Goal: Task Accomplishment & Management: Manage account settings

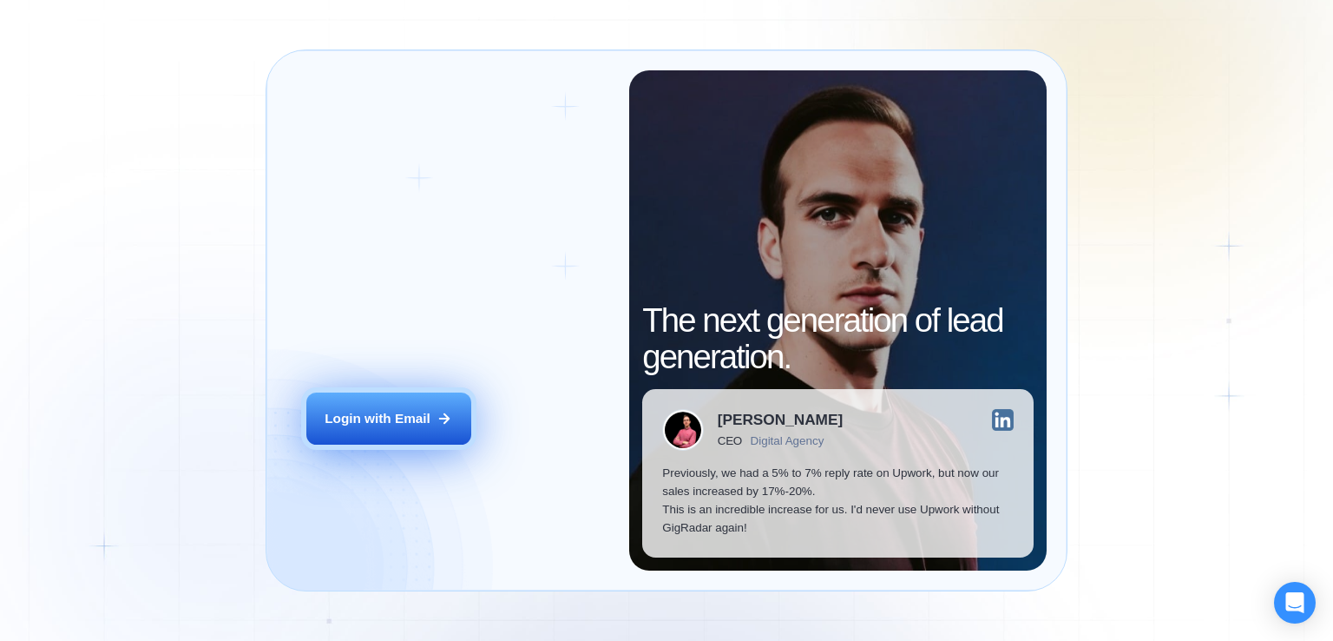
click at [430, 405] on button "Login with Email" at bounding box center [388, 418] width 165 height 52
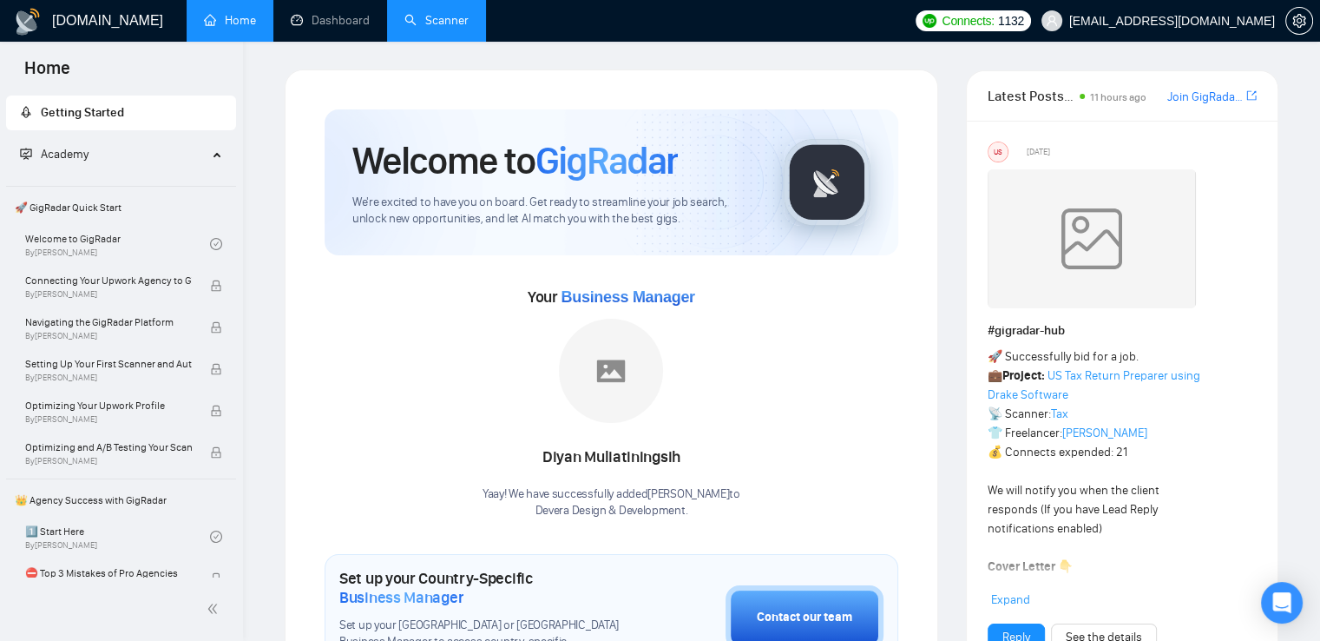
click at [432, 23] on link "Scanner" at bounding box center [436, 20] width 64 height 15
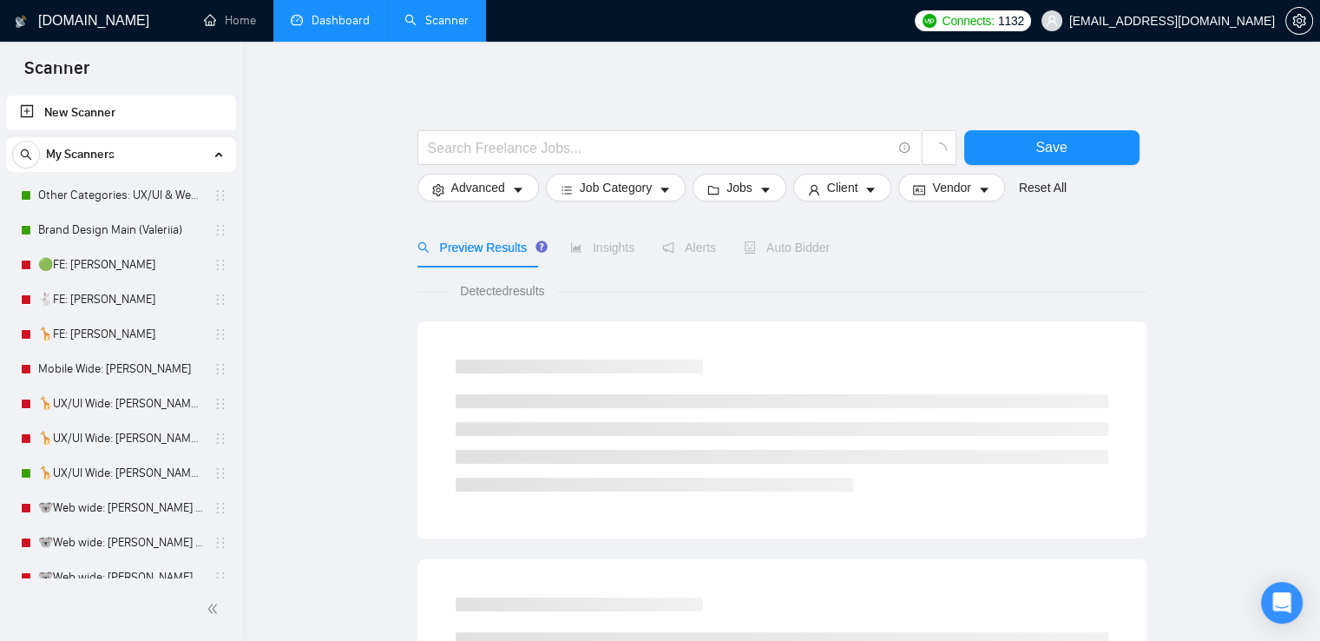
click at [312, 28] on link "Dashboard" at bounding box center [330, 20] width 79 height 15
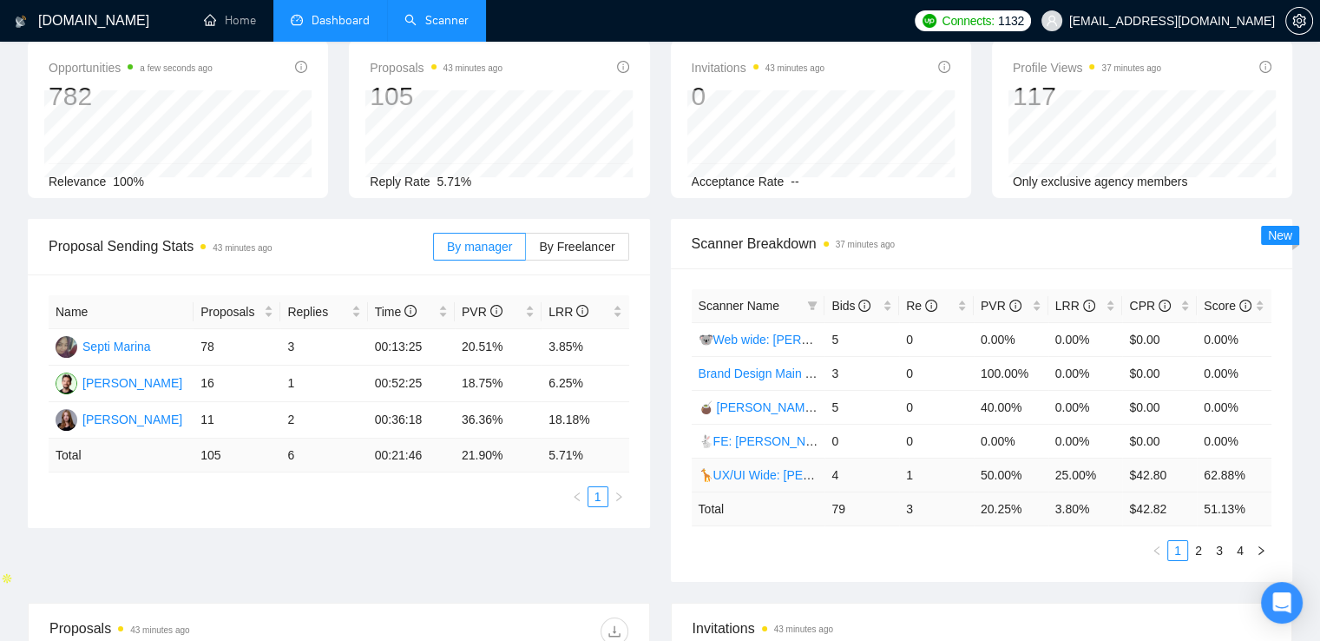
scroll to position [174, 0]
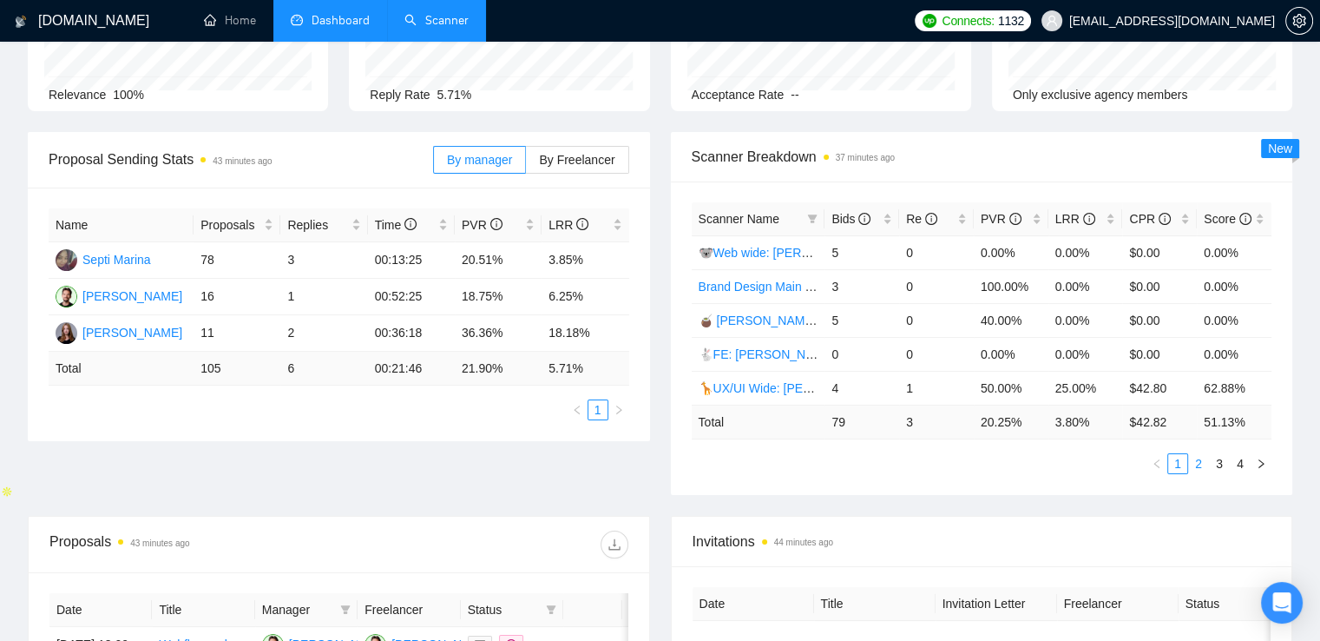
click at [1192, 463] on link "2" at bounding box center [1198, 463] width 19 height 19
click at [1213, 463] on link "3" at bounding box center [1219, 463] width 19 height 19
click at [1232, 466] on link "4" at bounding box center [1240, 463] width 19 height 19
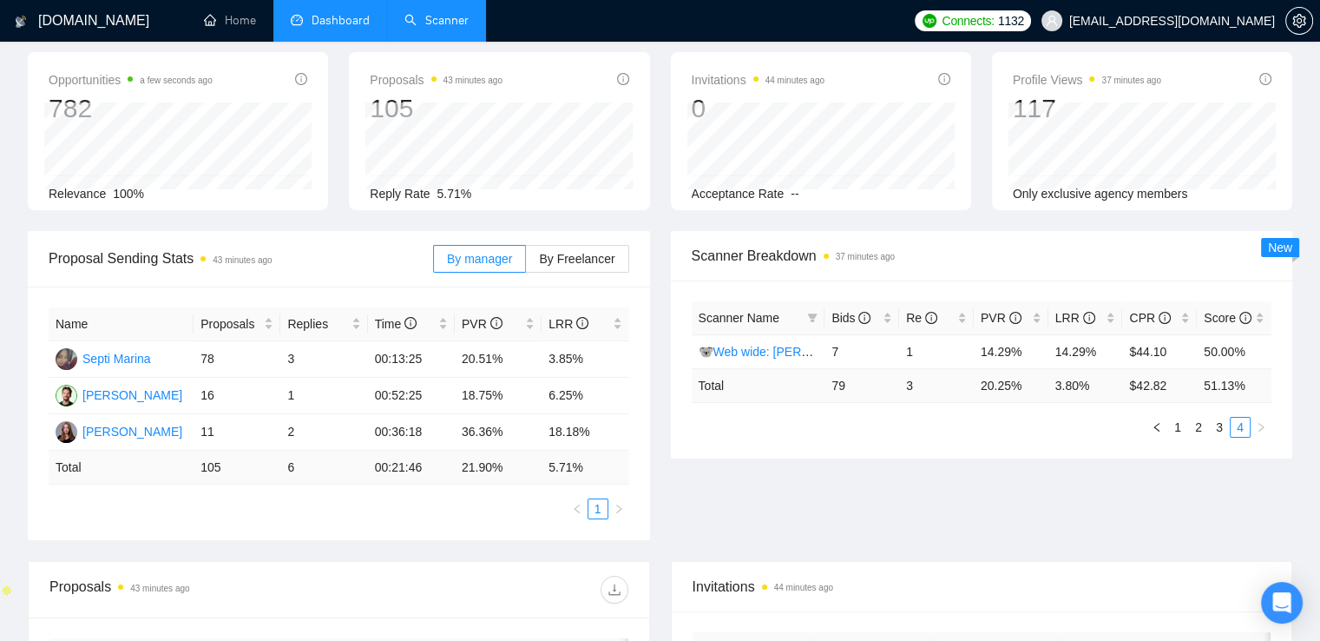
scroll to position [0, 0]
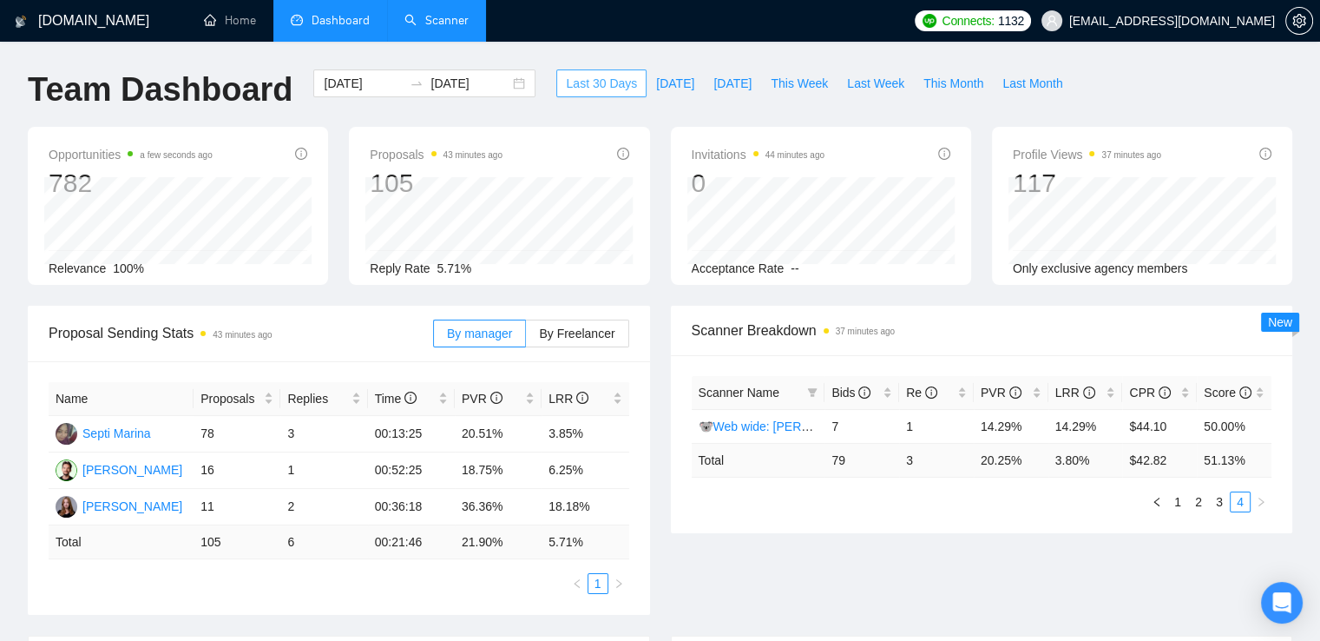
click at [584, 86] on span "Last 30 Days" at bounding box center [601, 83] width 71 height 19
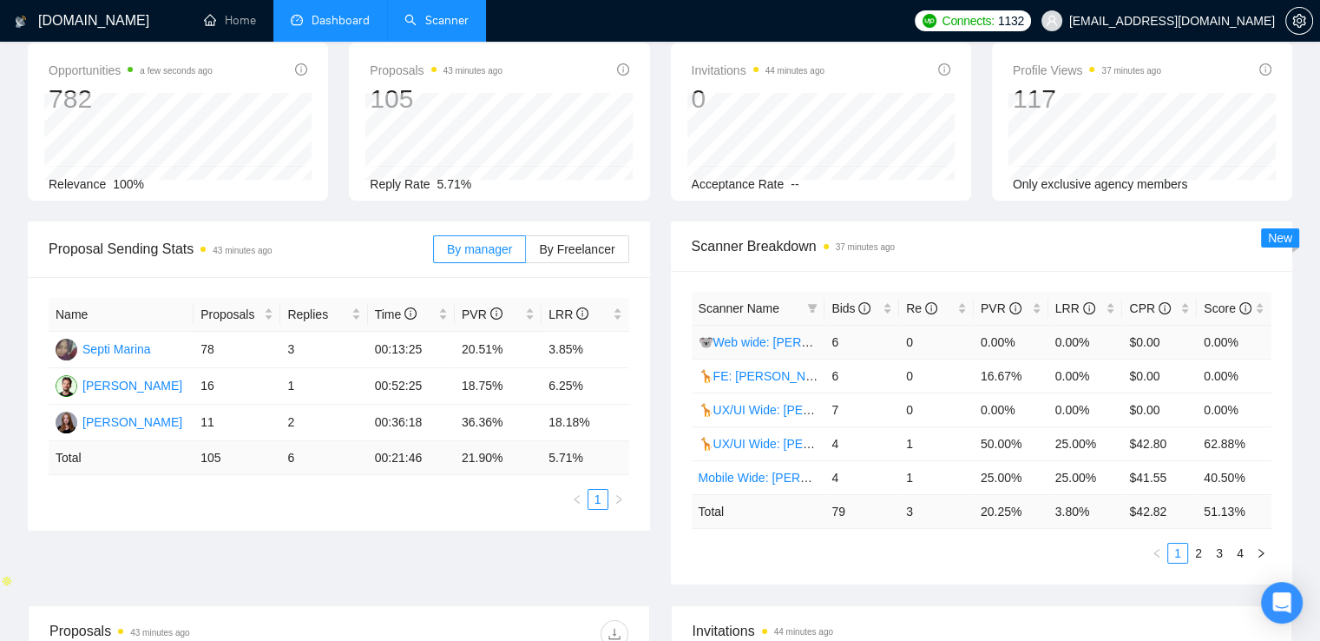
scroll to position [174, 0]
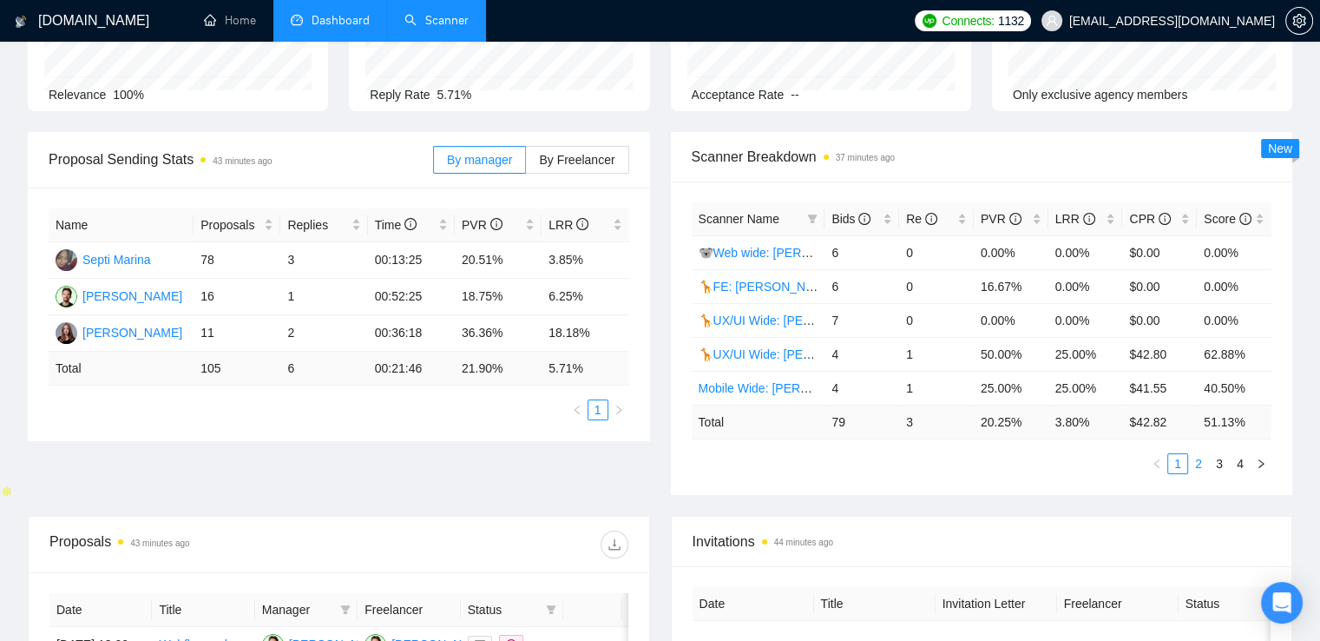
click at [1192, 463] on link "2" at bounding box center [1198, 463] width 19 height 19
click at [1213, 462] on link "3" at bounding box center [1219, 463] width 19 height 19
click at [1239, 460] on link "4" at bounding box center [1240, 463] width 19 height 19
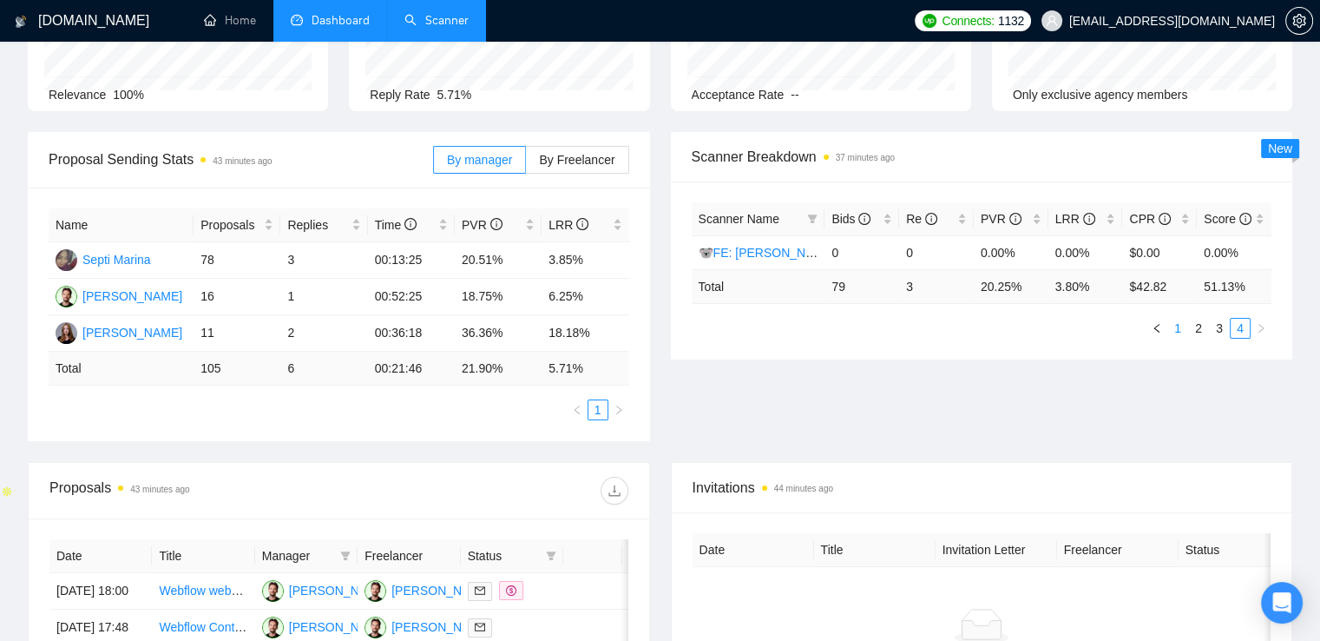
click at [1174, 326] on link "1" at bounding box center [1177, 328] width 19 height 19
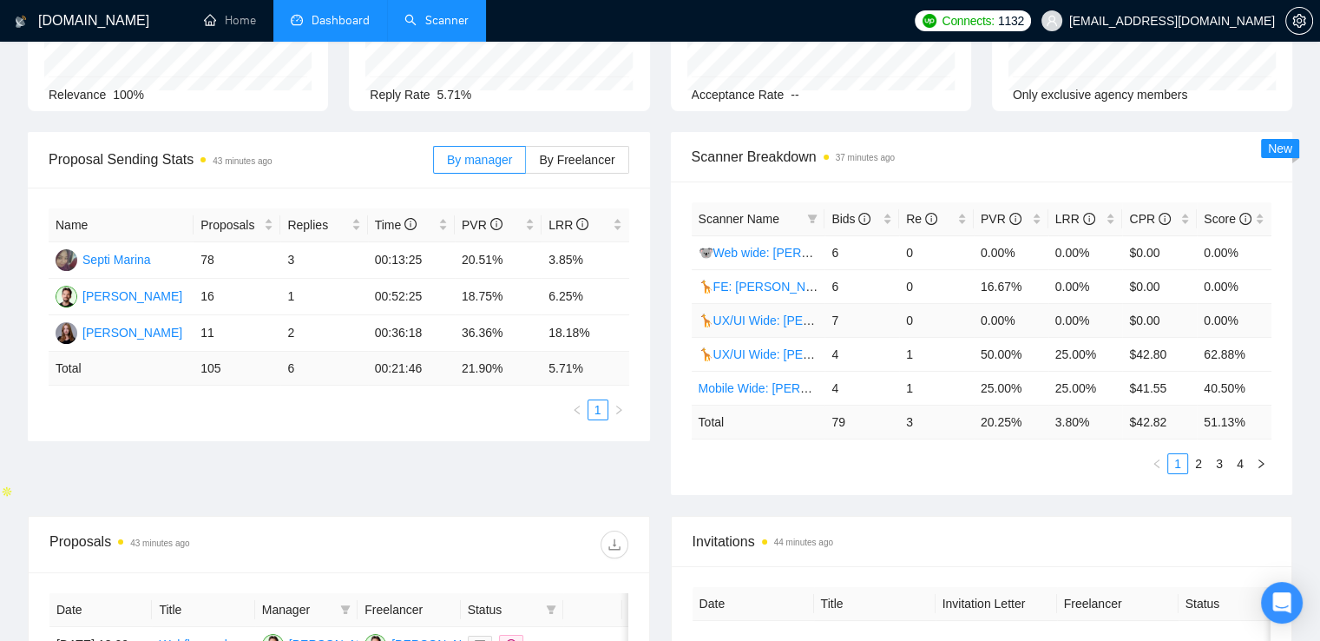
scroll to position [0, 0]
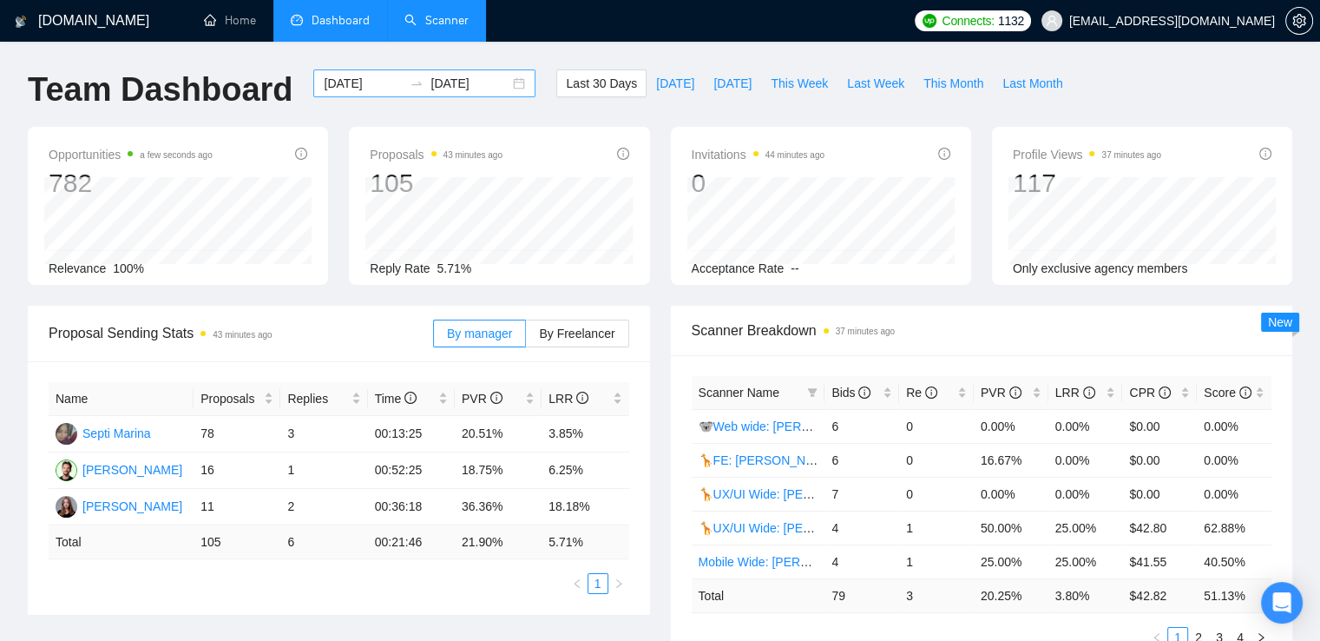
click at [507, 78] on div "2025-08-13 2025-09-12" at bounding box center [424, 83] width 222 height 28
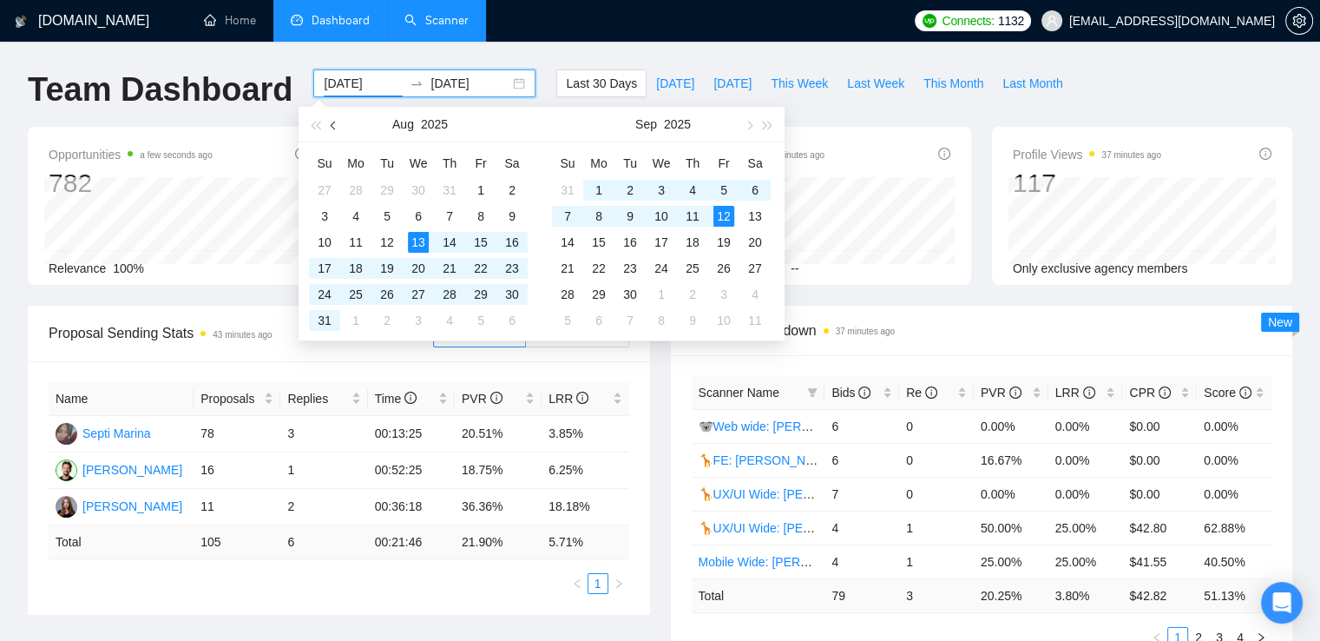
click at [333, 127] on span "button" at bounding box center [335, 125] width 9 height 9
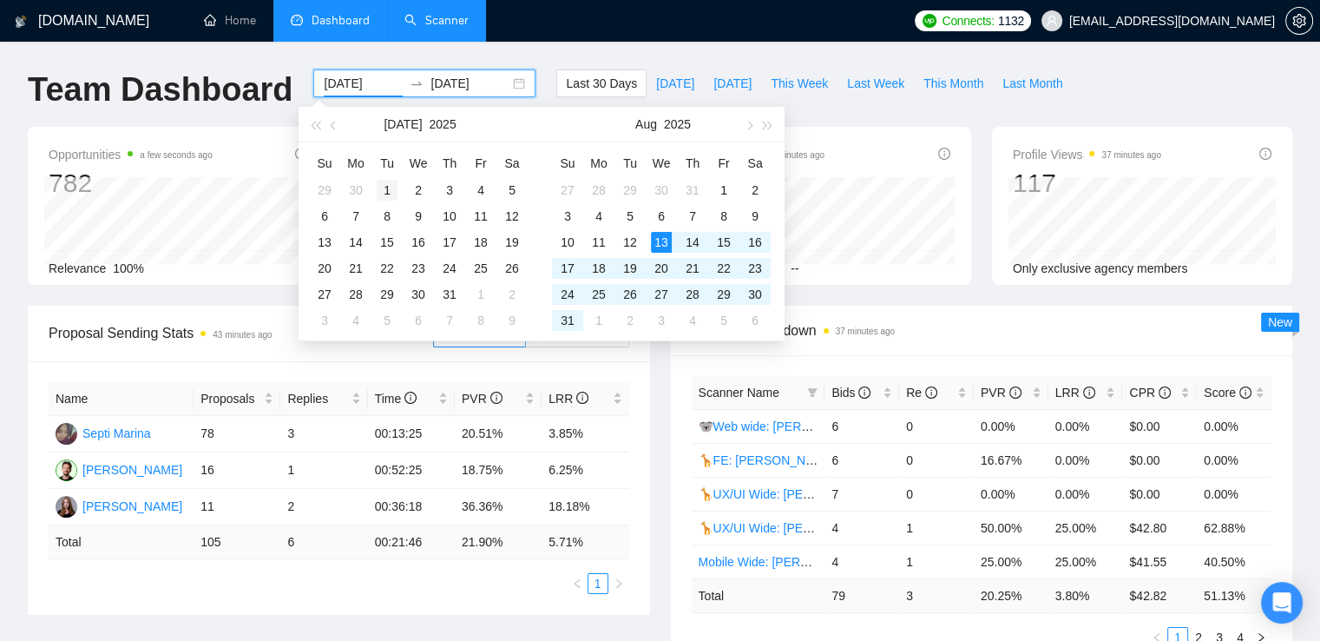
type input "2025-07-01"
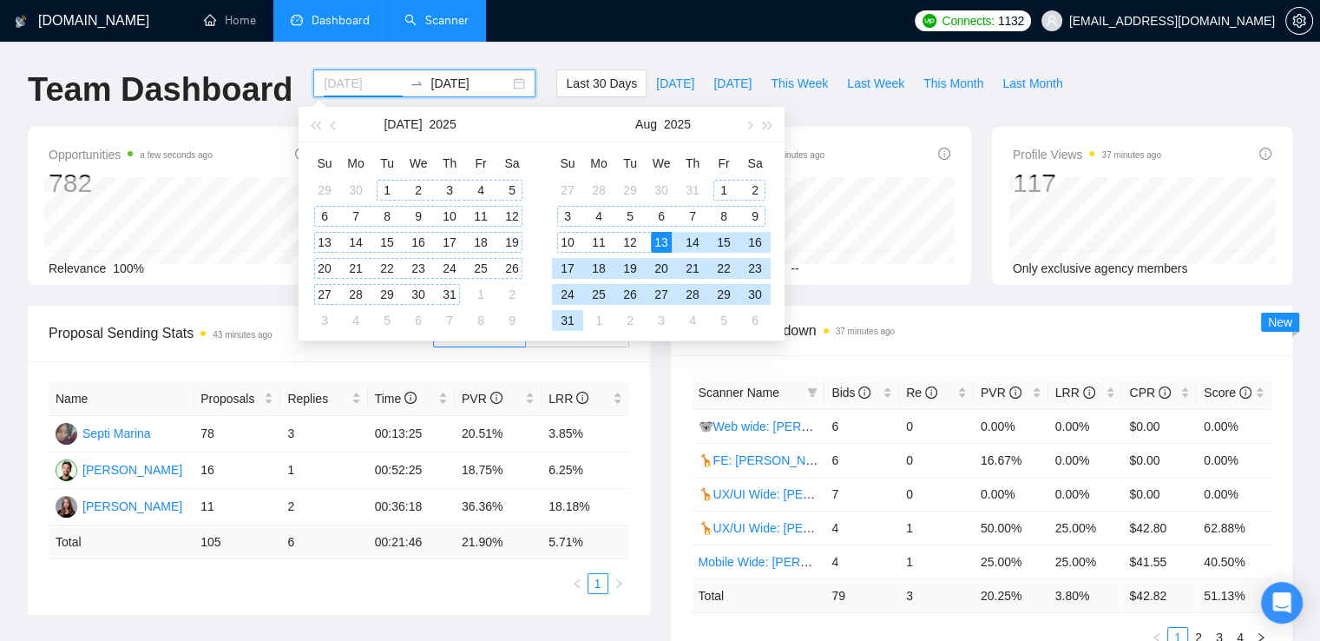
click at [384, 191] on div "1" at bounding box center [387, 190] width 21 height 21
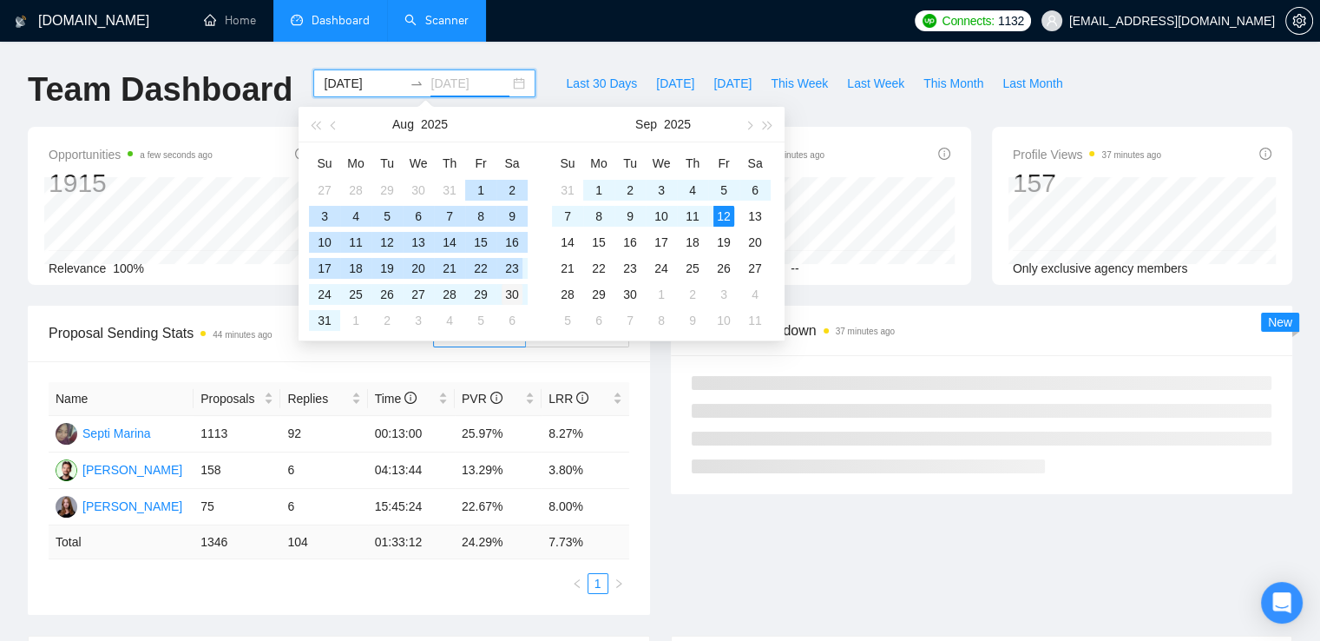
type input "2025-08-30"
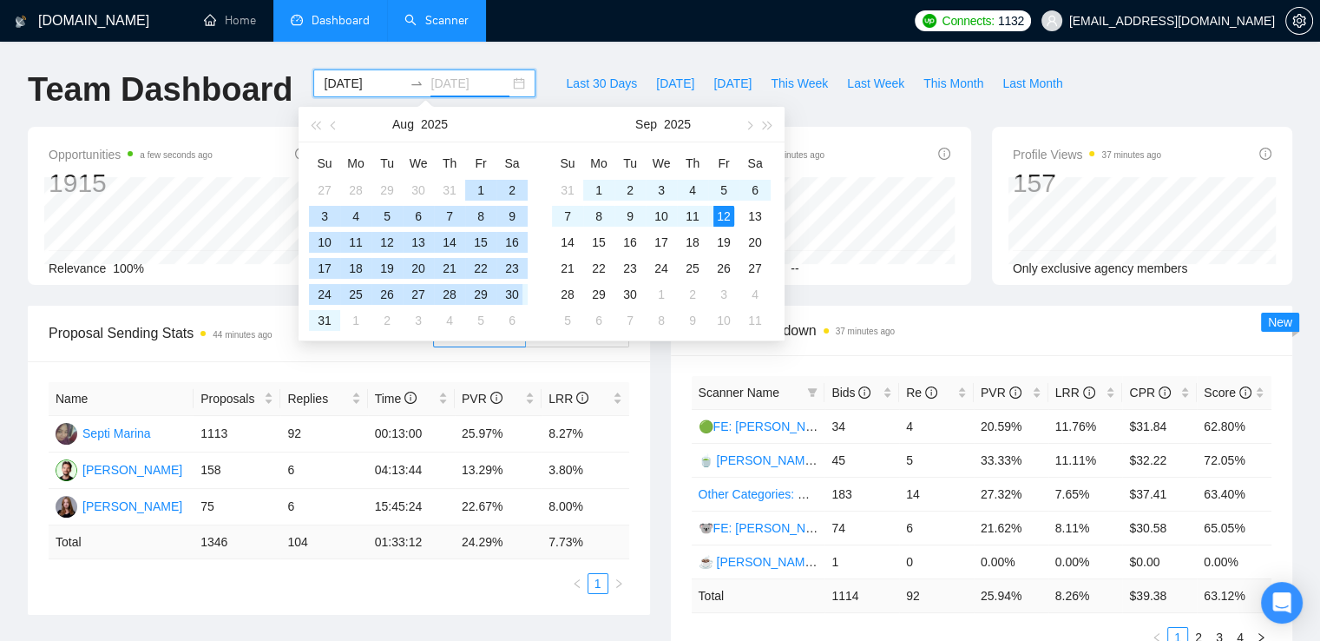
click at [516, 293] on div "30" at bounding box center [512, 294] width 21 height 21
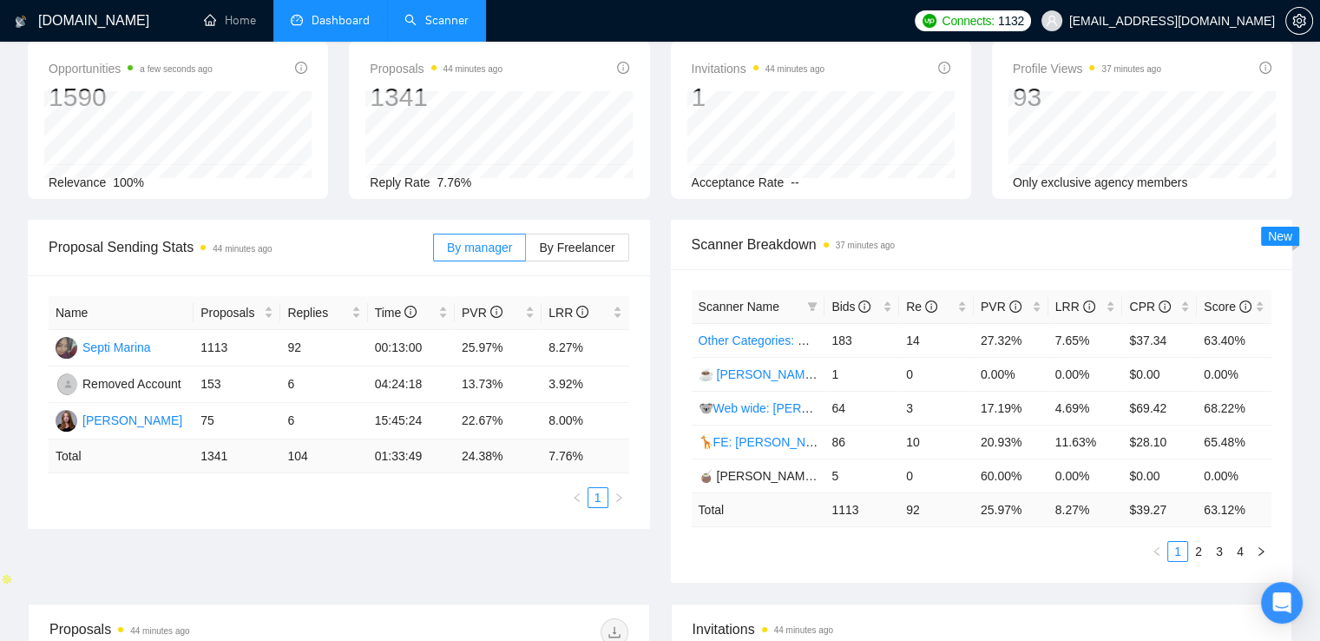
scroll to position [87, 0]
click at [1195, 552] on link "2" at bounding box center [1198, 550] width 19 height 19
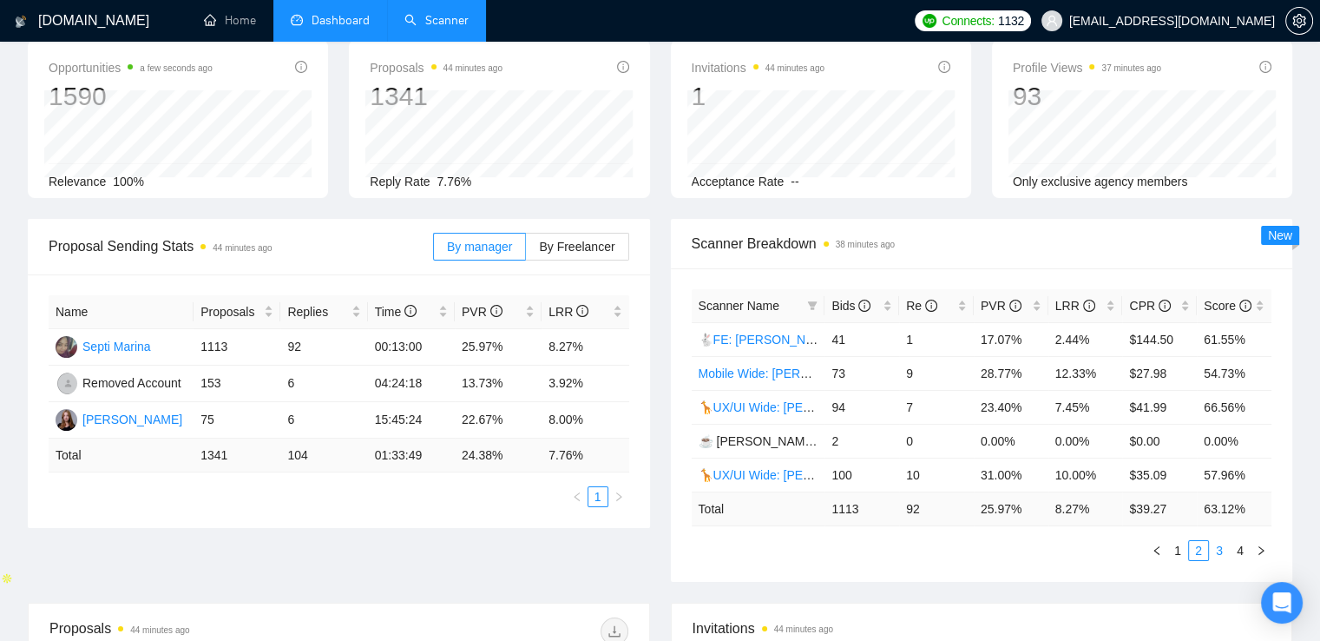
click at [1219, 552] on link "3" at bounding box center [1219, 550] width 19 height 19
click at [1243, 551] on link "4" at bounding box center [1240, 550] width 19 height 19
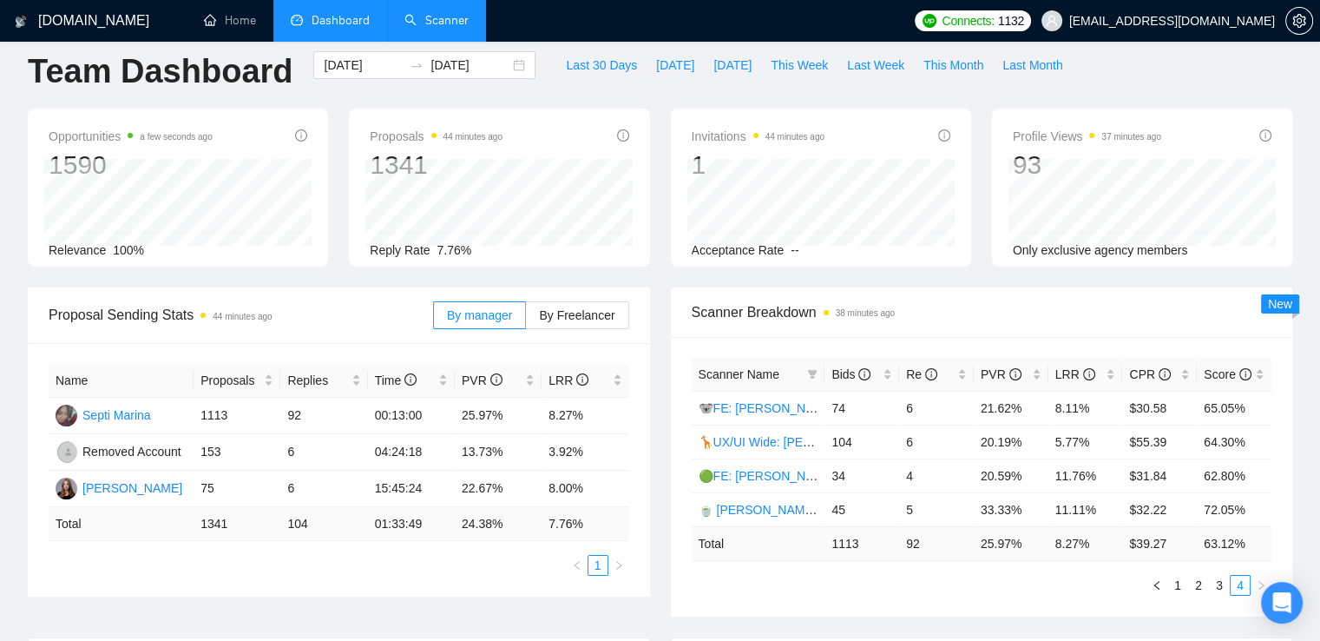
scroll to position [0, 0]
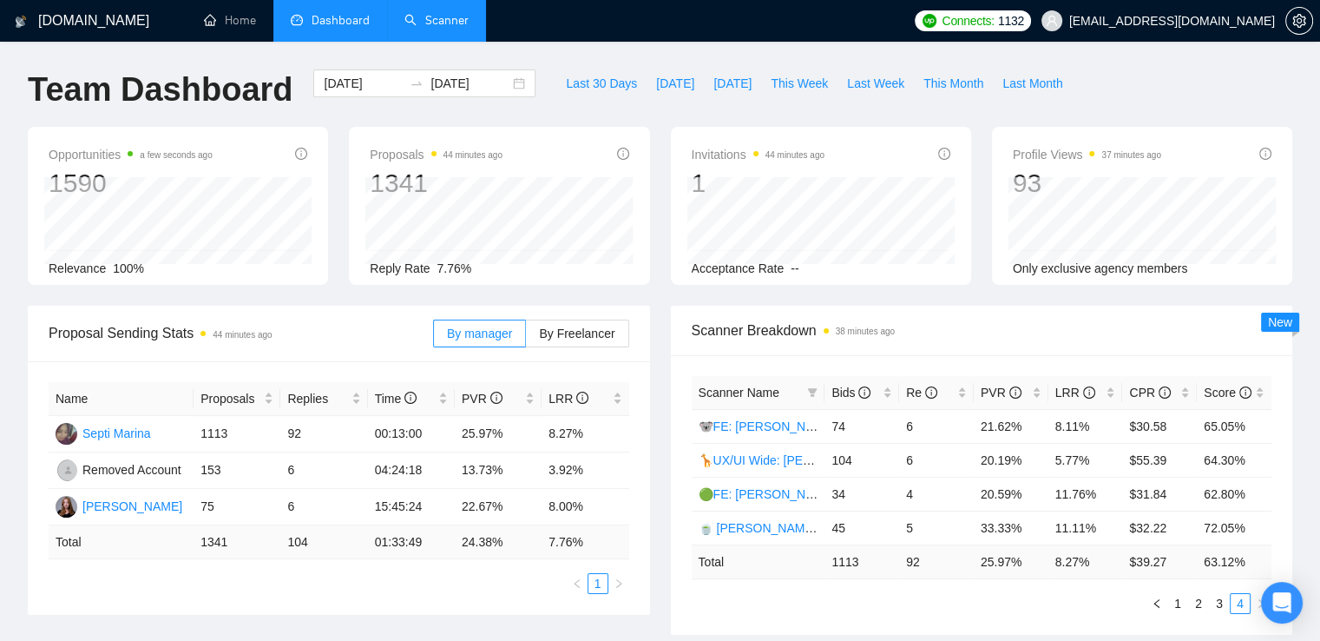
click at [438, 28] on link "Scanner" at bounding box center [436, 20] width 64 height 15
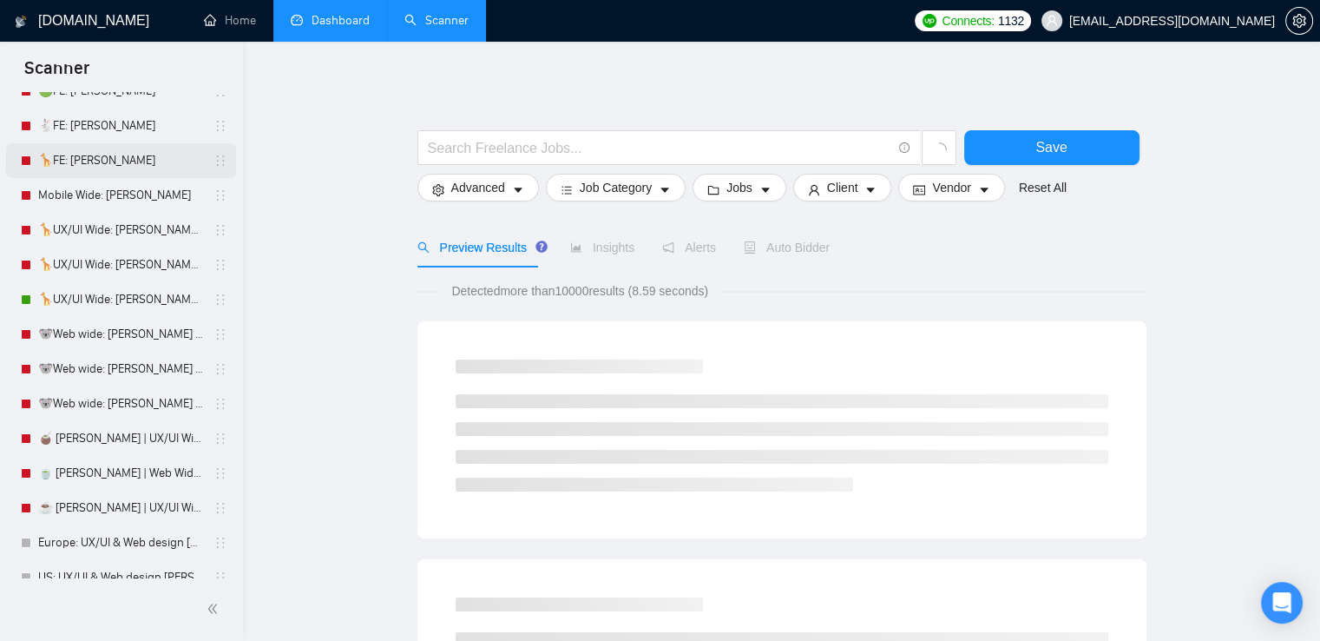
scroll to position [260, 0]
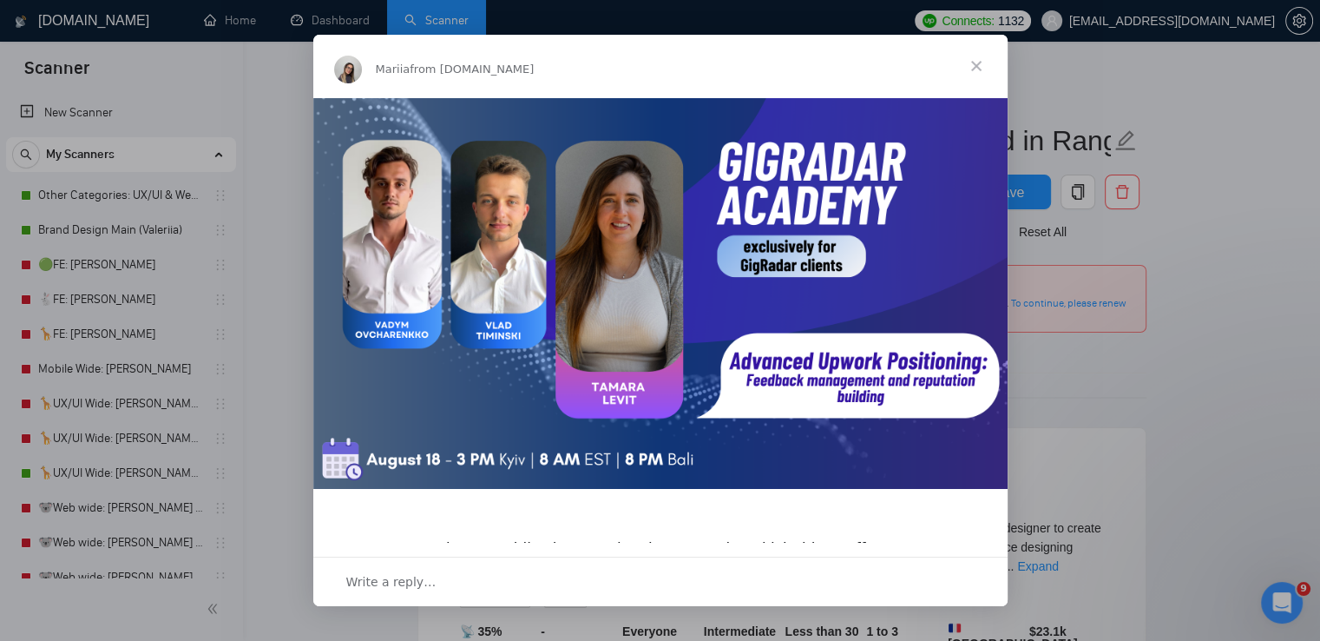
click at [973, 63] on span "Close" at bounding box center [976, 66] width 62 height 62
click at [972, 62] on span "Close" at bounding box center [976, 66] width 62 height 62
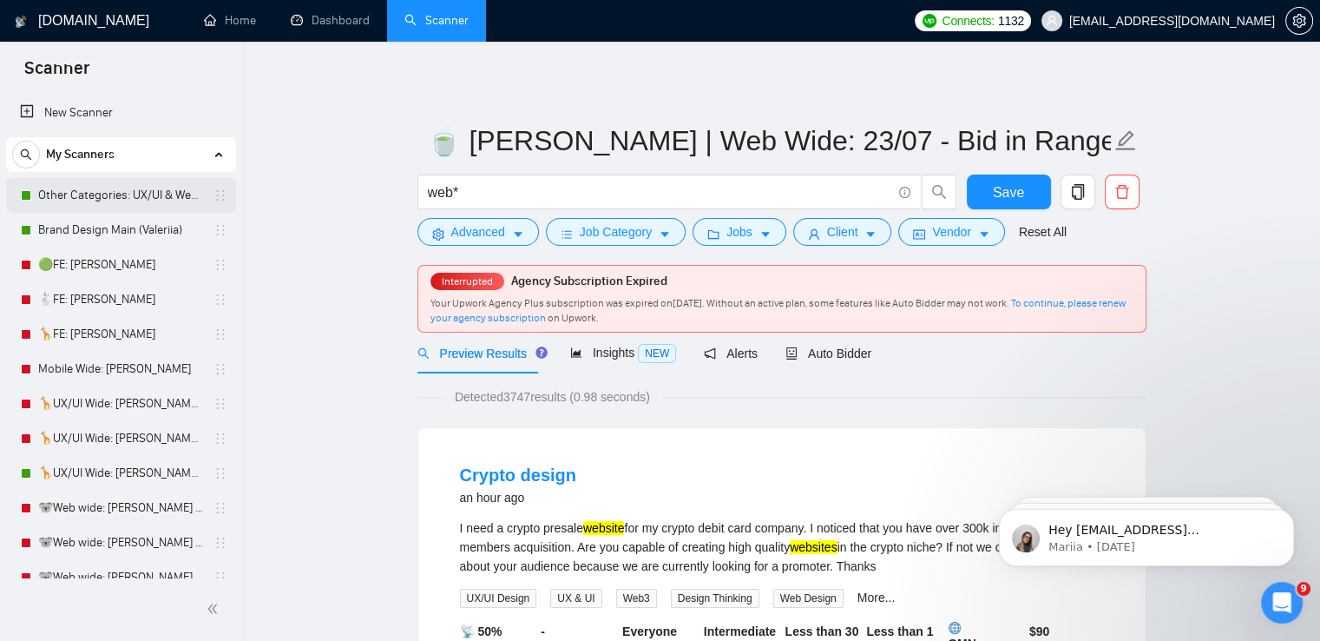
click at [132, 194] on link "Other Categories: UX/UI & Web design [PERSON_NAME]" at bounding box center [120, 195] width 165 height 35
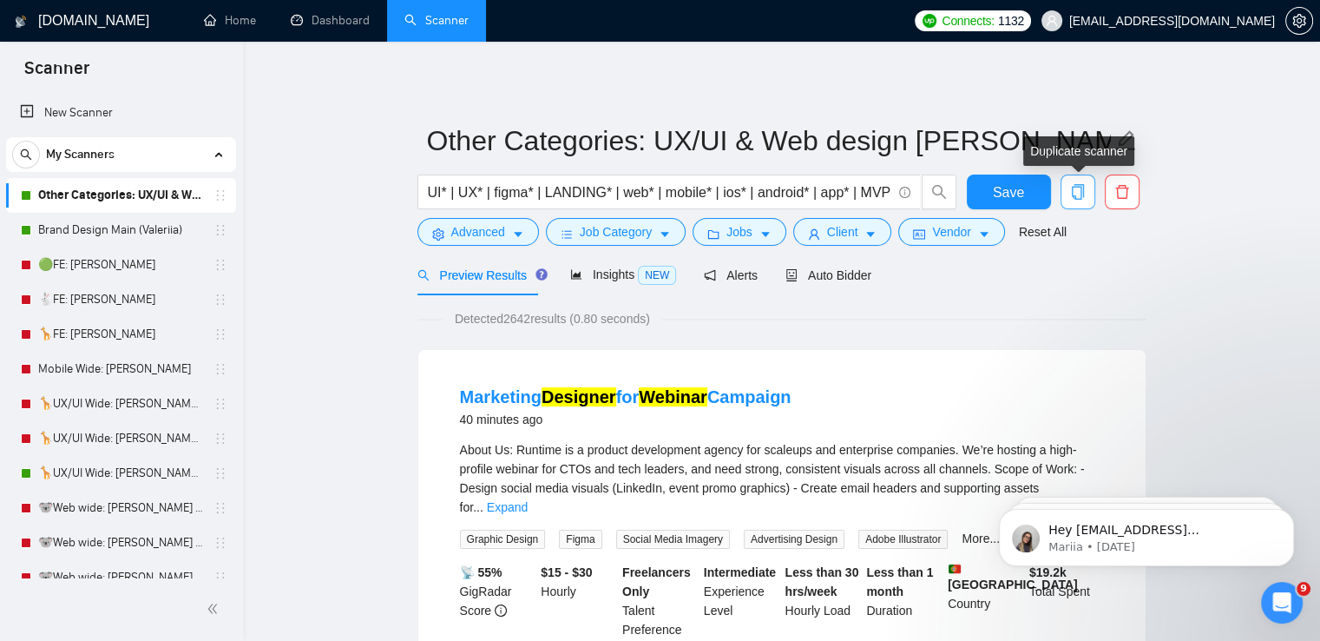
click at [1083, 191] on icon "copy" at bounding box center [1077, 192] width 12 height 16
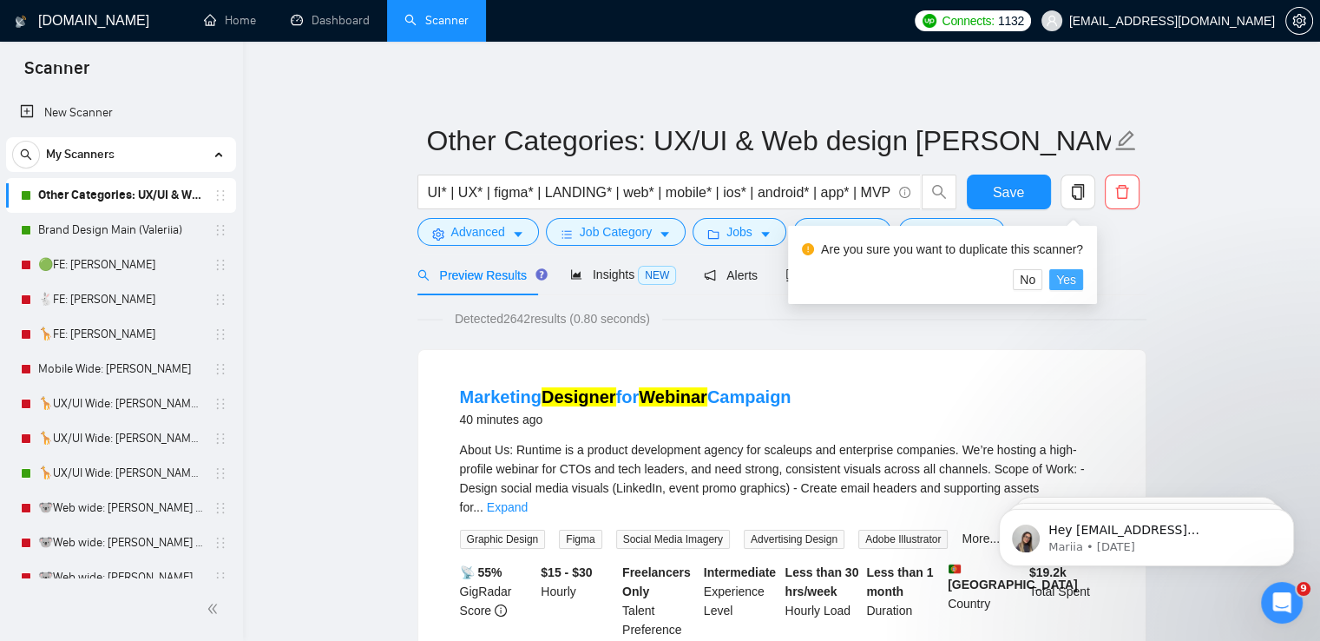
click at [1063, 278] on span "Yes" at bounding box center [1066, 279] width 20 height 19
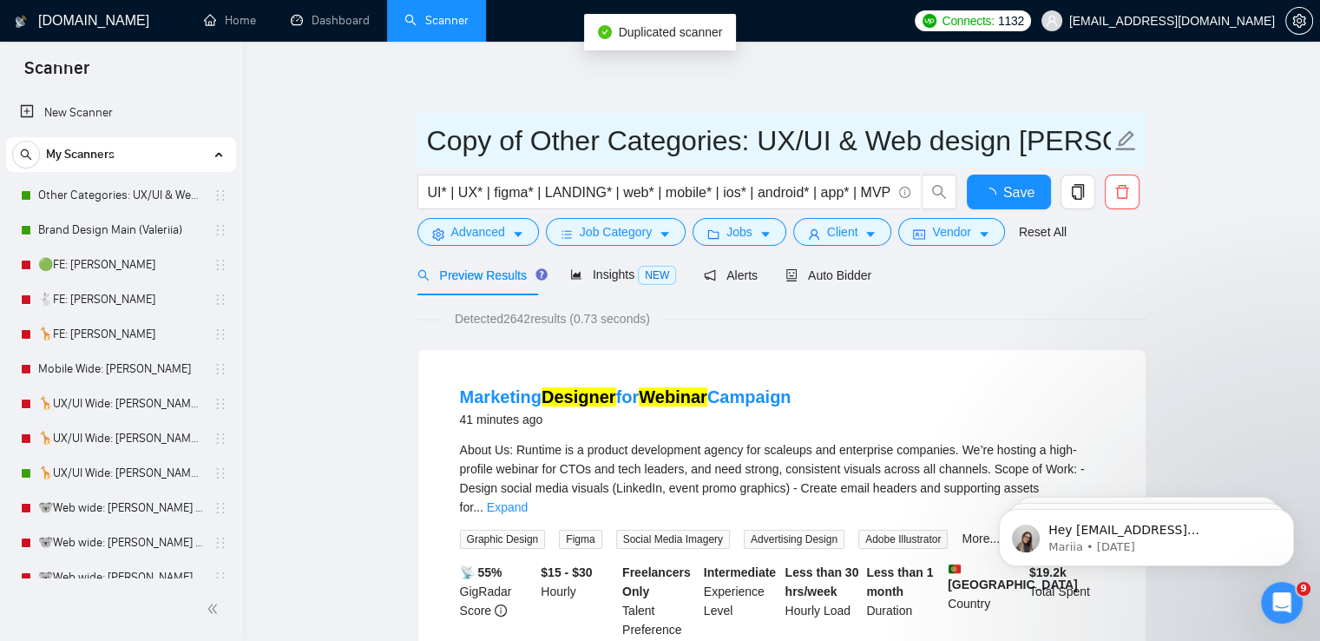
drag, startPoint x: 531, startPoint y: 139, endPoint x: 430, endPoint y: 141, distance: 100.7
click at [430, 141] on input "Copy of Other Categories: UX/UI & Web design [PERSON_NAME]" at bounding box center [769, 140] width 684 height 43
paste input "🧃"
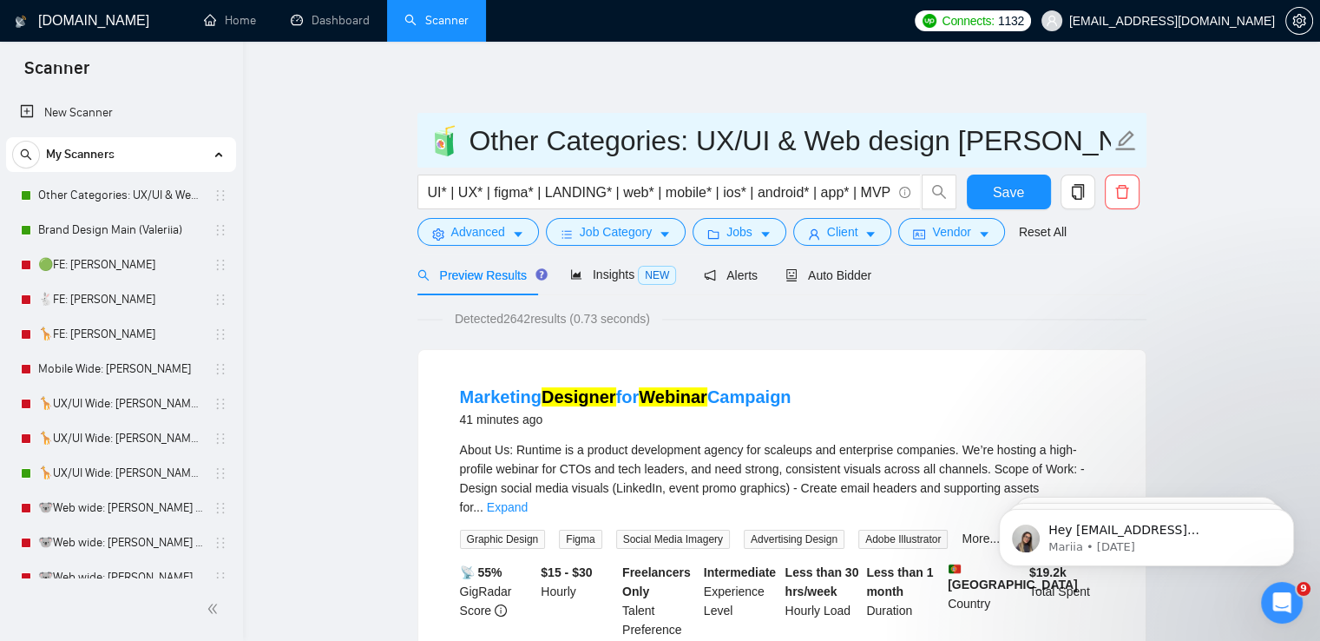
click at [993, 134] on input "🧃 Other Categories: UX/UI & Web design [PERSON_NAME]" at bounding box center [769, 140] width 684 height 43
type input "🧃 Other Categories: UX/UI & Web design [PERSON_NAME]"
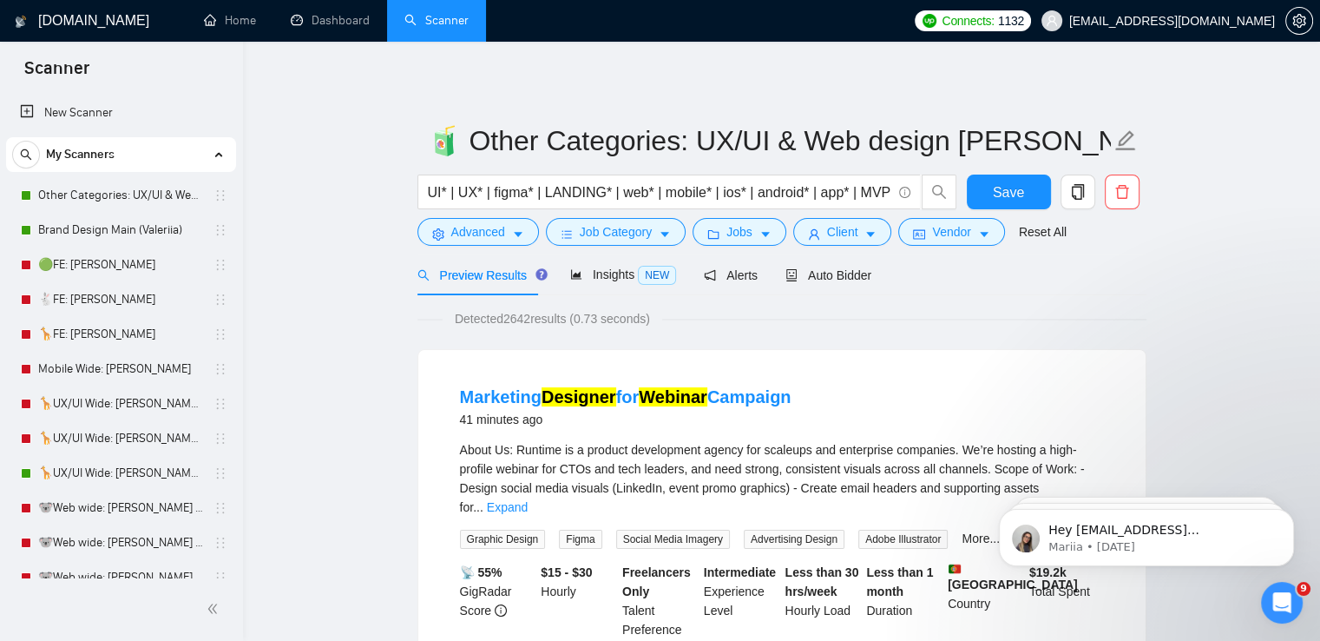
click at [1116, 262] on div "Preview Results Insights NEW Alerts Auto Bidder" at bounding box center [781, 274] width 729 height 41
click at [820, 274] on span "Auto Bidder" at bounding box center [828, 275] width 86 height 14
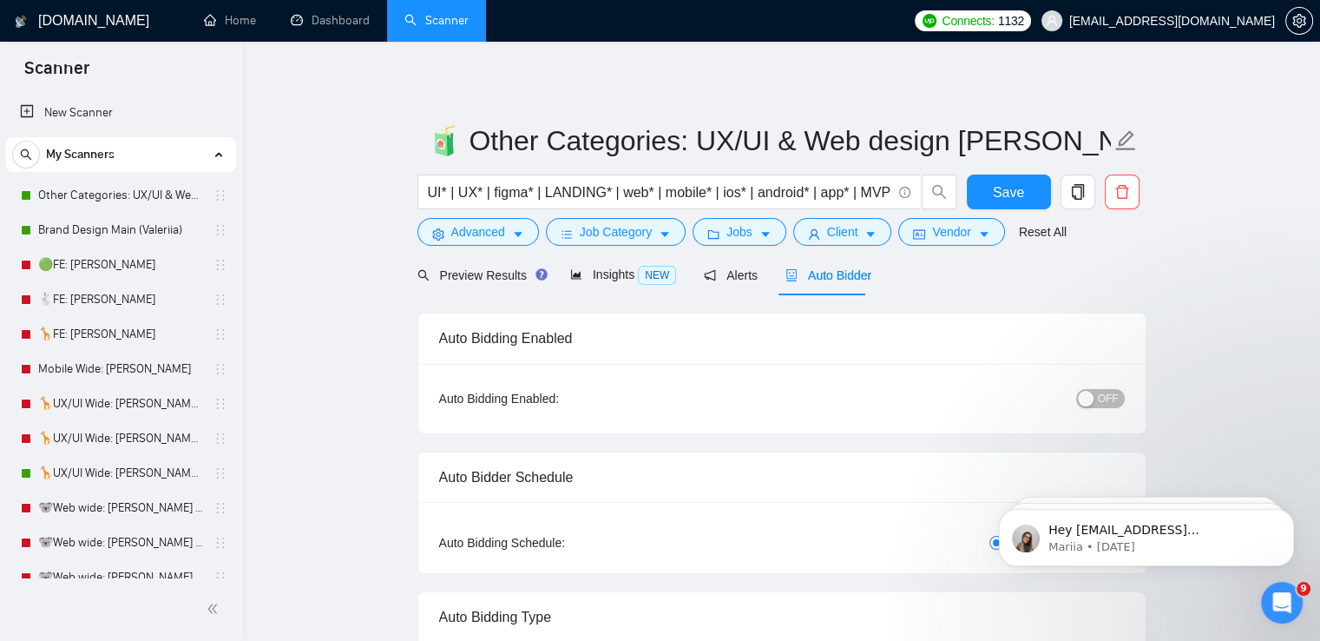
radio input "false"
radio input "true"
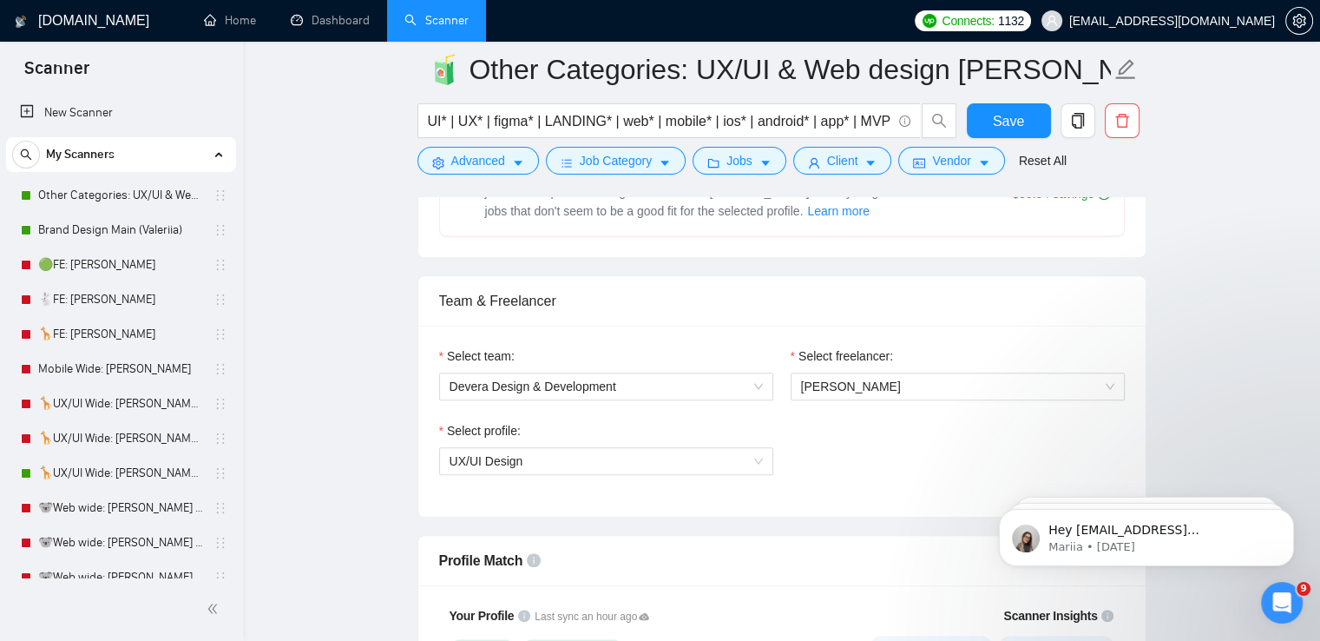
scroll to position [1041, 0]
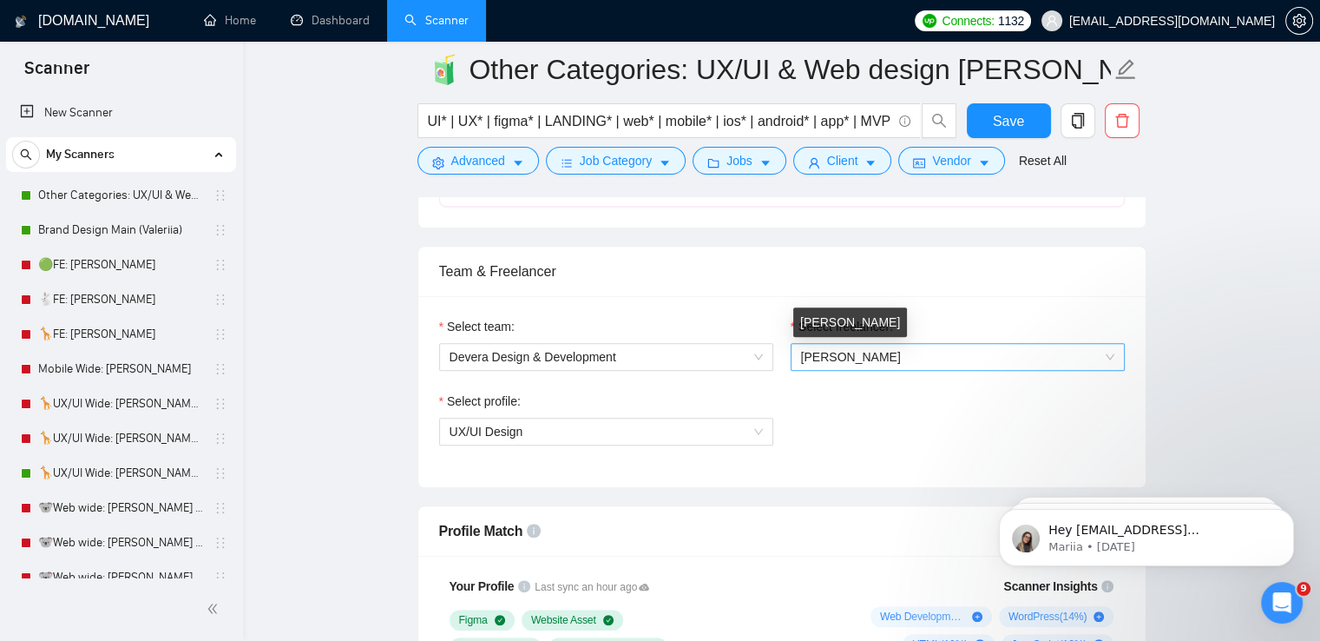
click at [901, 353] on span "[PERSON_NAME]" at bounding box center [851, 357] width 100 height 14
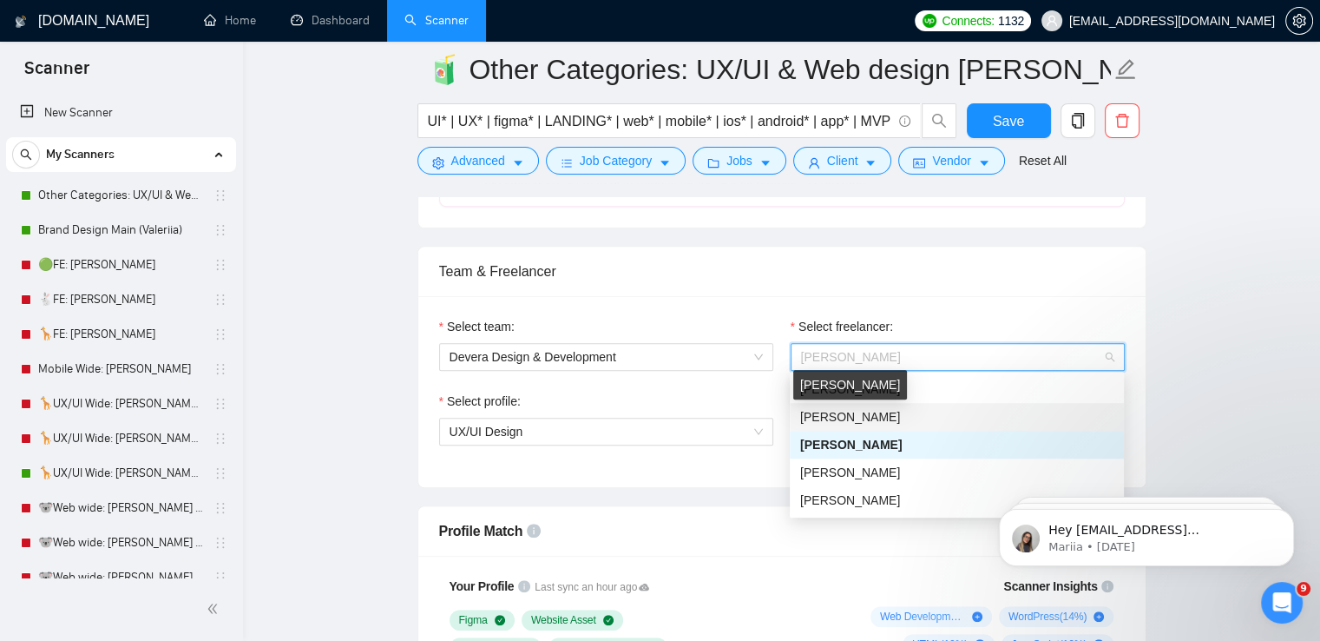
click at [871, 411] on span "[PERSON_NAME]" at bounding box center [850, 417] width 100 height 14
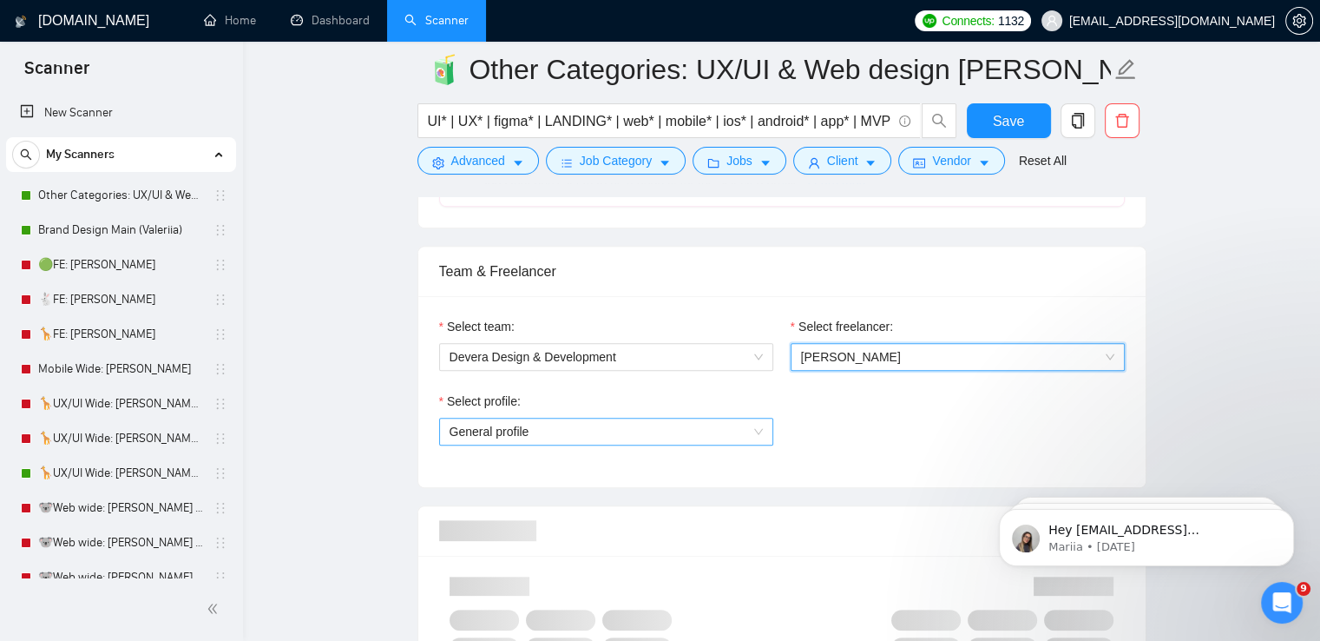
click at [736, 428] on span "General profile" at bounding box center [606, 431] width 313 height 26
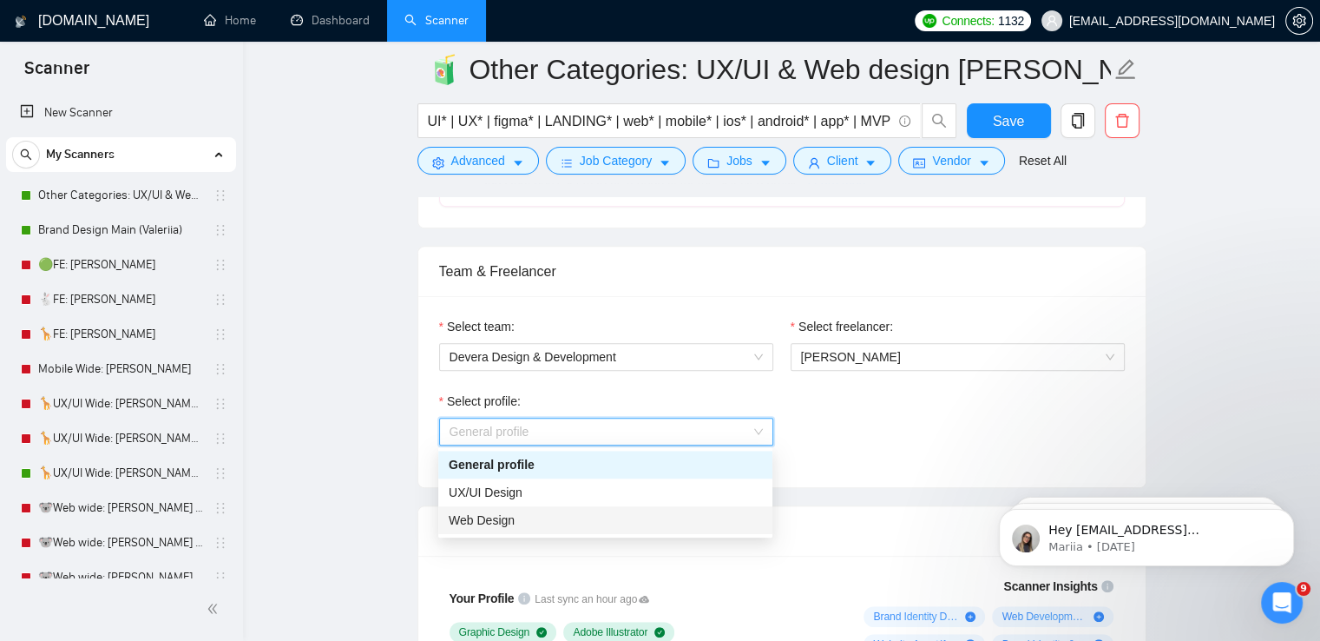
click at [568, 518] on div "Web Design" at bounding box center [605, 519] width 313 height 19
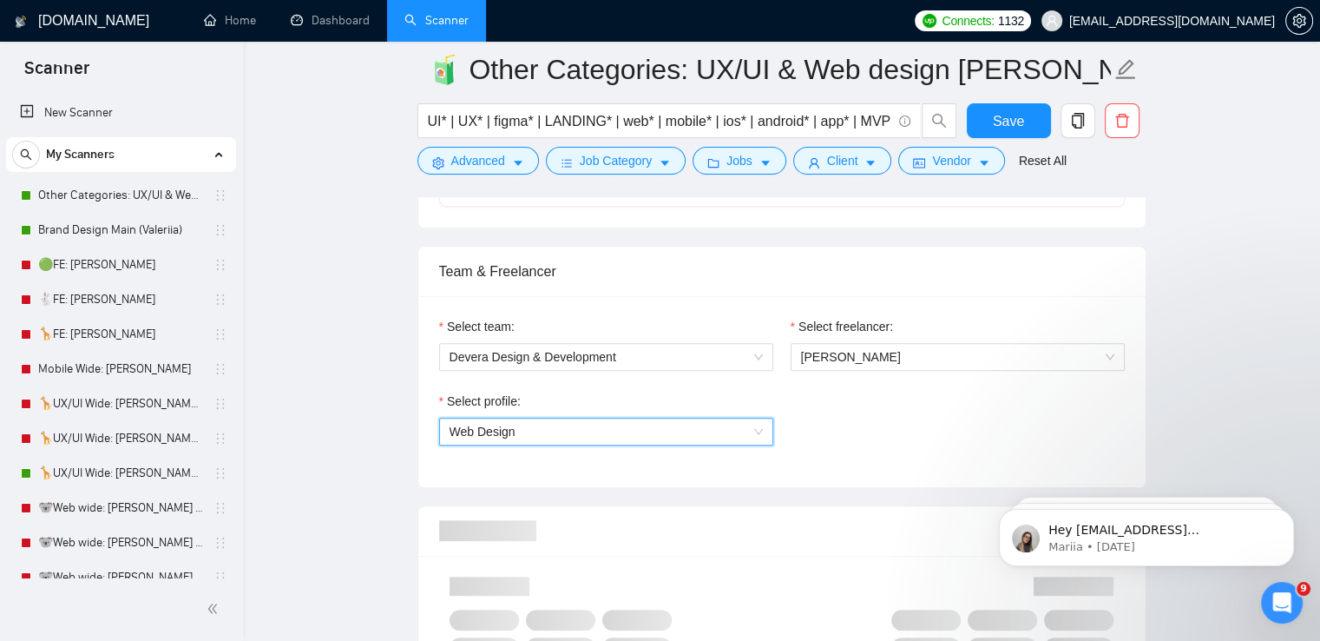
click at [847, 400] on div "Select profile: 1044578476142100494 Web Design" at bounding box center [781, 428] width 703 height 75
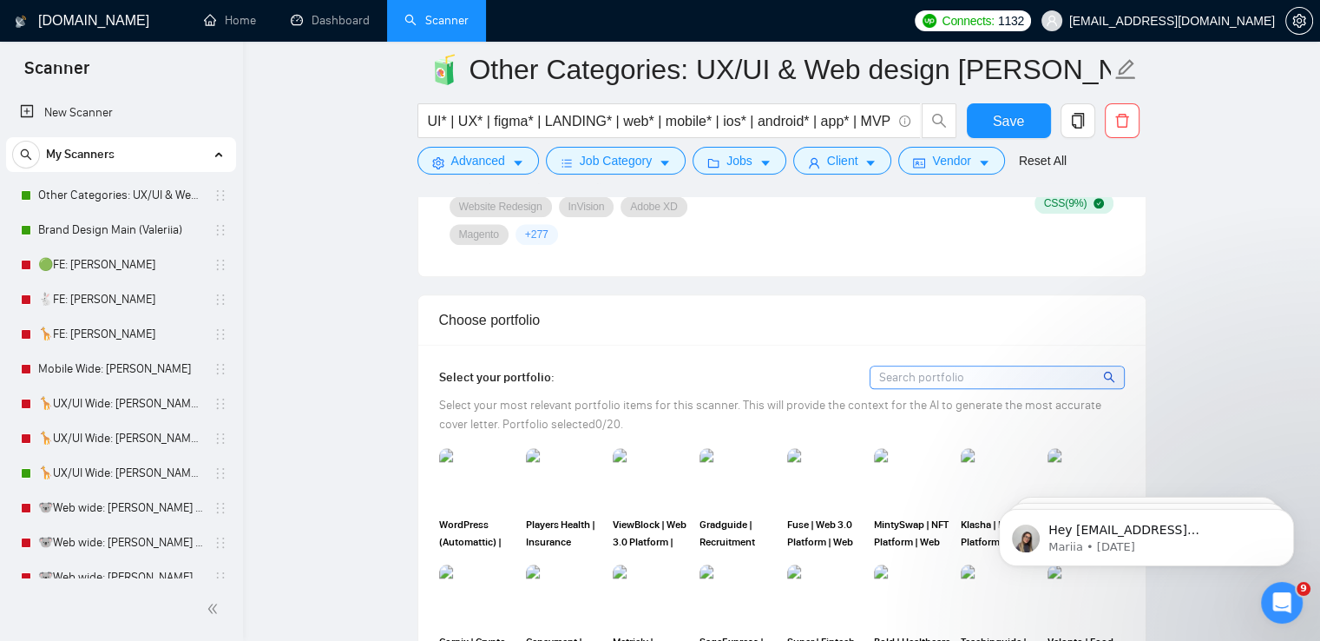
scroll to position [1823, 0]
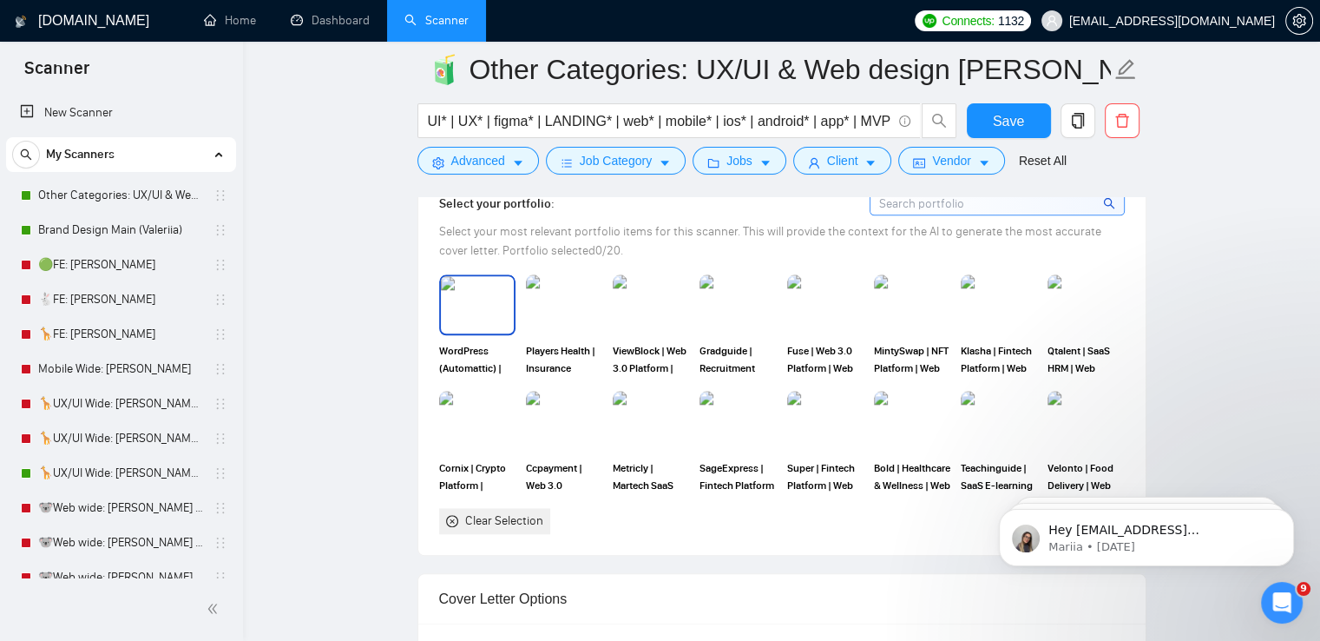
click at [482, 298] on img at bounding box center [477, 304] width 73 height 57
click at [561, 305] on img at bounding box center [564, 304] width 73 height 57
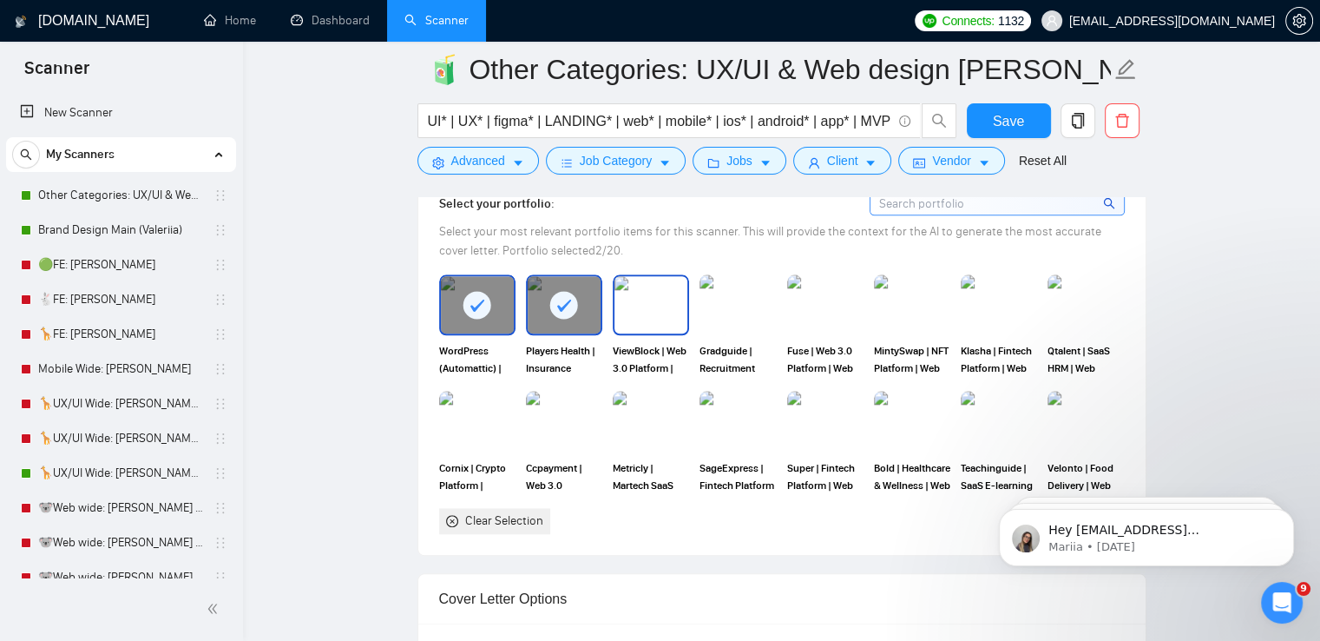
click at [649, 304] on img at bounding box center [650, 304] width 73 height 57
click at [731, 305] on img at bounding box center [738, 304] width 76 height 61
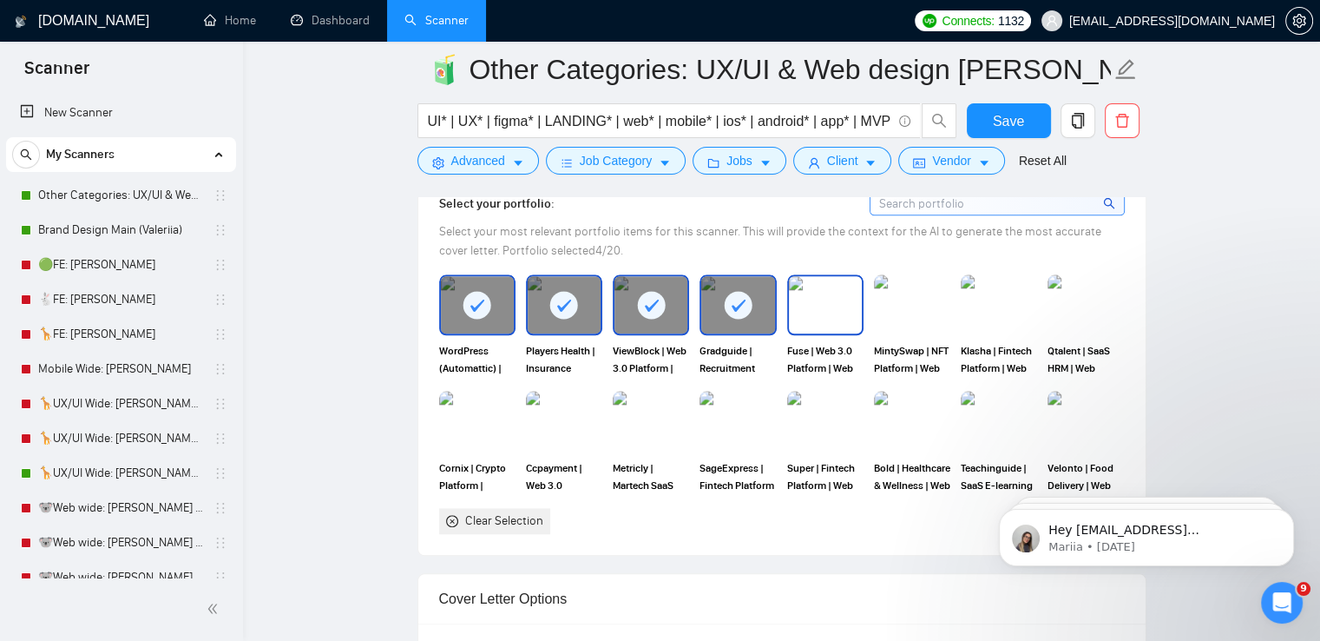
click at [837, 309] on img at bounding box center [825, 304] width 73 height 57
click at [911, 313] on img at bounding box center [912, 304] width 73 height 57
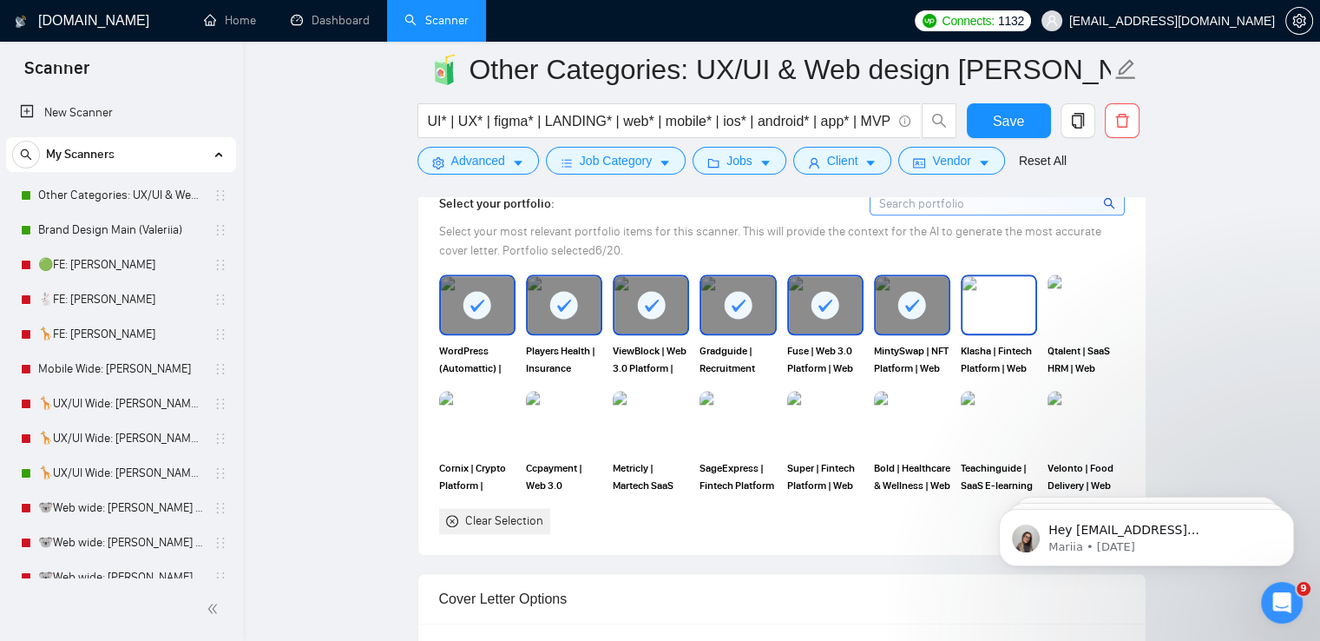
click at [993, 313] on img at bounding box center [998, 304] width 73 height 57
click at [1073, 308] on img at bounding box center [1085, 304] width 73 height 57
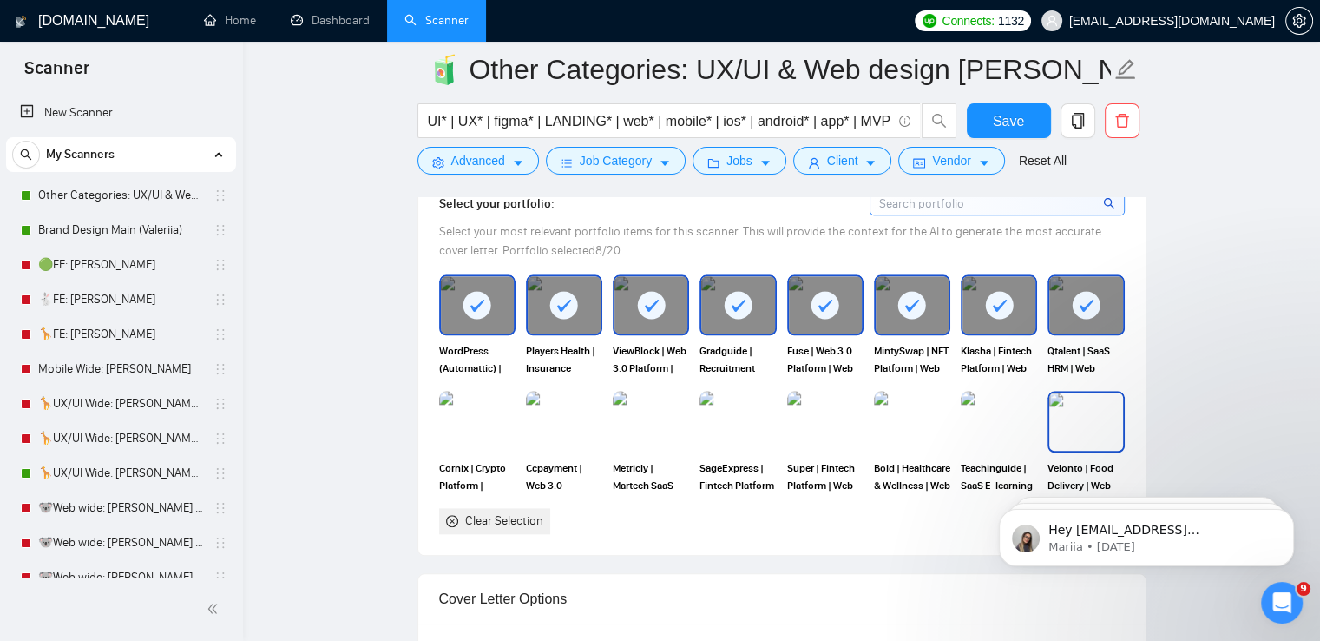
click at [1066, 397] on img at bounding box center [1085, 420] width 73 height 57
click at [976, 405] on img at bounding box center [998, 420] width 73 height 57
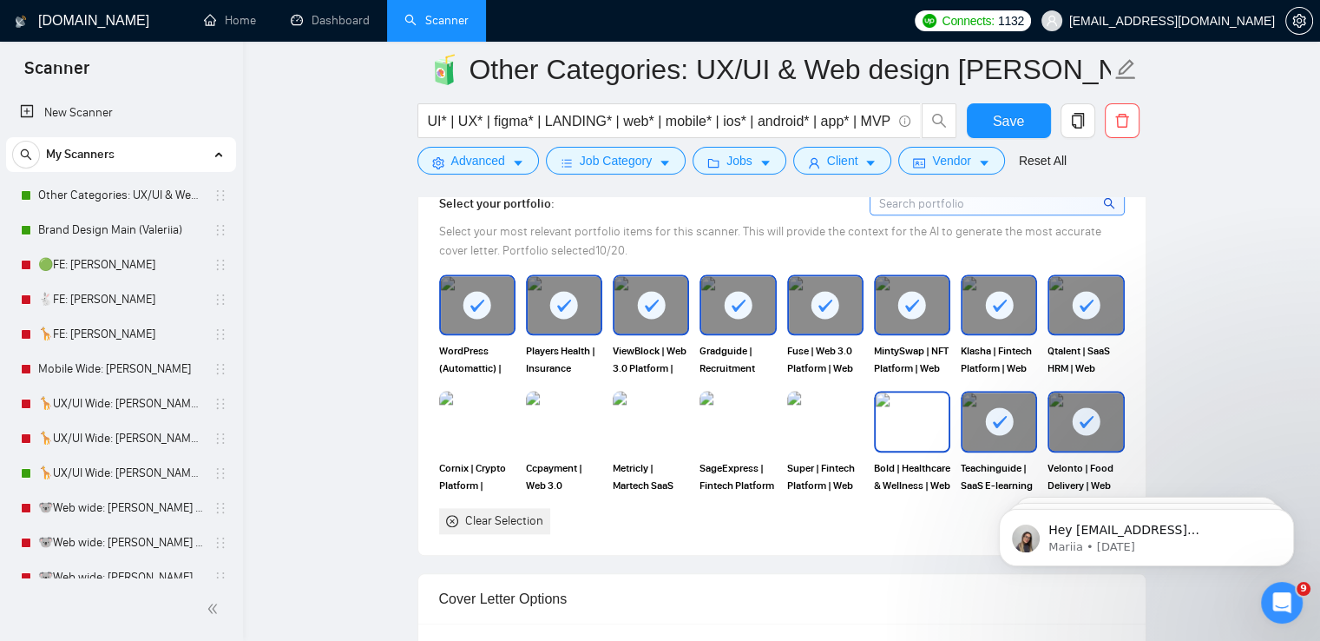
click at [889, 407] on img at bounding box center [912, 420] width 73 height 57
click at [812, 414] on img at bounding box center [825, 421] width 76 height 61
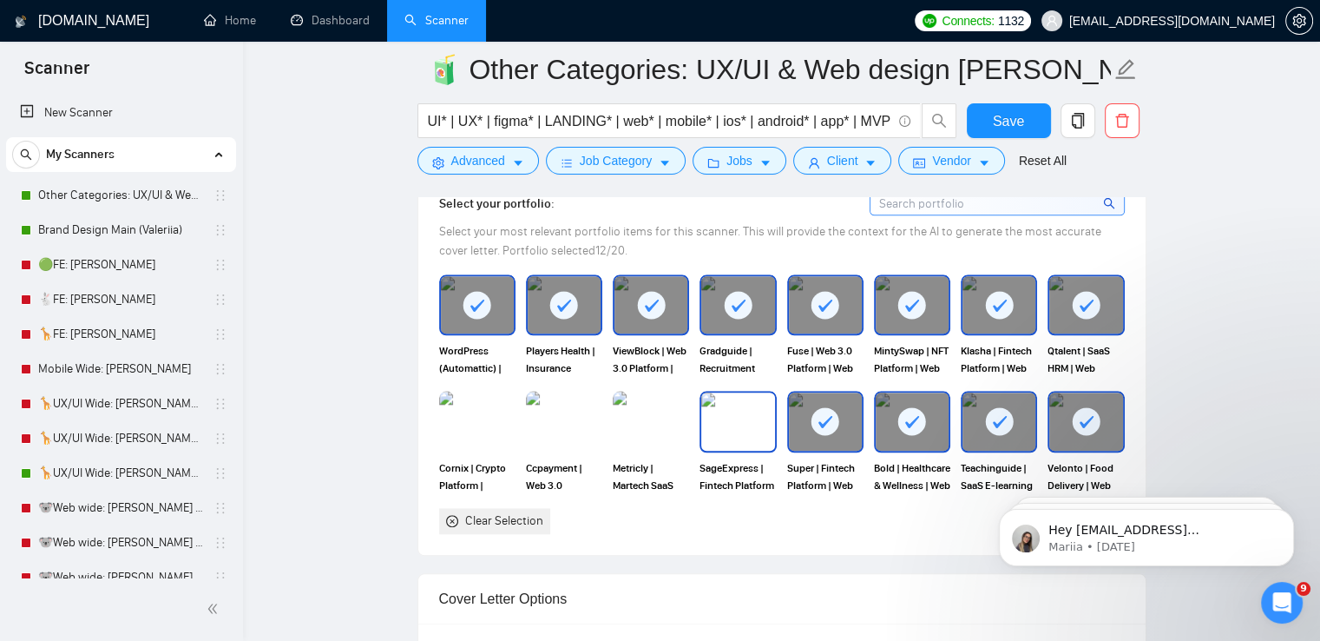
click at [716, 414] on img at bounding box center [737, 420] width 73 height 57
click at [618, 414] on img at bounding box center [650, 420] width 73 height 57
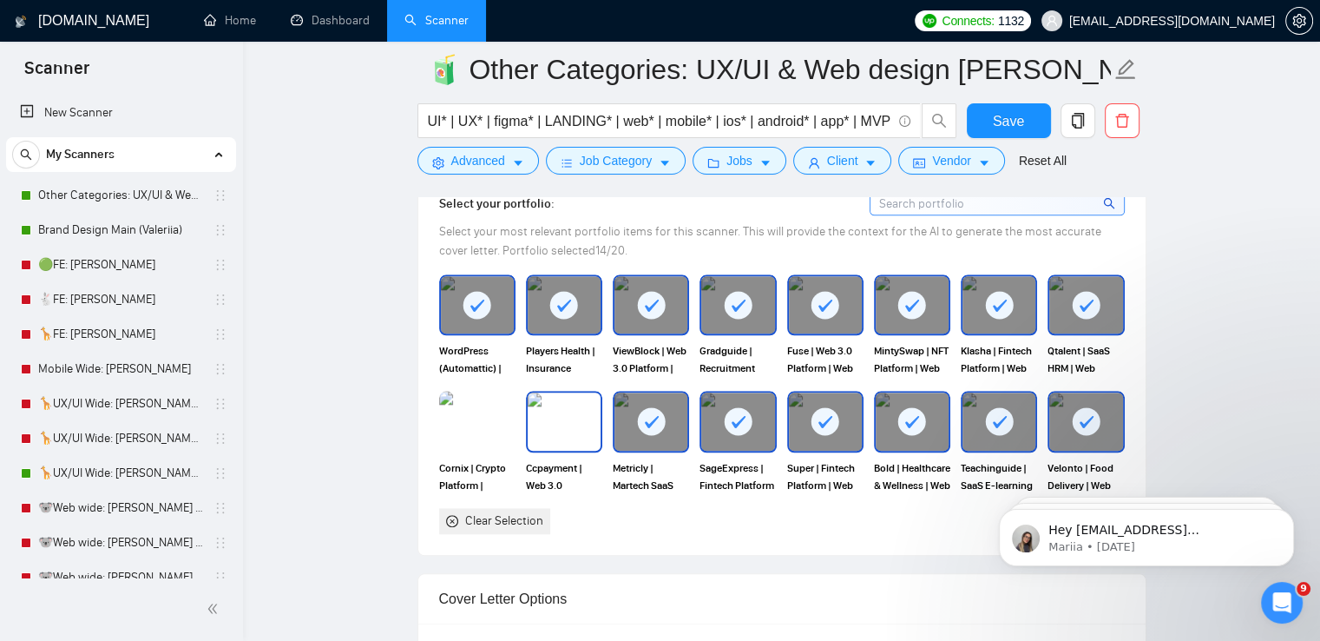
click at [526, 415] on div at bounding box center [564, 421] width 76 height 61
click at [441, 415] on img at bounding box center [477, 420] width 73 height 57
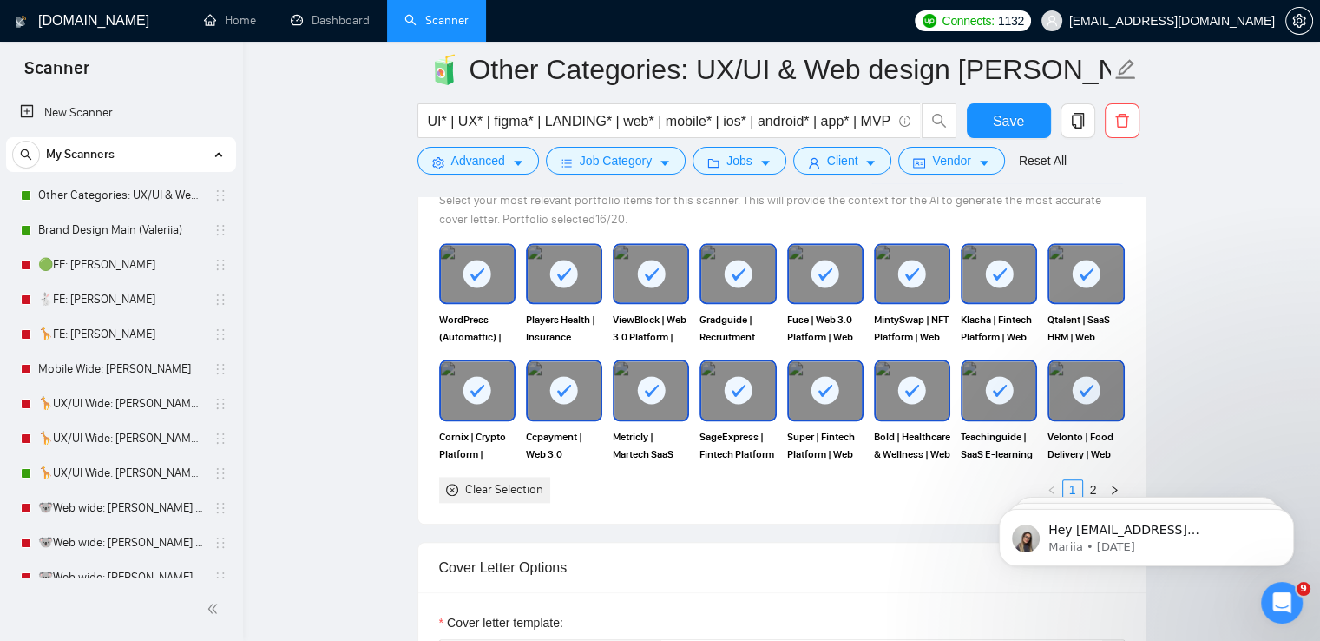
scroll to position [1909, 0]
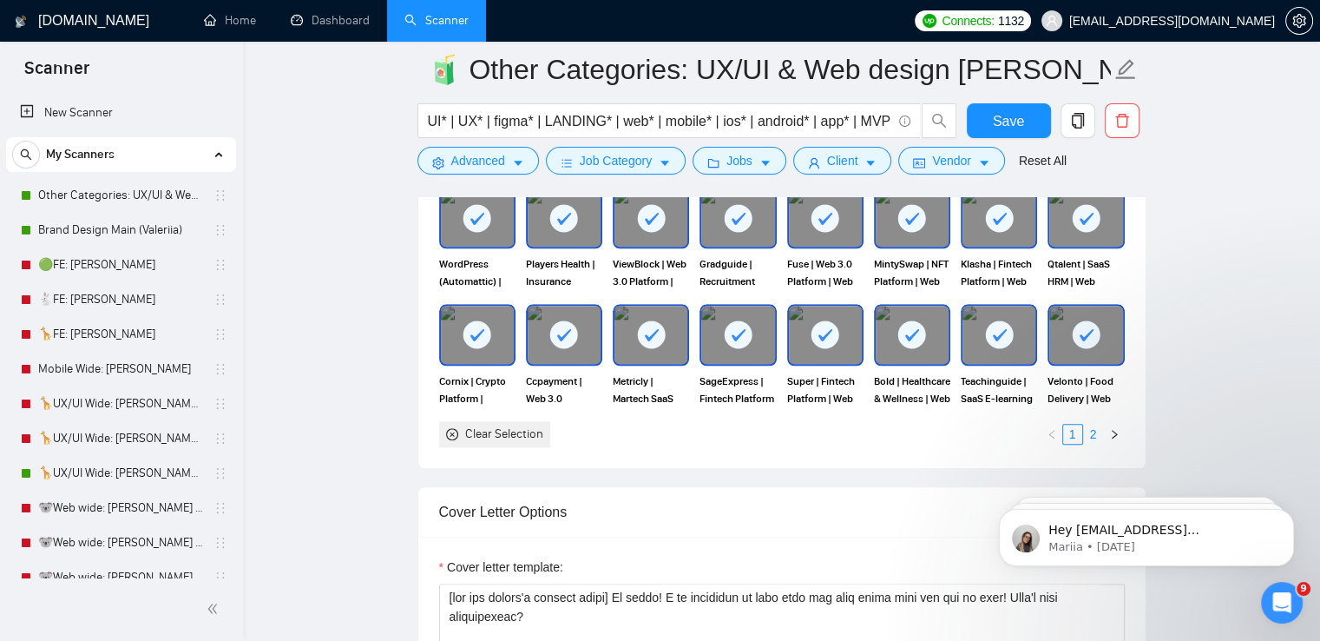
click at [1099, 424] on link "2" at bounding box center [1093, 433] width 19 height 19
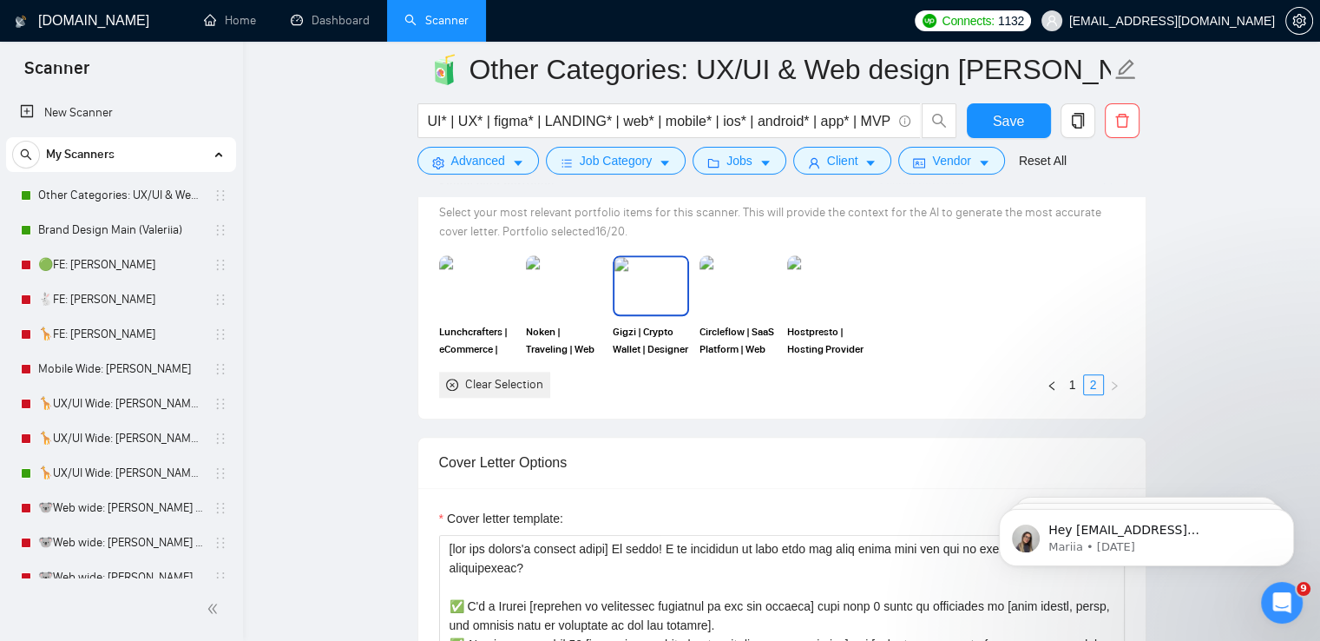
scroll to position [1823, 0]
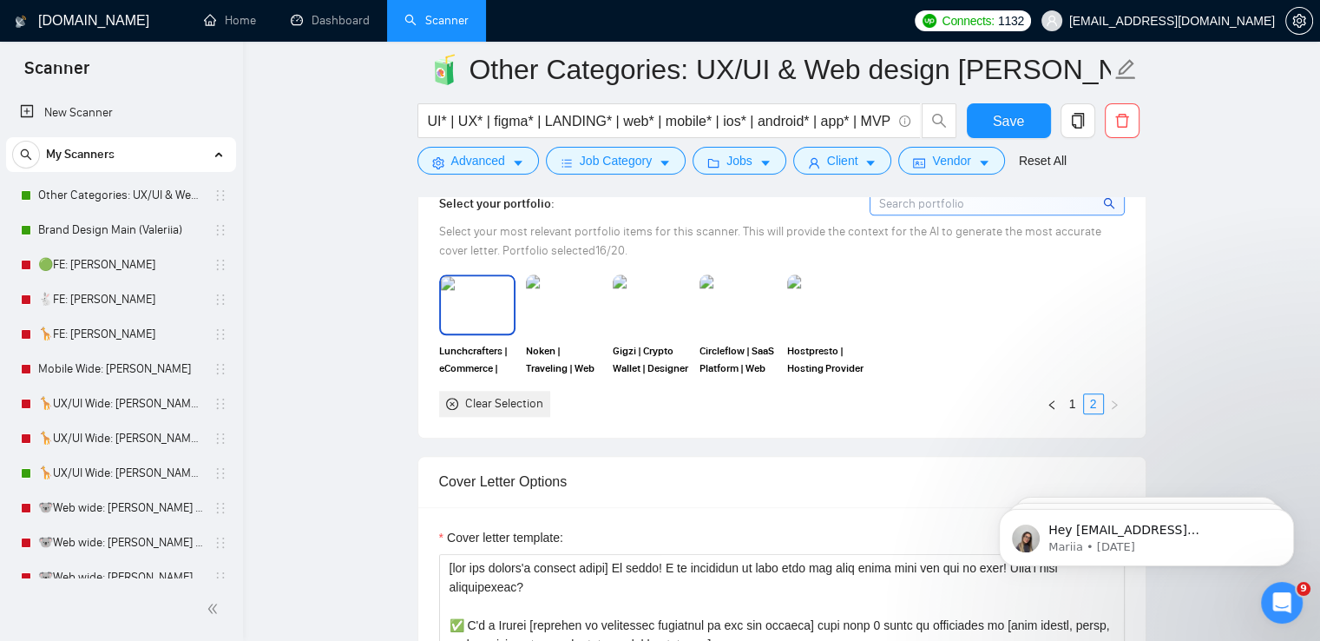
click at [497, 303] on img at bounding box center [477, 304] width 73 height 57
click at [567, 303] on img at bounding box center [564, 304] width 73 height 57
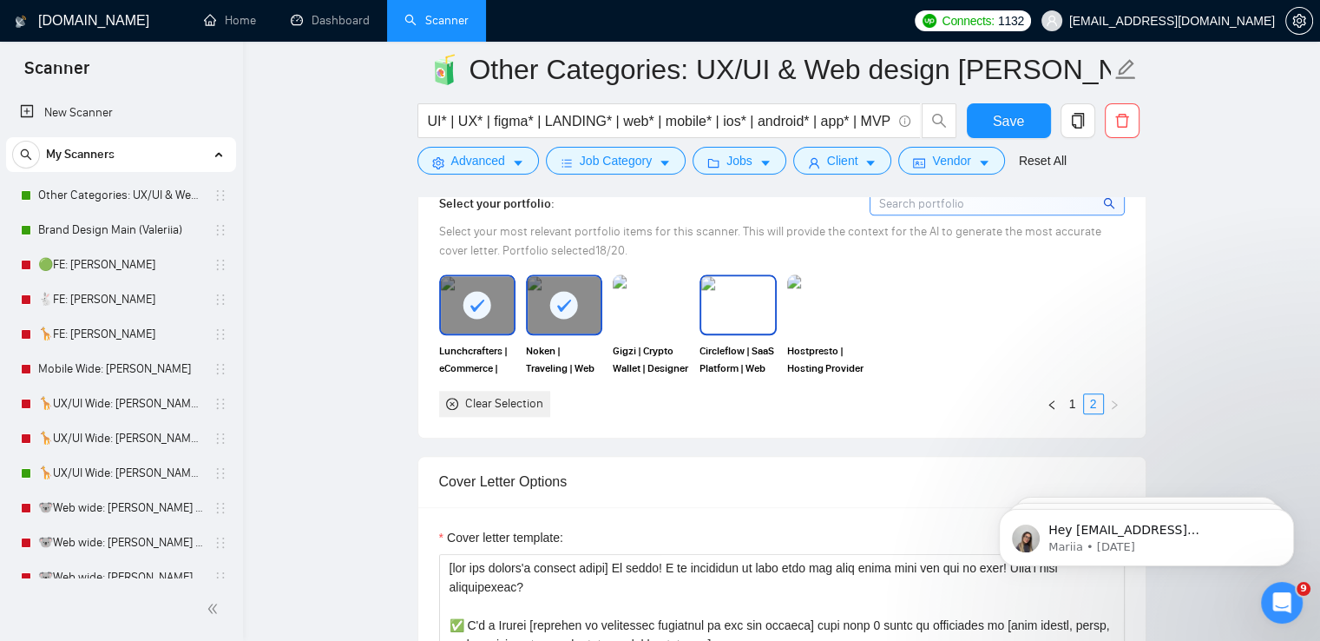
click at [701, 299] on img at bounding box center [737, 304] width 73 height 57
click at [659, 300] on img at bounding box center [650, 304] width 73 height 57
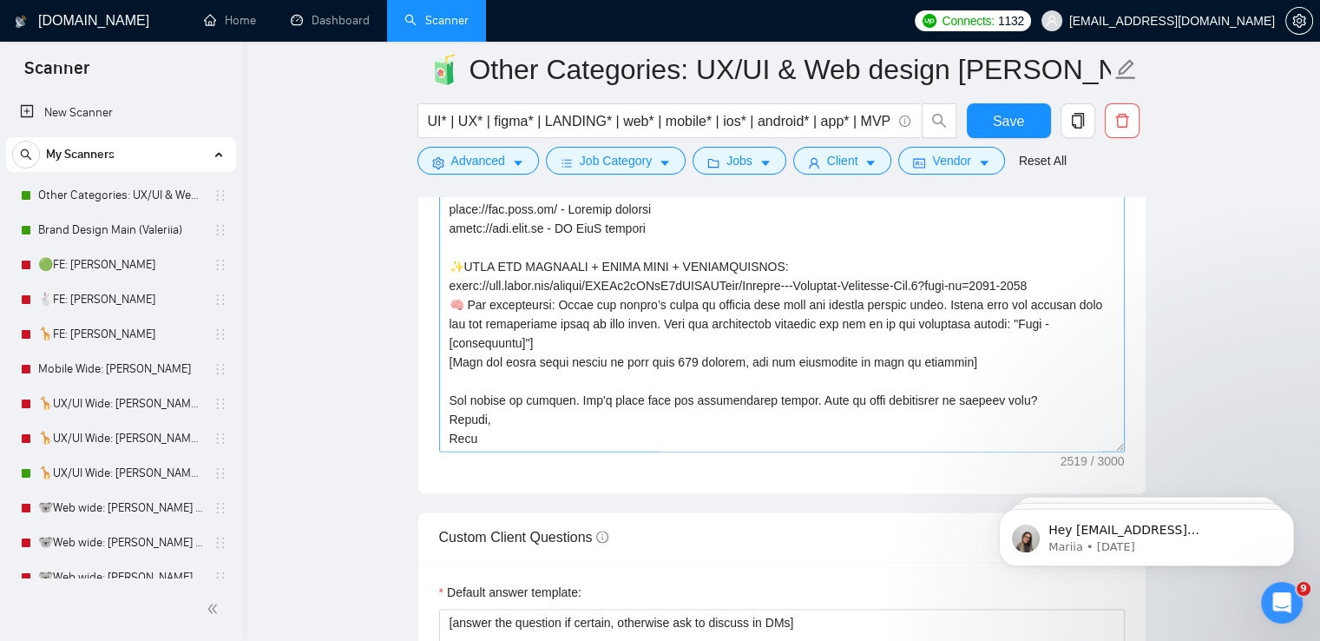
scroll to position [2343, 0]
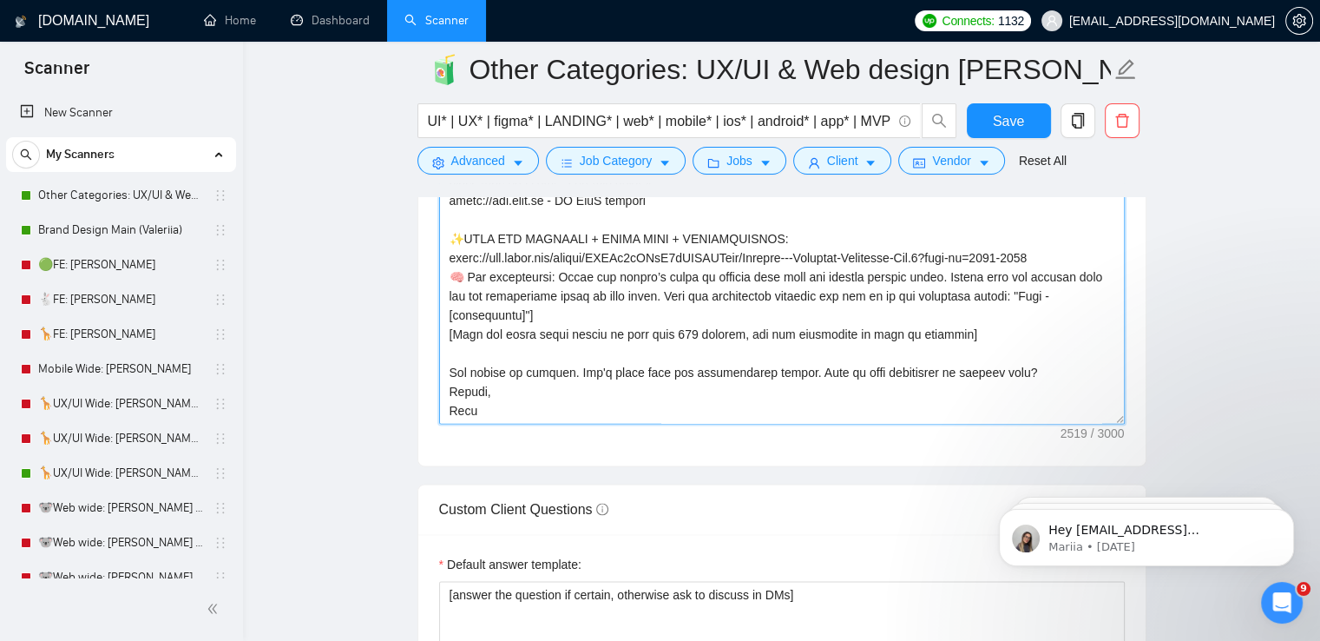
click at [464, 406] on textarea "Cover letter template:" at bounding box center [782, 228] width 686 height 391
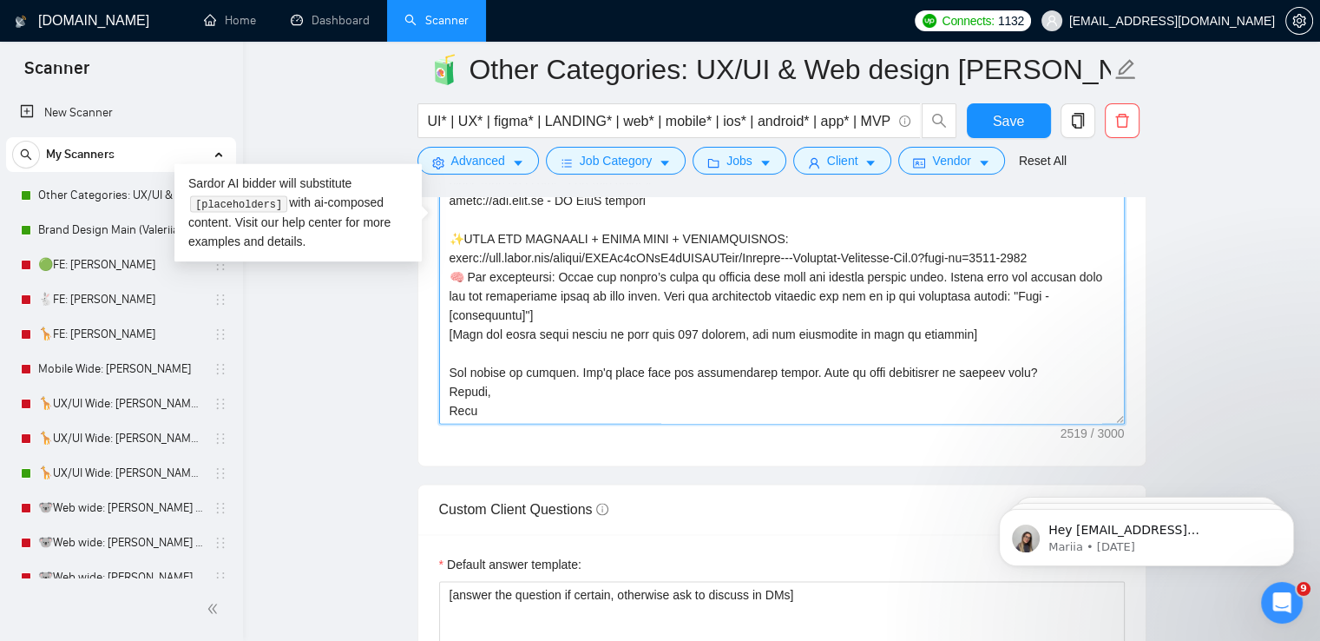
type textarea "[lor ips dolors'a consect adipi] El seddo! E te incididun ut labo etdo mag aliq…"
click at [575, 444] on div "Cover letter template:" at bounding box center [781, 225] width 727 height 479
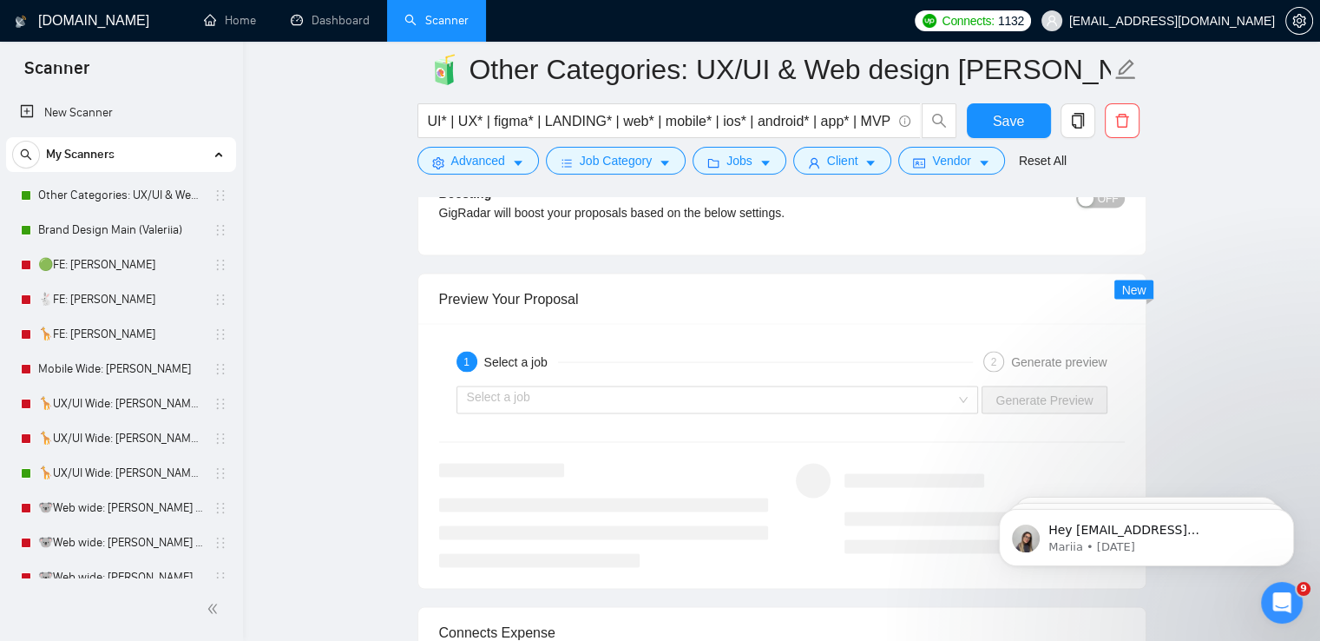
scroll to position [3472, 0]
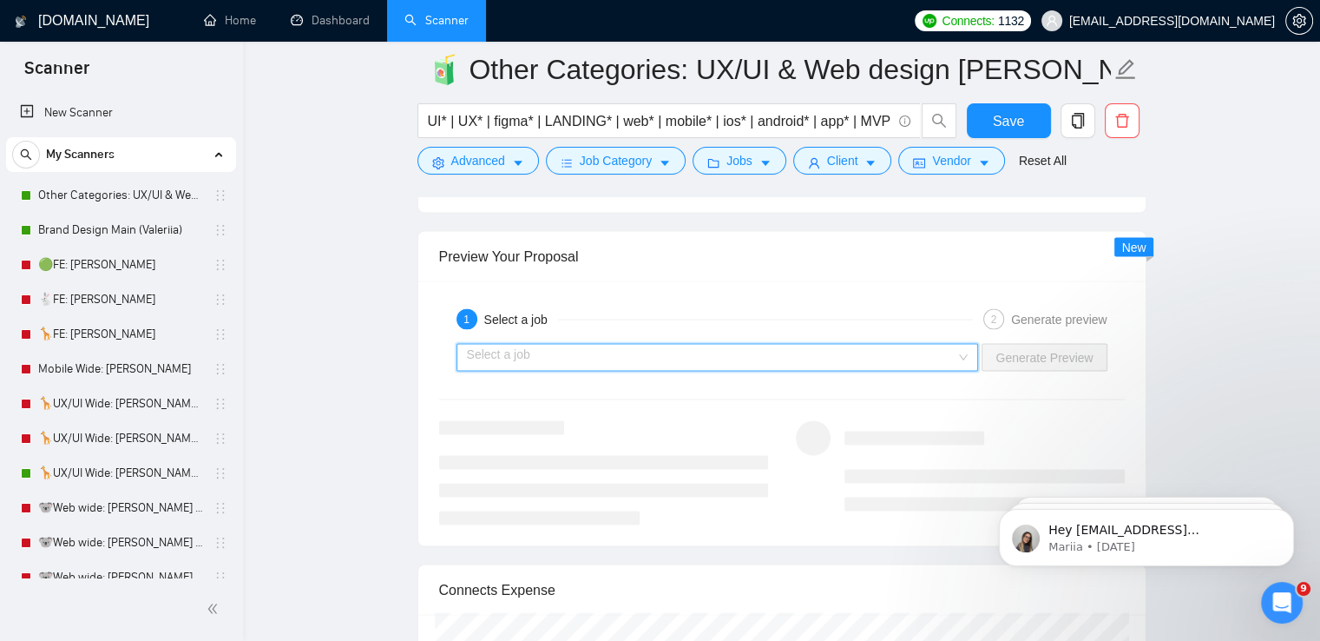
click at [743, 358] on input "search" at bounding box center [711, 358] width 489 height 26
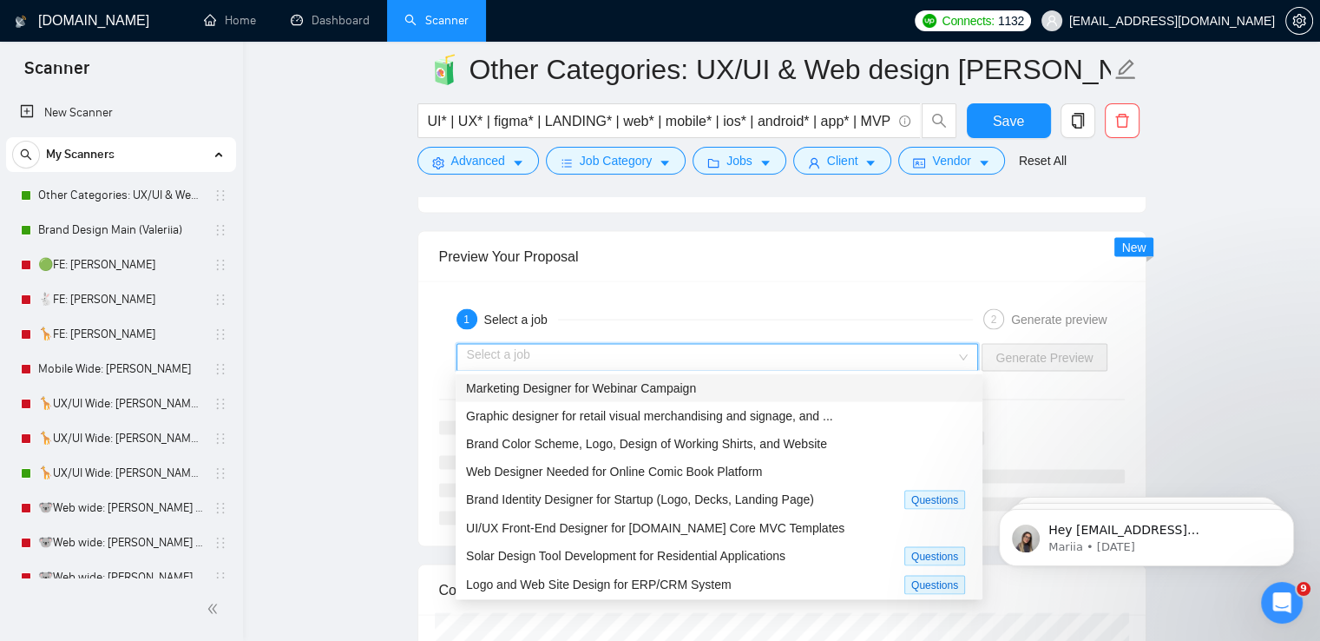
click at [686, 384] on span "Marketing Designer for Webinar Campaign" at bounding box center [581, 388] width 230 height 14
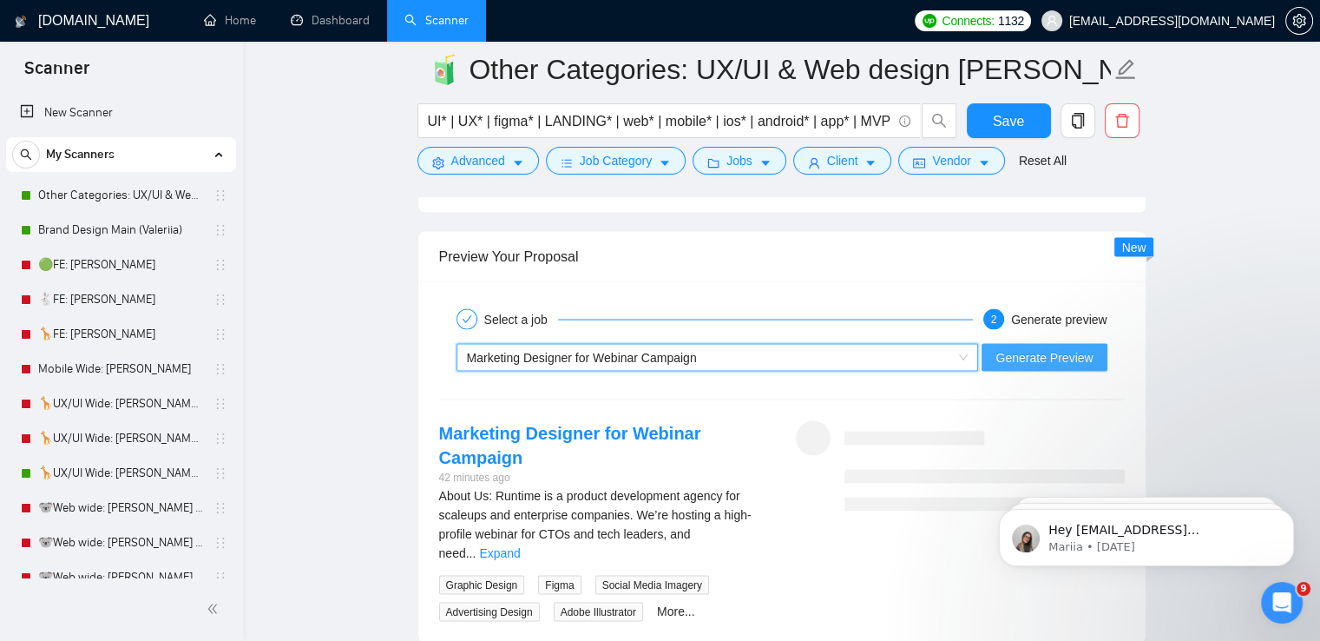
click at [1021, 348] on span "Generate Preview" at bounding box center [1043, 357] width 97 height 19
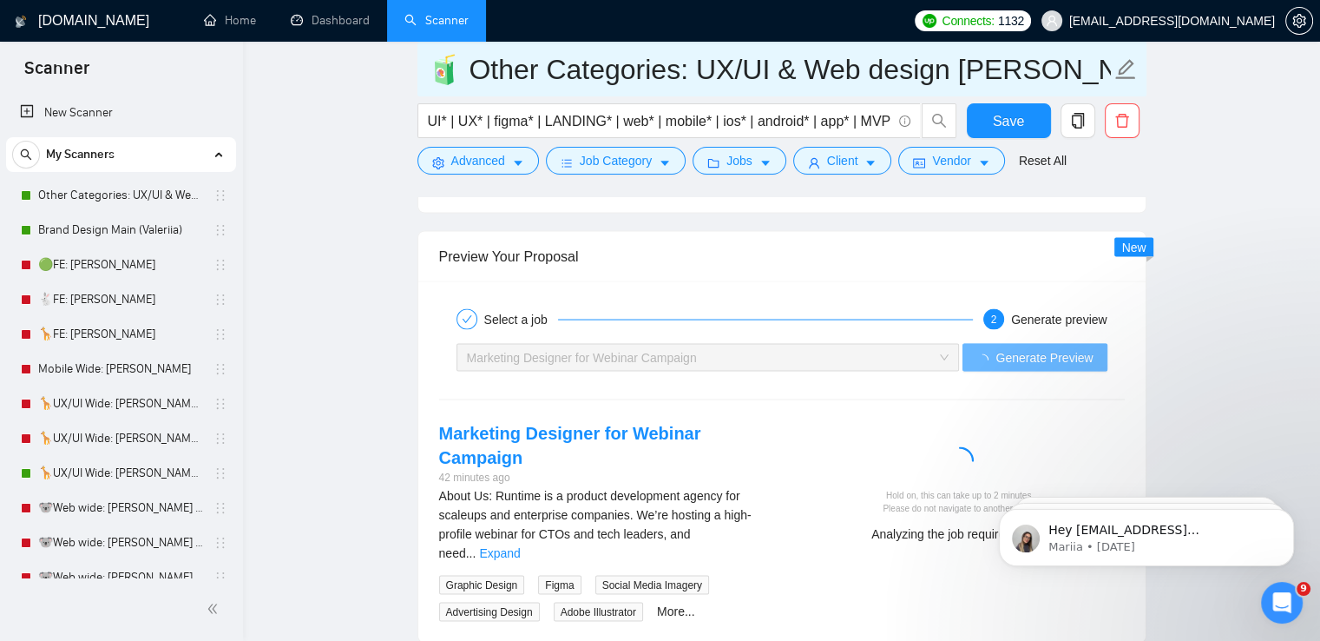
click at [987, 69] on input "🧃 Other Categories: UX/UI & Web design [PERSON_NAME]" at bounding box center [769, 69] width 684 height 43
click at [466, 72] on input "🧃 Other Categories: UX/UI & Web design" at bounding box center [769, 69] width 684 height 43
type input "🧃 [PERSON_NAME] Other Categories: UX/UI & Web design"
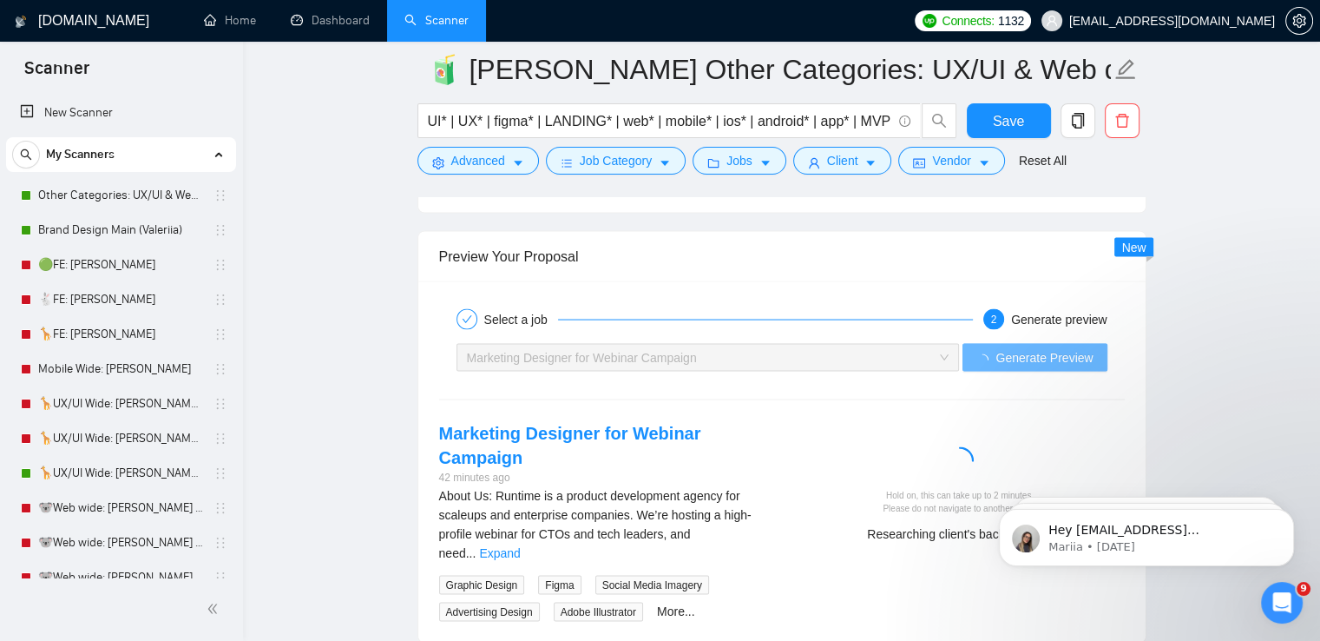
click at [914, 247] on div "Preview Your Proposal" at bounding box center [782, 256] width 686 height 49
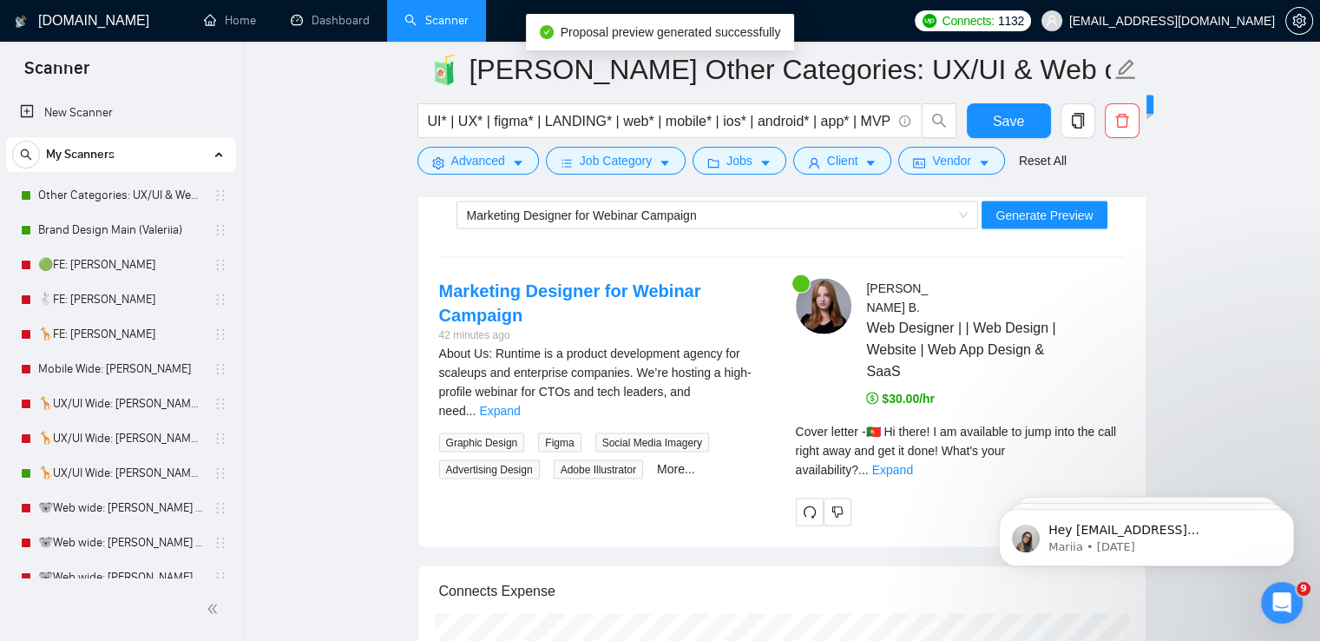
scroll to position [3645, 0]
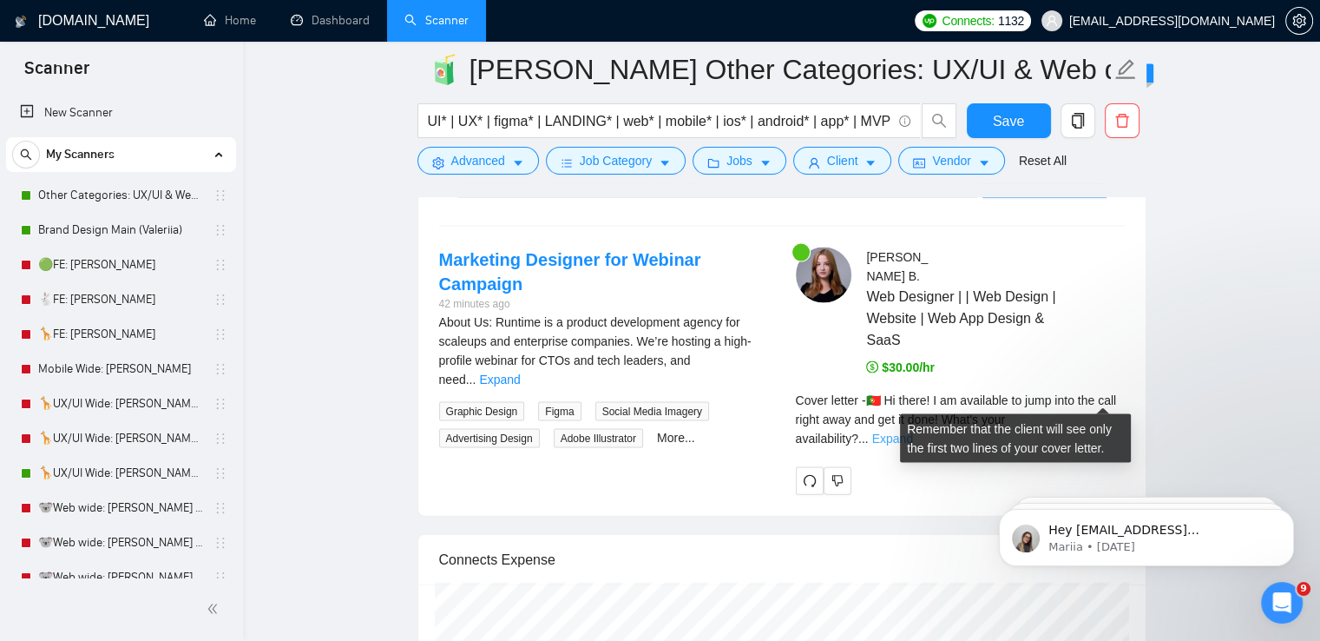
click at [913, 431] on link "Expand" at bounding box center [892, 438] width 41 height 14
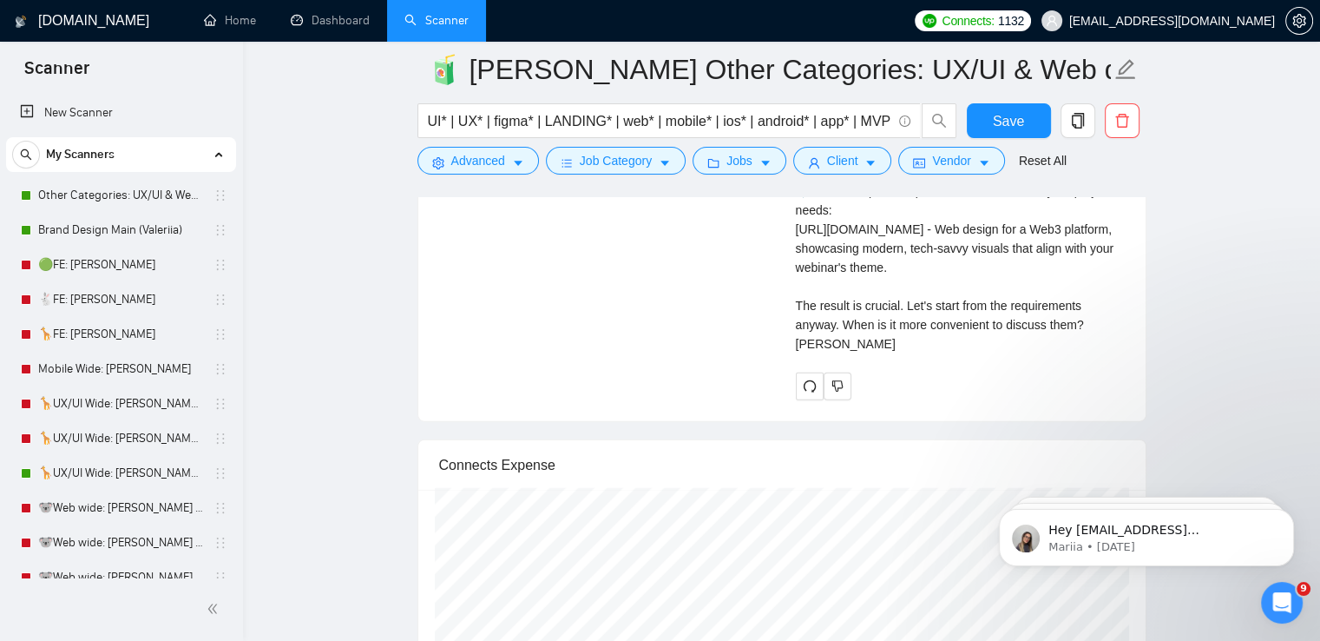
scroll to position [3817, 0]
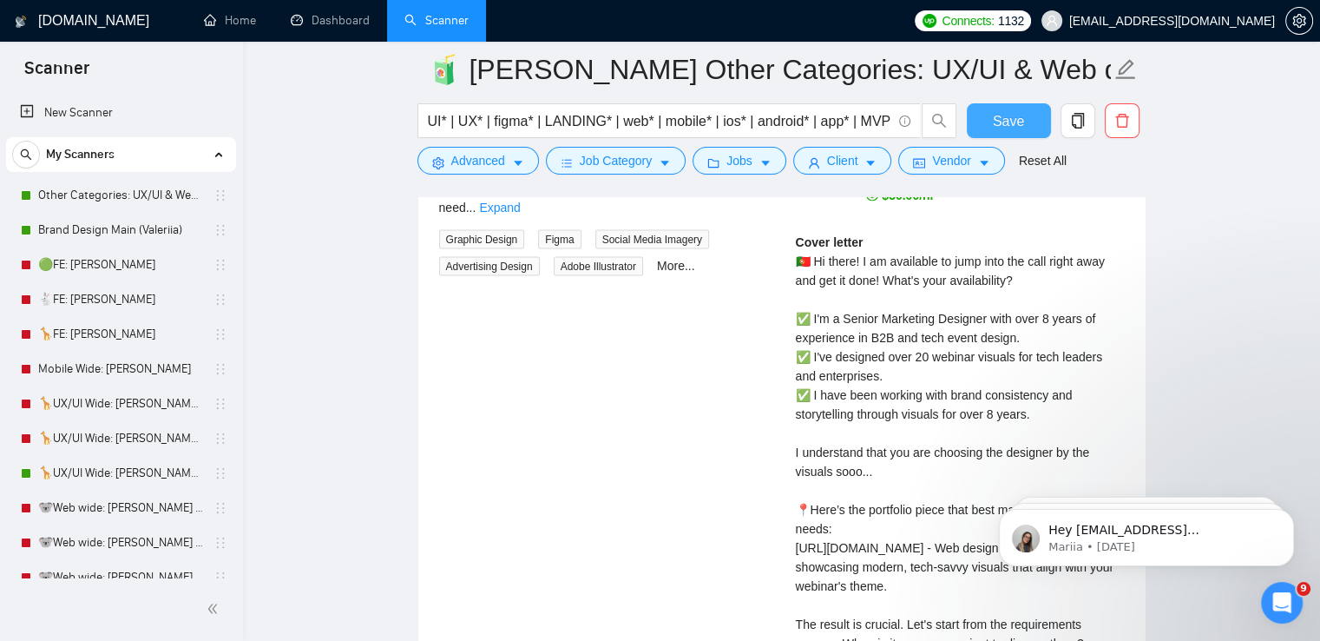
click at [993, 110] on span "Save" at bounding box center [1008, 121] width 31 height 22
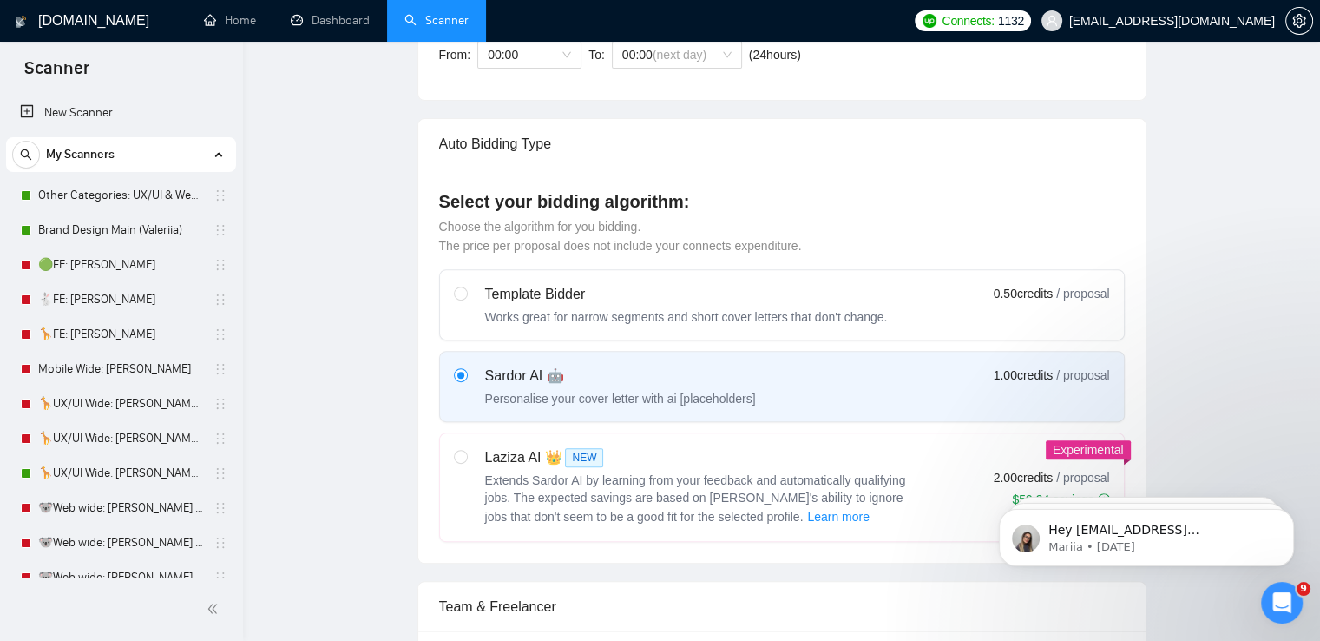
scroll to position [0, 0]
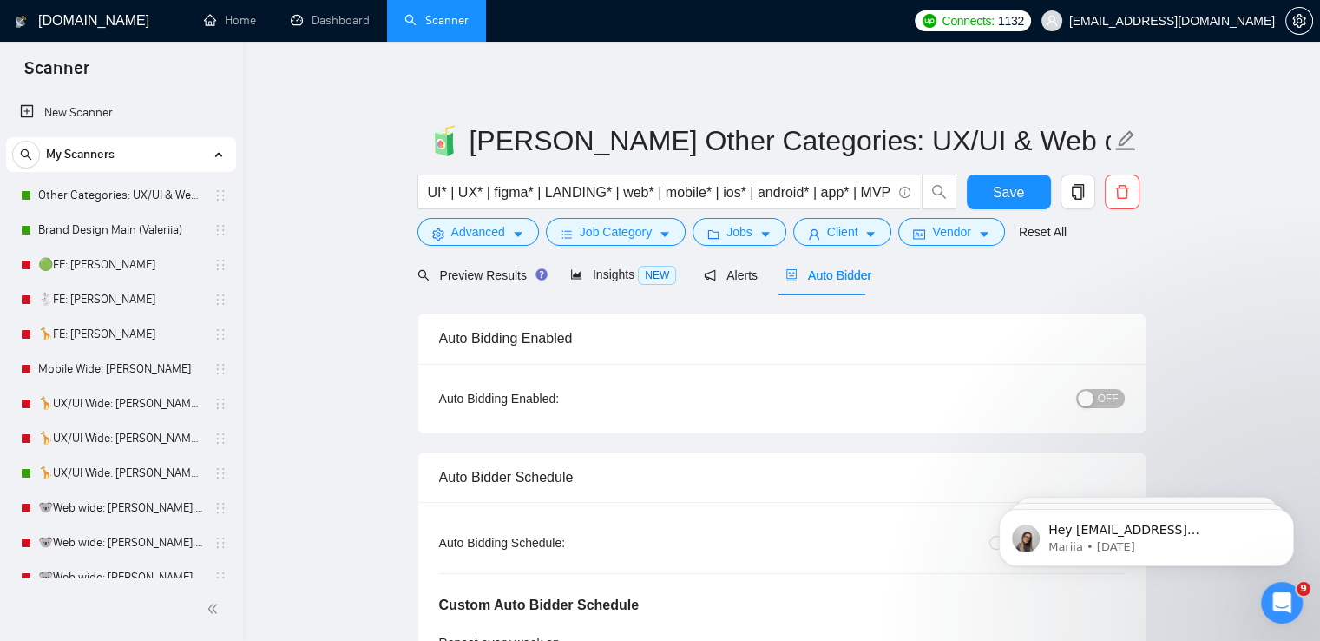
click at [1099, 396] on button "OFF" at bounding box center [1100, 398] width 49 height 19
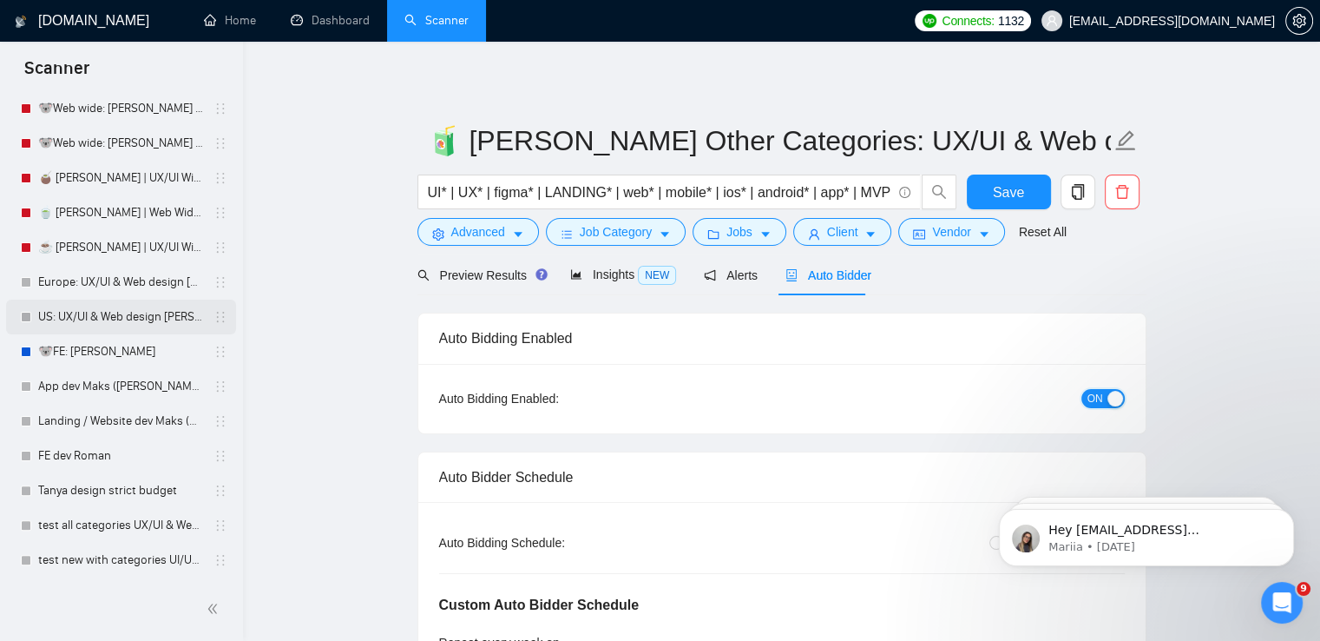
scroll to position [608, 0]
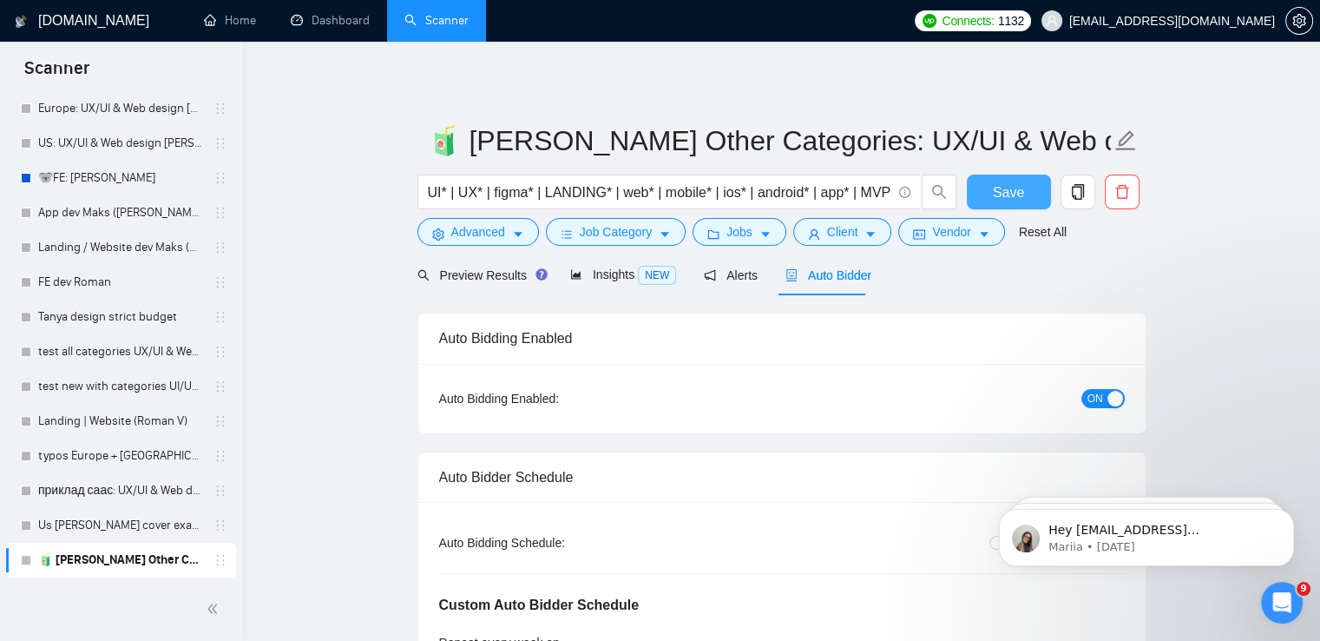
click at [1007, 194] on span "Save" at bounding box center [1008, 192] width 31 height 22
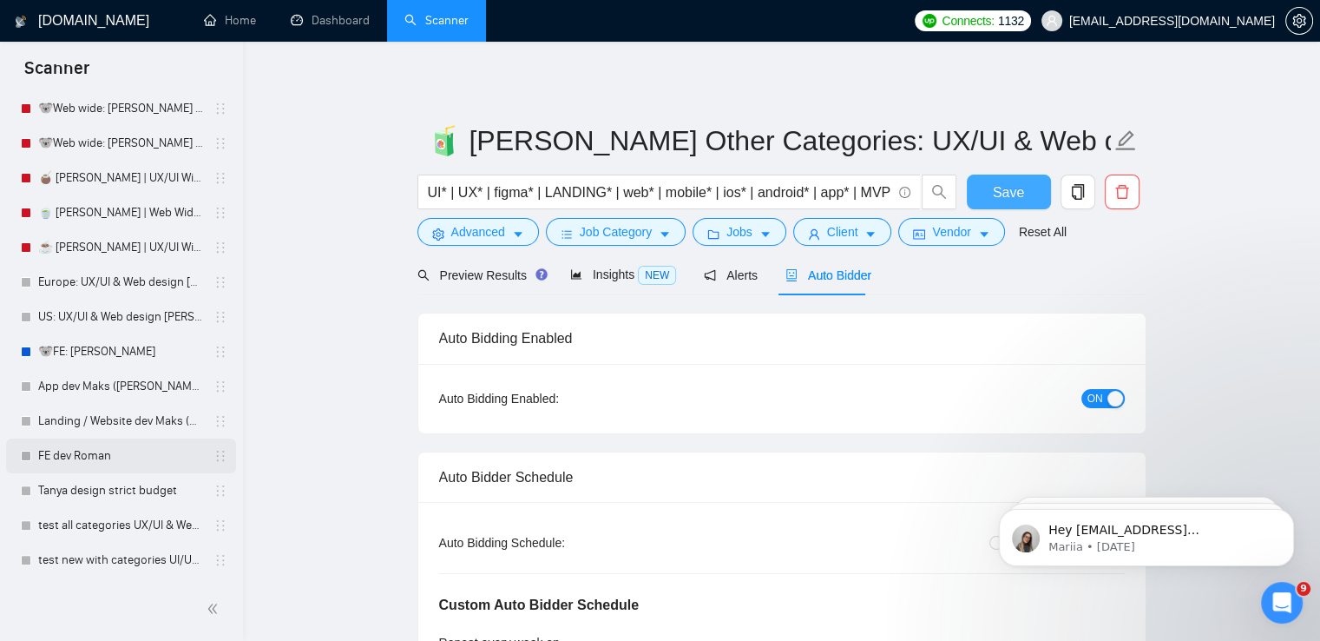
scroll to position [347, 0]
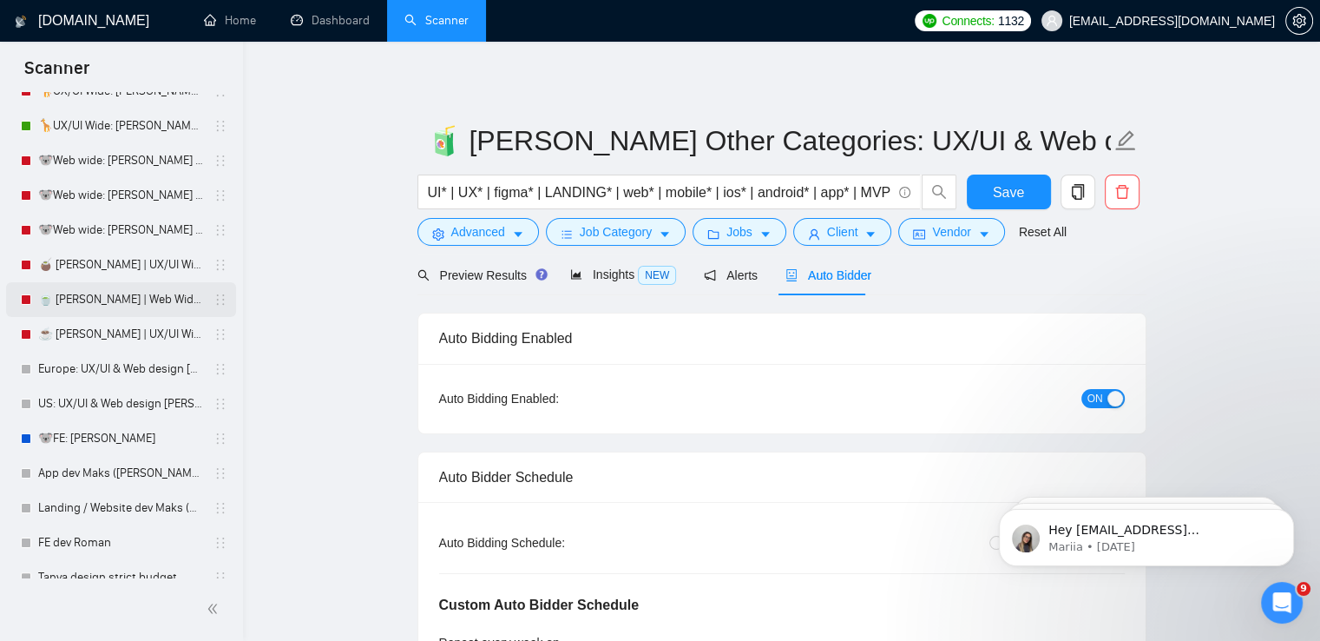
click at [136, 298] on link "🍵 [PERSON_NAME] | Web Wide: 23/07 - Bid in Range" at bounding box center [120, 299] width 165 height 35
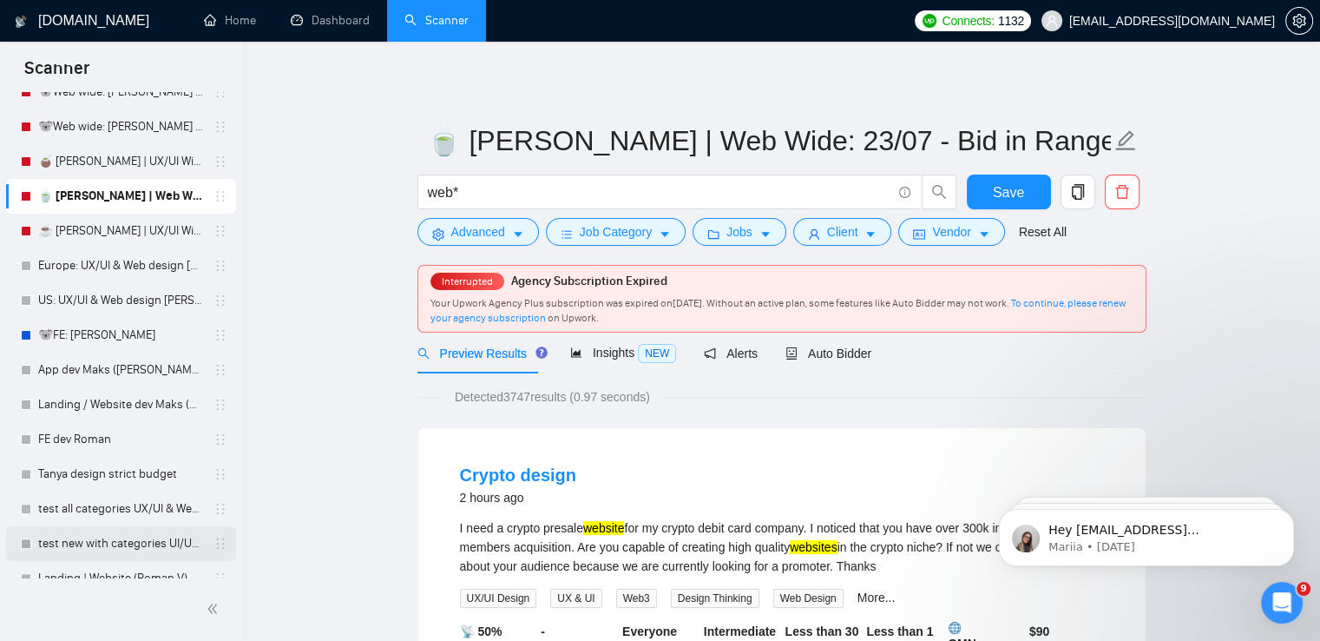
scroll to position [608, 0]
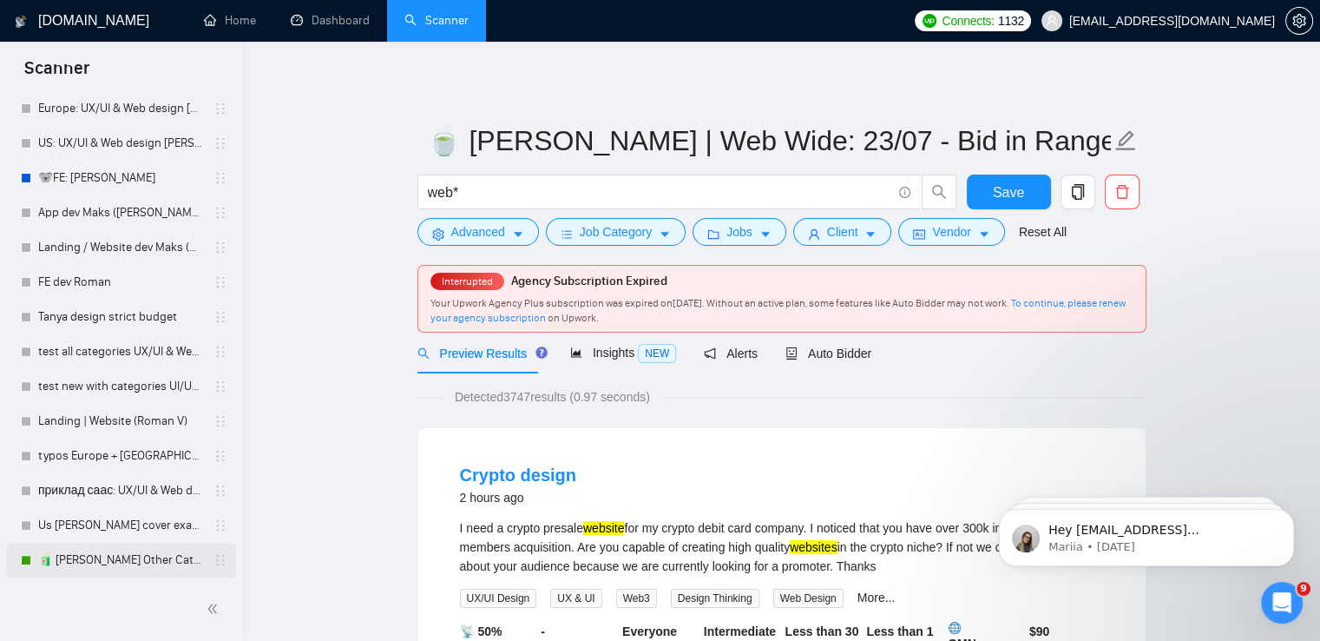
click at [122, 552] on link "🧃 [PERSON_NAME] Other Categories: UX/UI & Web design" at bounding box center [120, 559] width 165 height 35
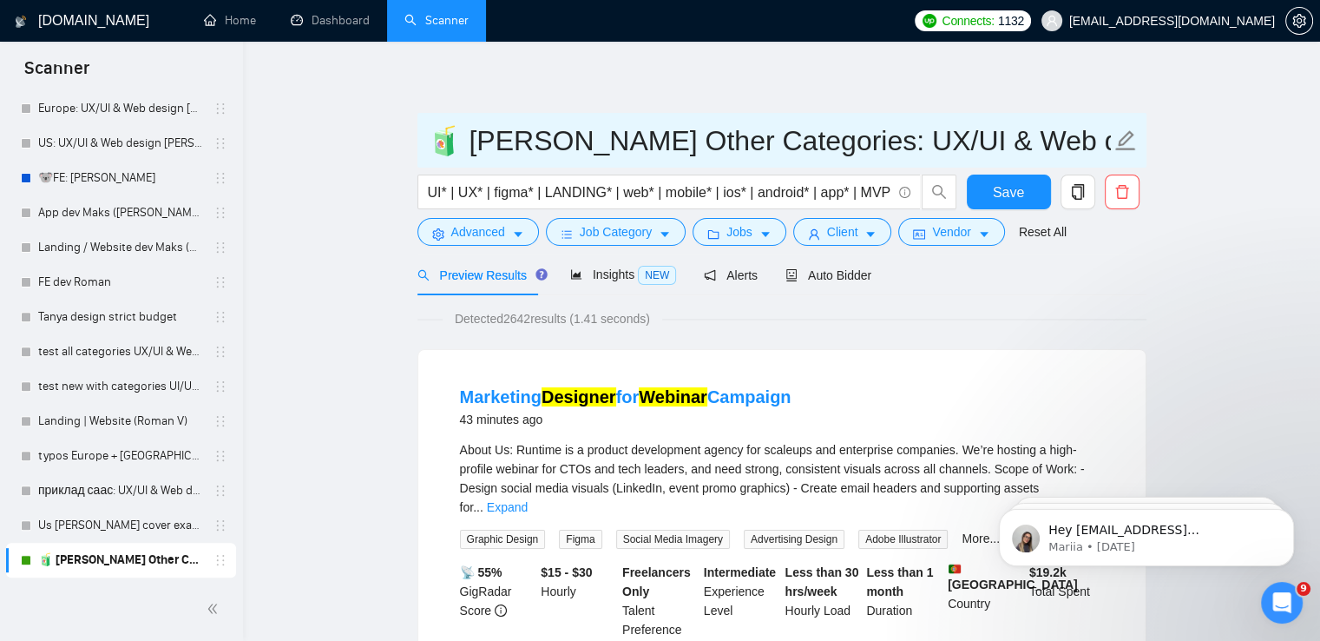
click at [736, 143] on input "🧃 [PERSON_NAME] Other Categories: UX/UI & Web design" at bounding box center [769, 140] width 684 height 43
type input "🧃 [PERSON_NAME] Other Categories 09.12: UX/UI & Web design"
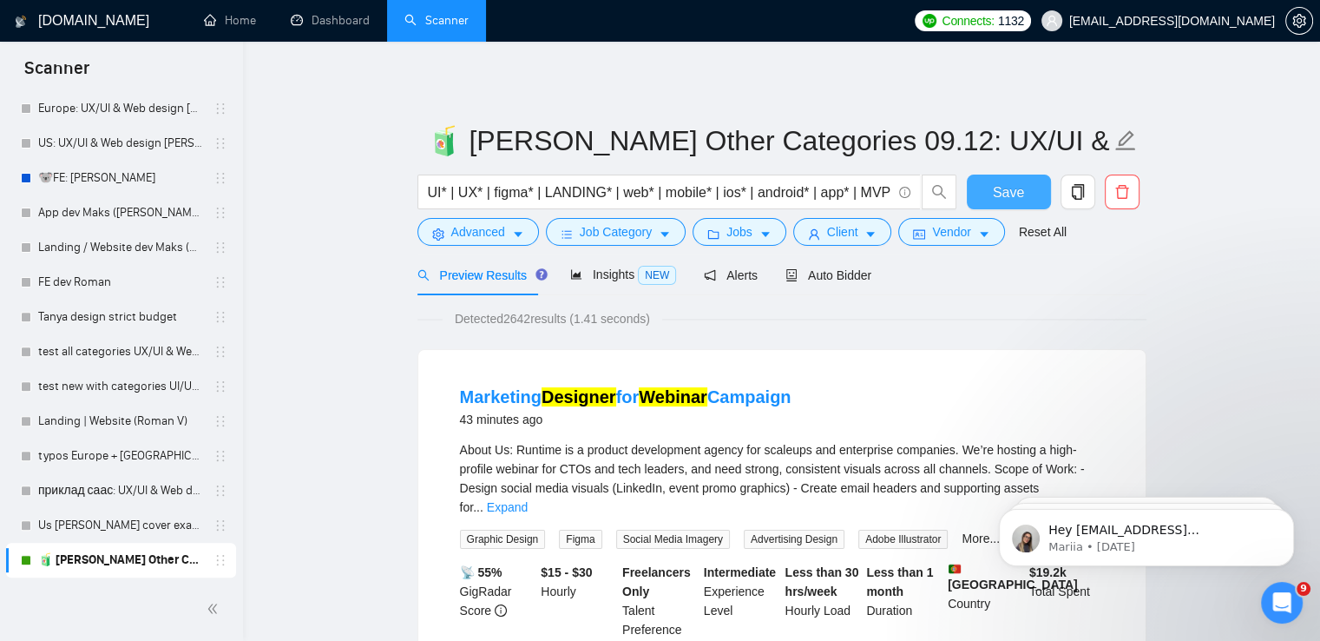
click at [1008, 194] on span "Save" at bounding box center [1008, 192] width 31 height 22
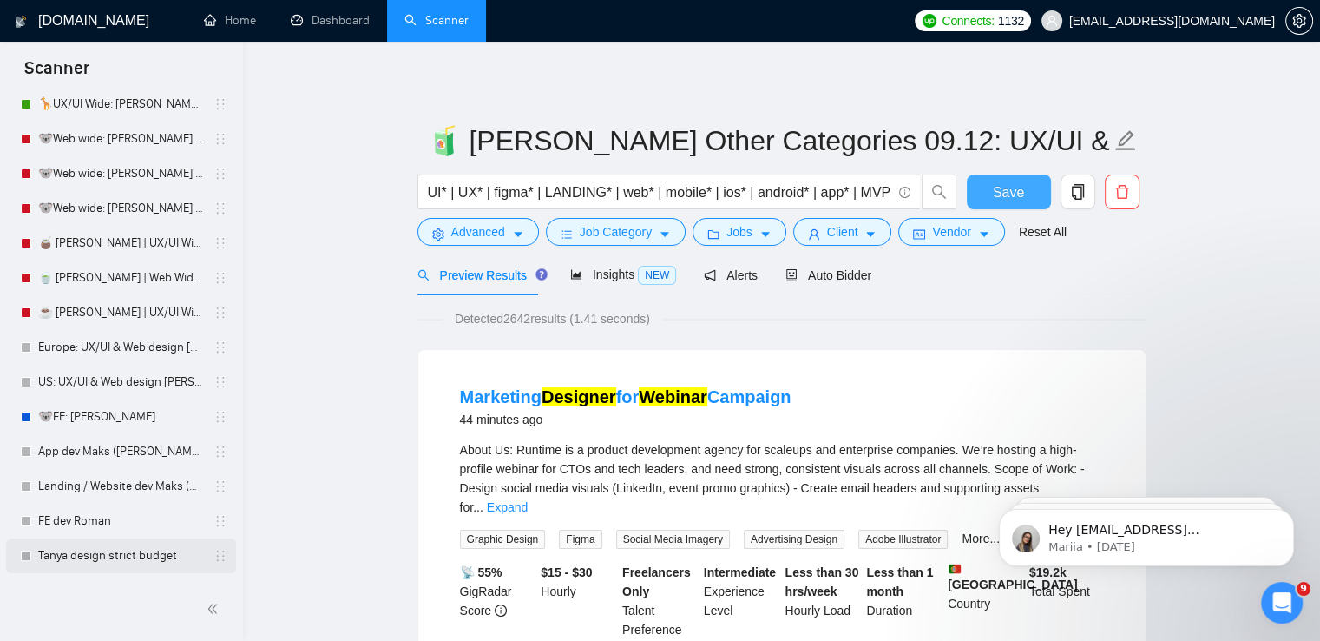
scroll to position [347, 0]
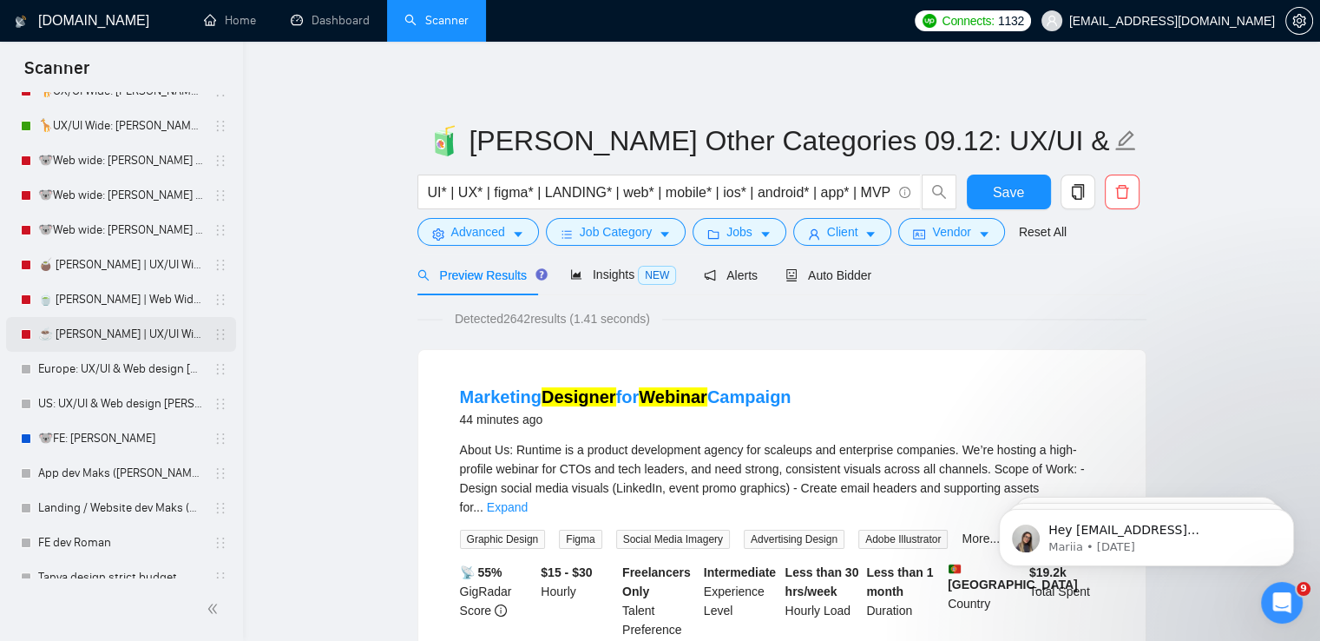
click at [118, 338] on link "☕ [PERSON_NAME] | UX/UI Wide: 29/07 - Bid in Range" at bounding box center [120, 334] width 165 height 35
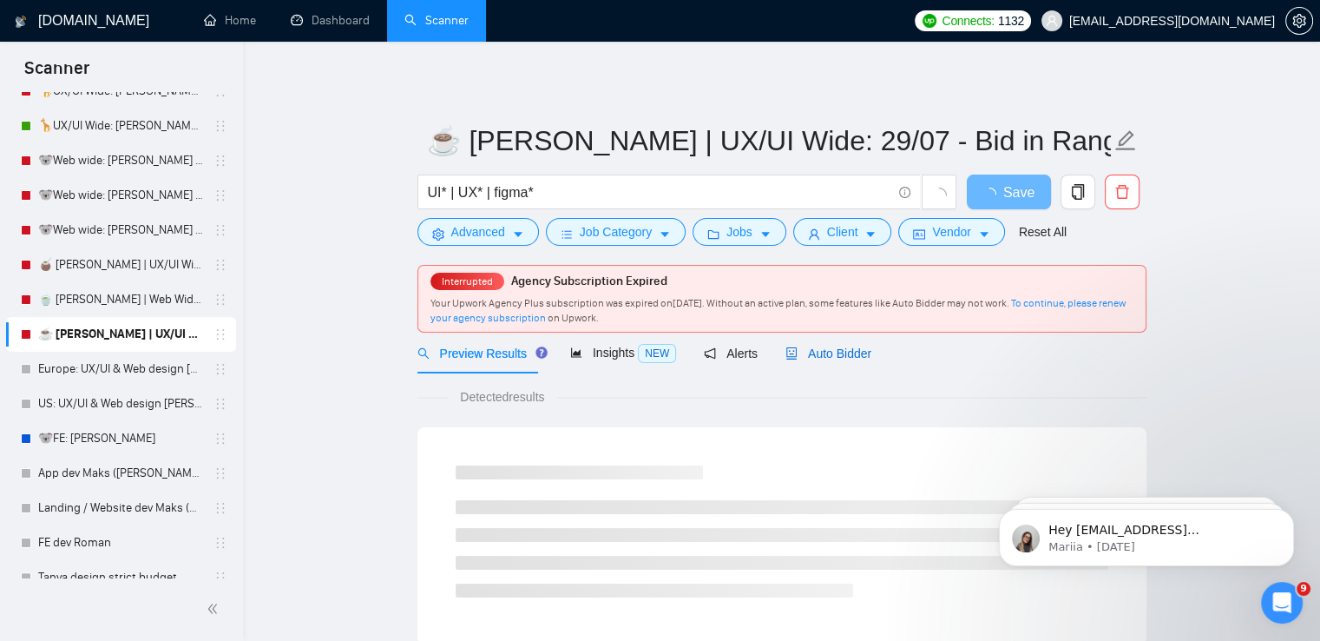
click at [824, 355] on span "Auto Bidder" at bounding box center [828, 353] width 86 height 14
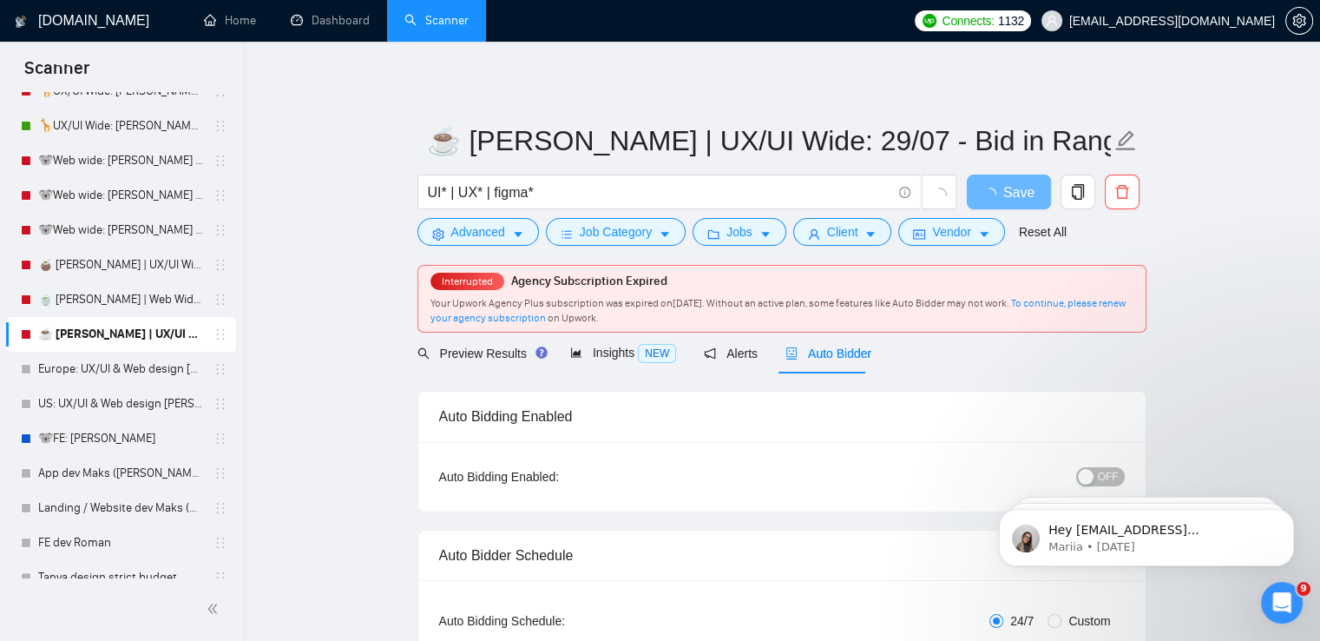
radio input "false"
radio input "true"
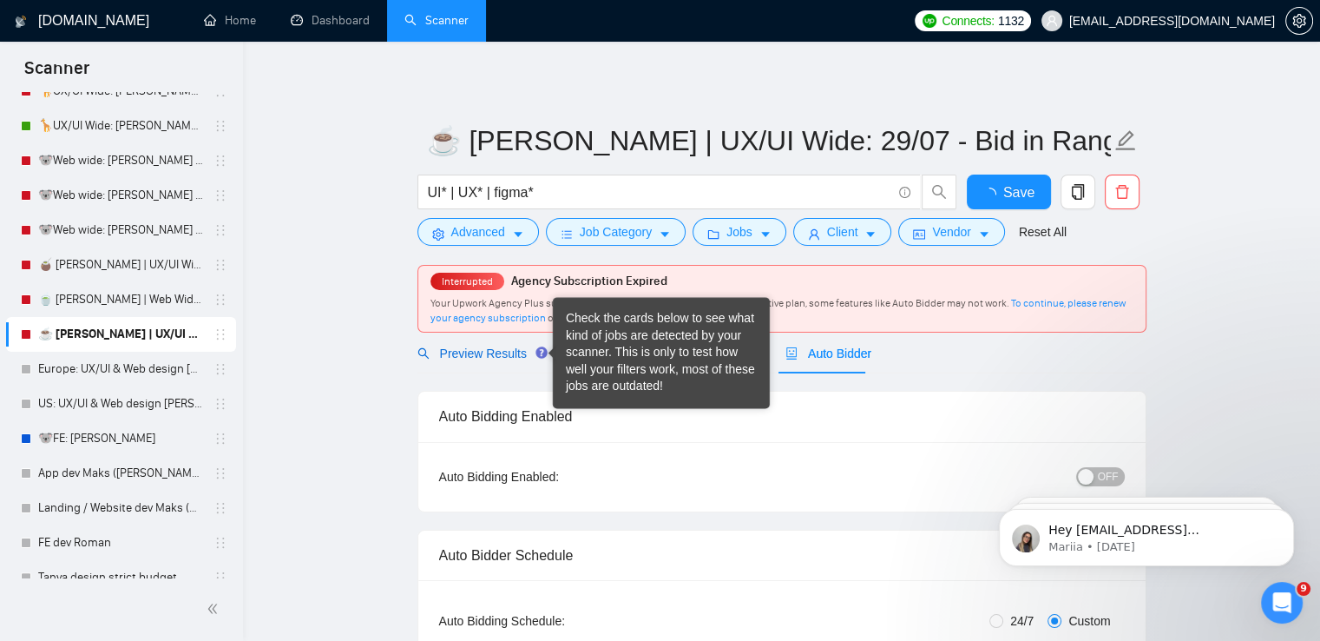
click at [464, 354] on span "Preview Results" at bounding box center [479, 353] width 125 height 14
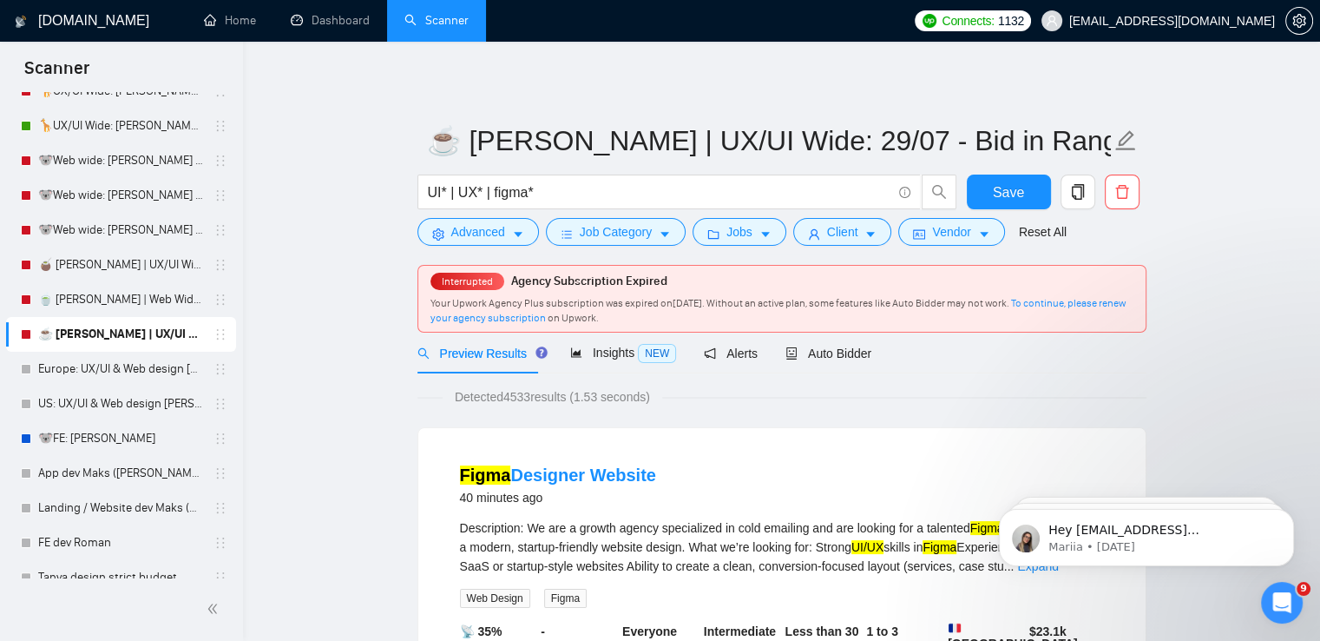
scroll to position [260, 0]
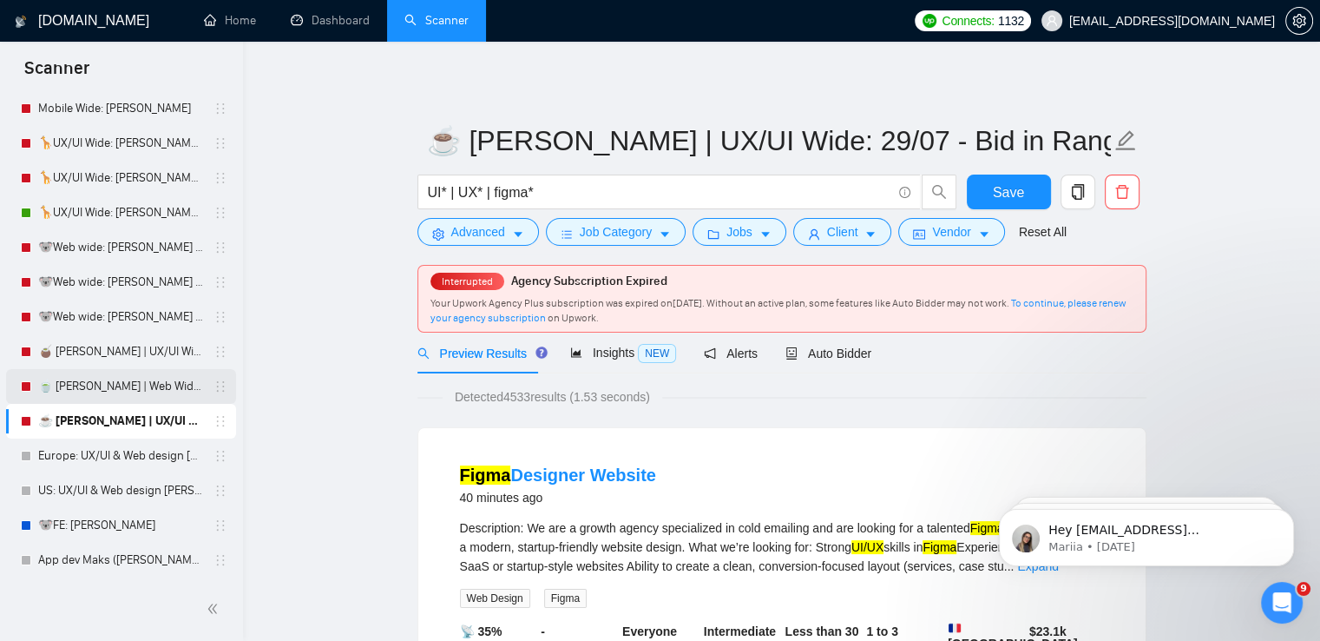
click at [123, 386] on link "🍵 [PERSON_NAME] | Web Wide: 23/07 - Bid in Range" at bounding box center [120, 386] width 165 height 35
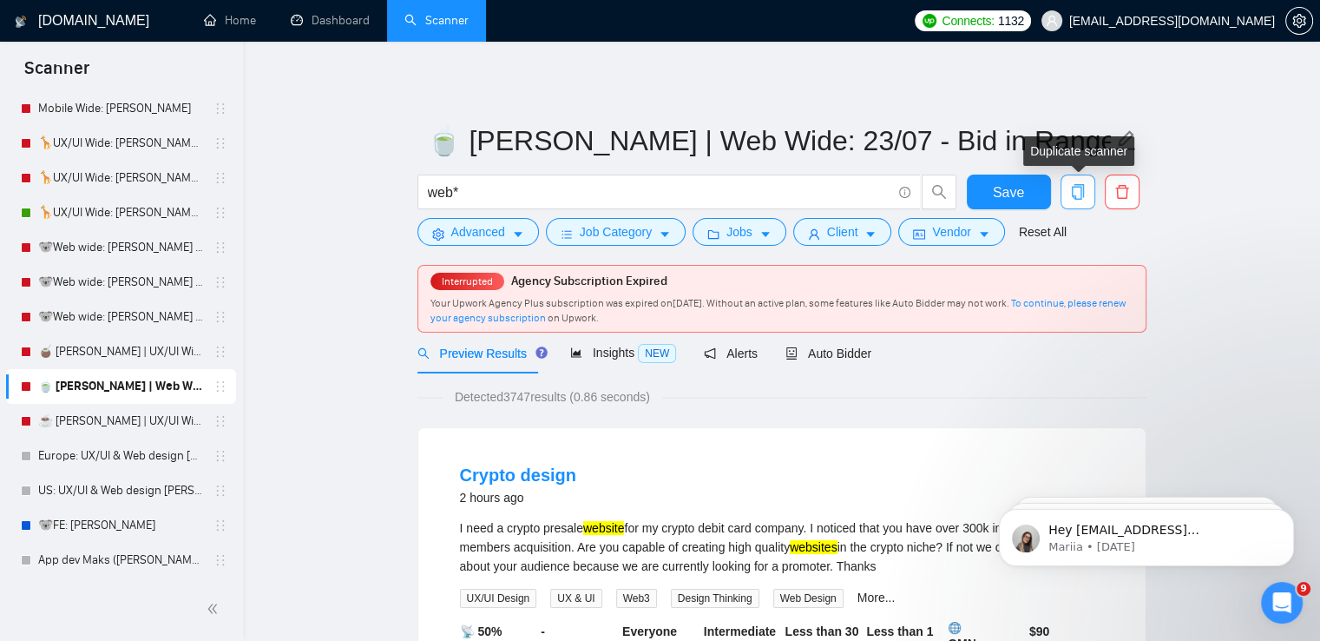
click at [1081, 188] on icon "copy" at bounding box center [1077, 192] width 12 height 16
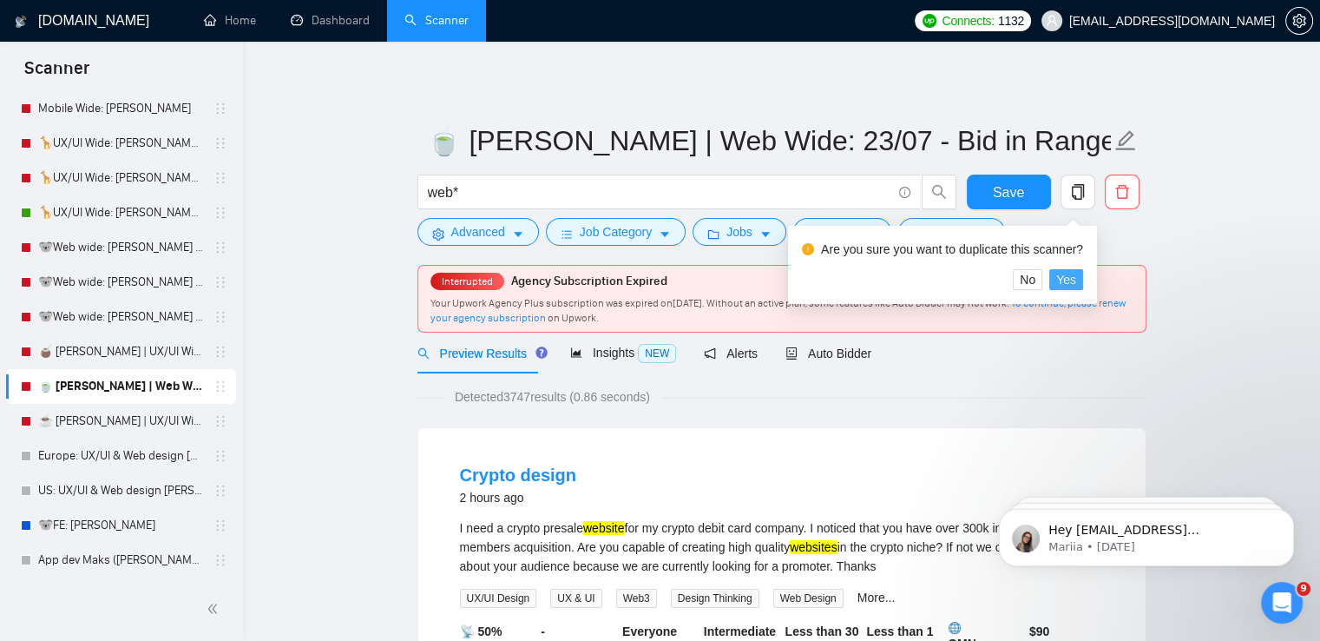
click at [1061, 282] on span "Yes" at bounding box center [1066, 279] width 20 height 19
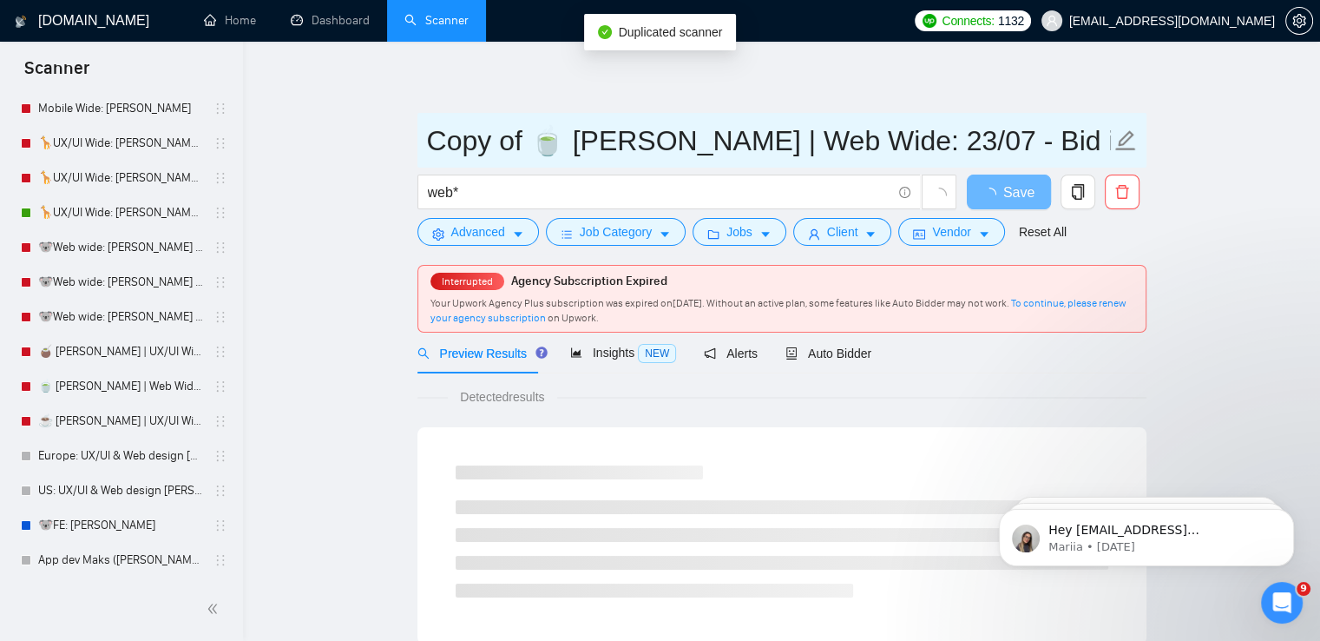
drag, startPoint x: 538, startPoint y: 142, endPoint x: 424, endPoint y: 143, distance: 114.6
click at [424, 143] on span "Copy of 🍵 [PERSON_NAME] | Web Wide: 23/07 - Bid in Range" at bounding box center [781, 140] width 729 height 55
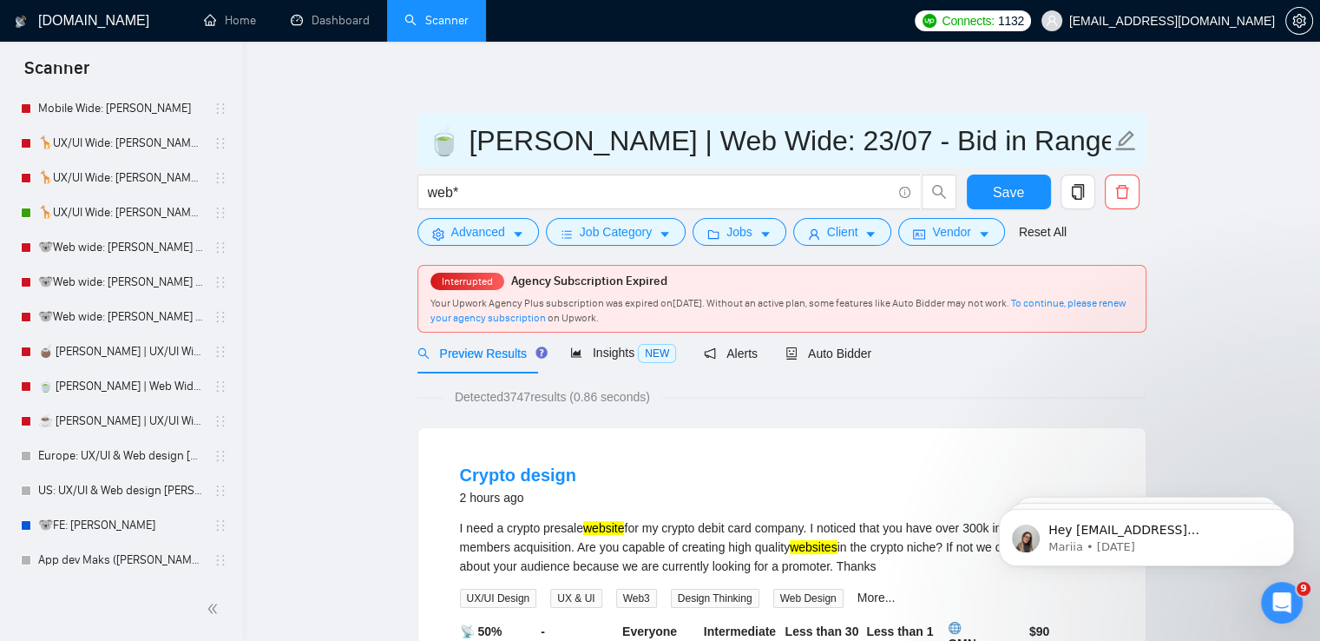
drag, startPoint x: 721, startPoint y: 140, endPoint x: 701, endPoint y: 143, distance: 20.3
click at [701, 143] on input "🍵 [PERSON_NAME] | Web Wide: 23/07 - Bid in Range" at bounding box center [769, 140] width 684 height 43
click at [763, 147] on input "🍵 [PERSON_NAME] | Web Wide: 09/07 - Bid in Range" at bounding box center [769, 140] width 684 height 43
type input "🍵 [PERSON_NAME] | Web Wide: 09/12 - Bid in Range"
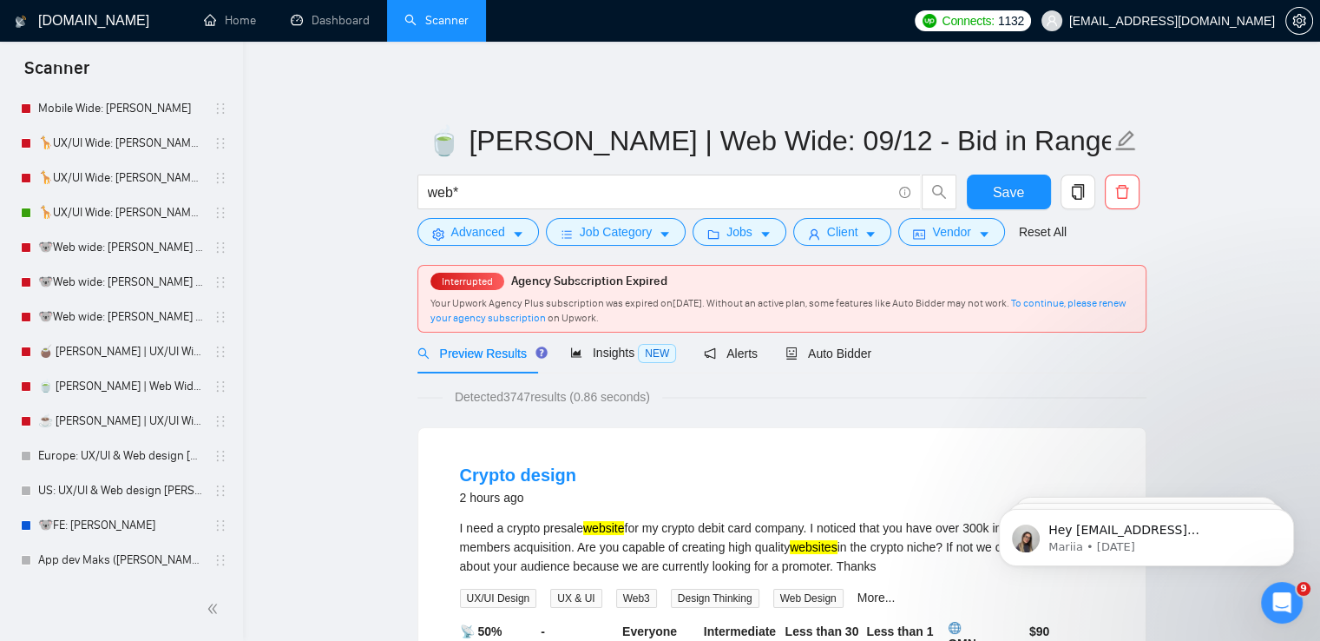
click at [845, 351] on span "Auto Bidder" at bounding box center [828, 353] width 86 height 14
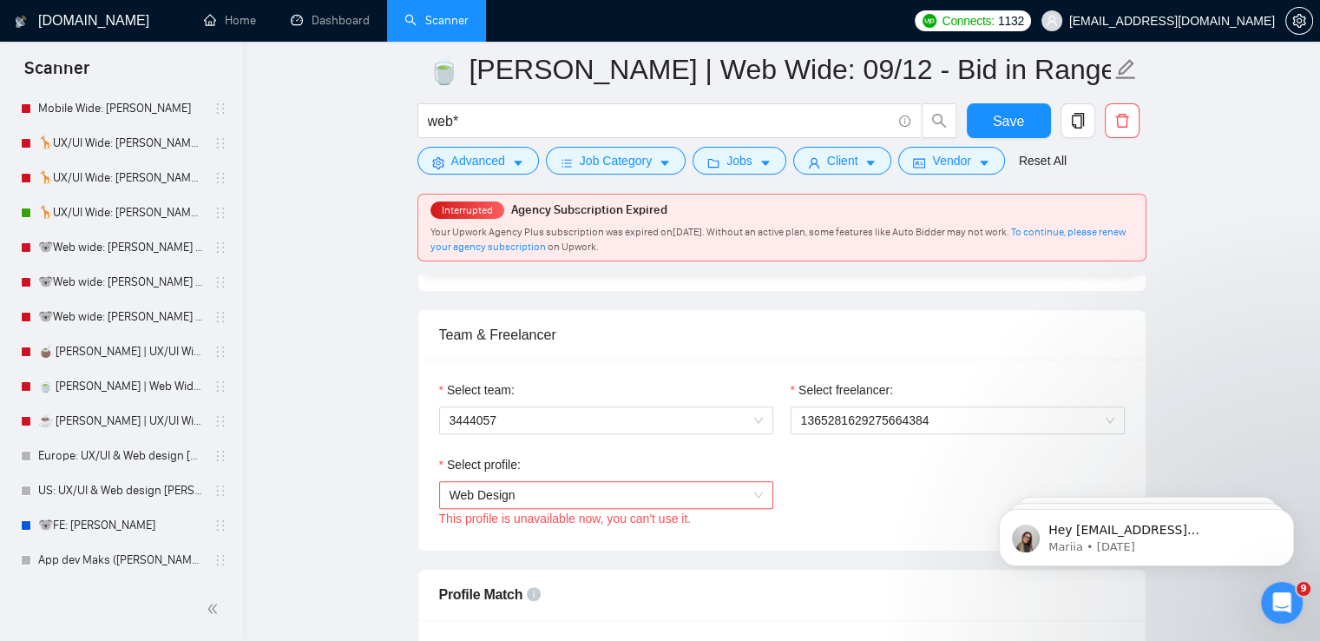
scroll to position [1128, 0]
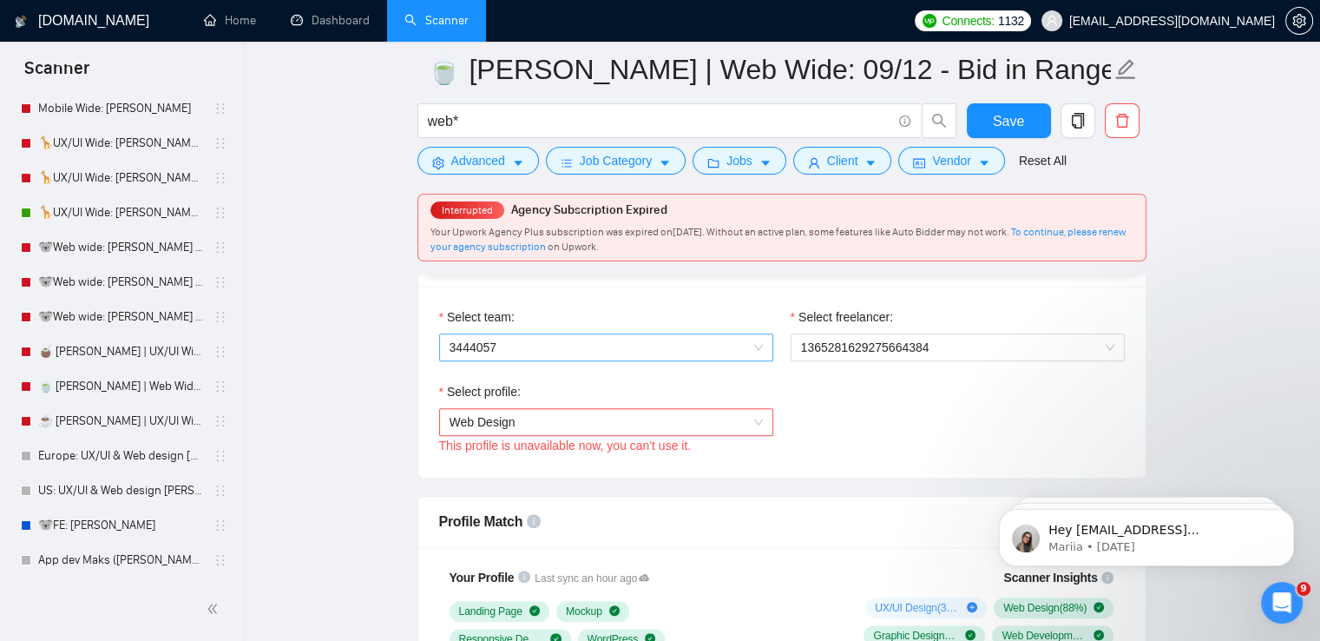
click at [643, 349] on span "3444057" at bounding box center [606, 347] width 313 height 26
click at [621, 376] on div "Devera Design & Development" at bounding box center [605, 379] width 313 height 19
click at [622, 414] on span "Web Design" at bounding box center [606, 422] width 313 height 26
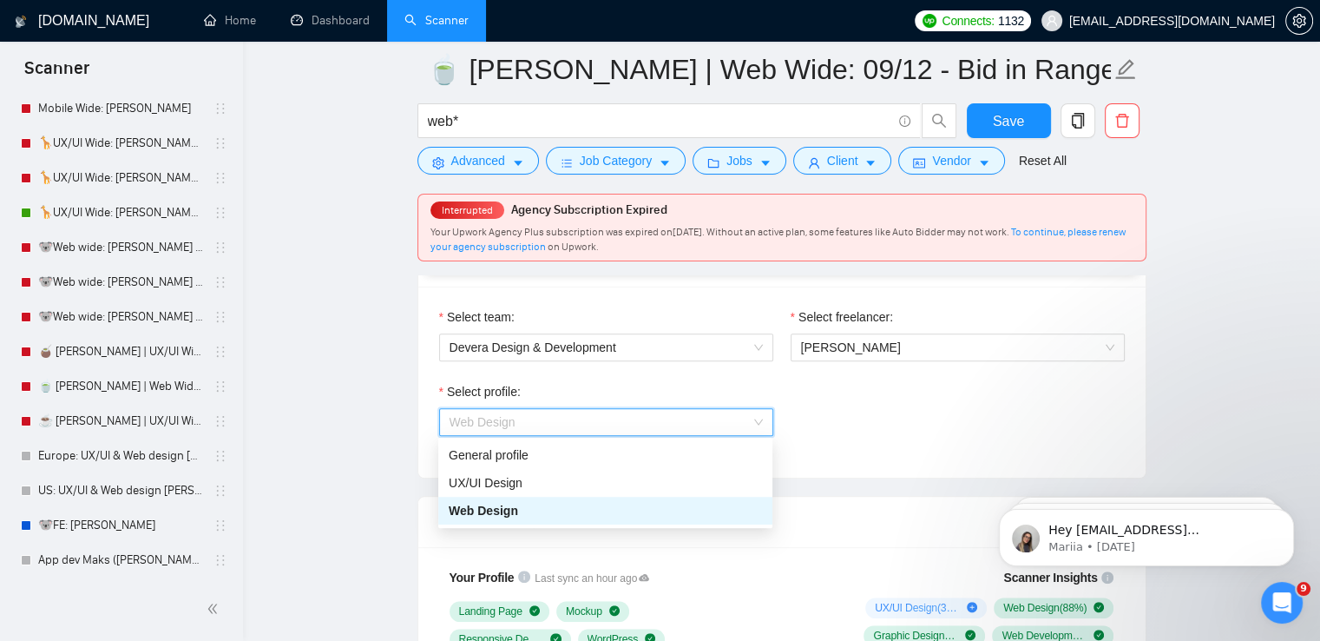
click at [622, 414] on span "Web Design" at bounding box center [606, 422] width 313 height 26
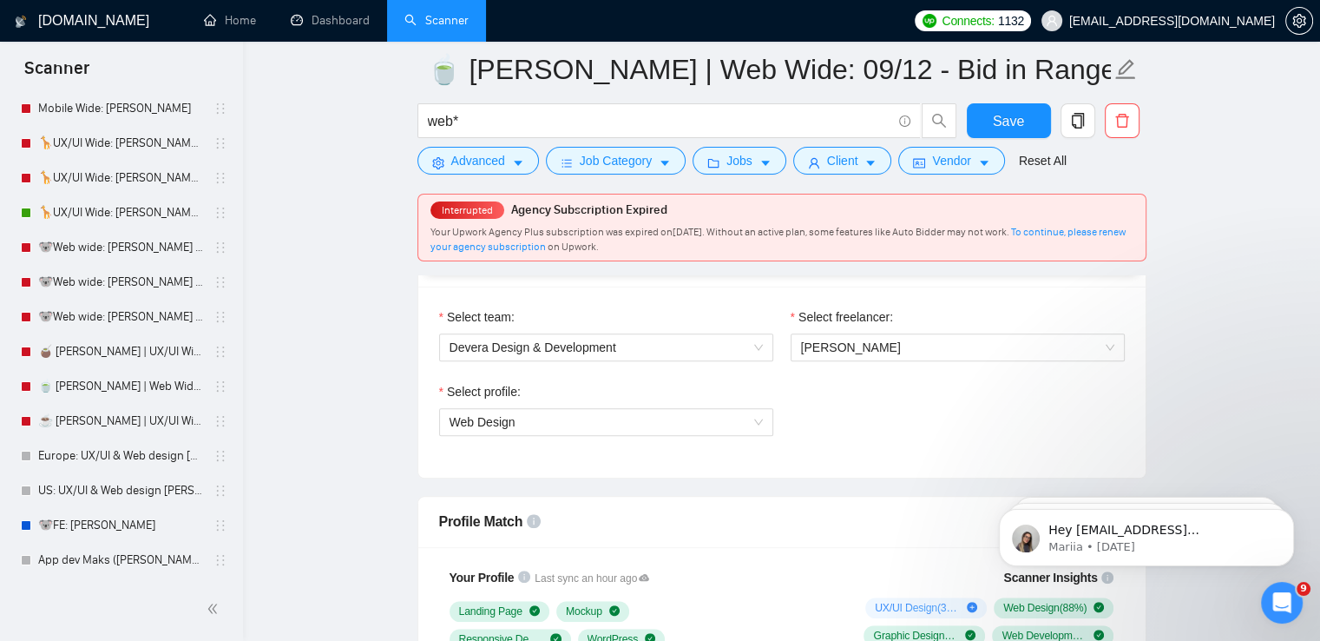
click at [815, 402] on div "Select profile: Web Design" at bounding box center [781, 419] width 703 height 75
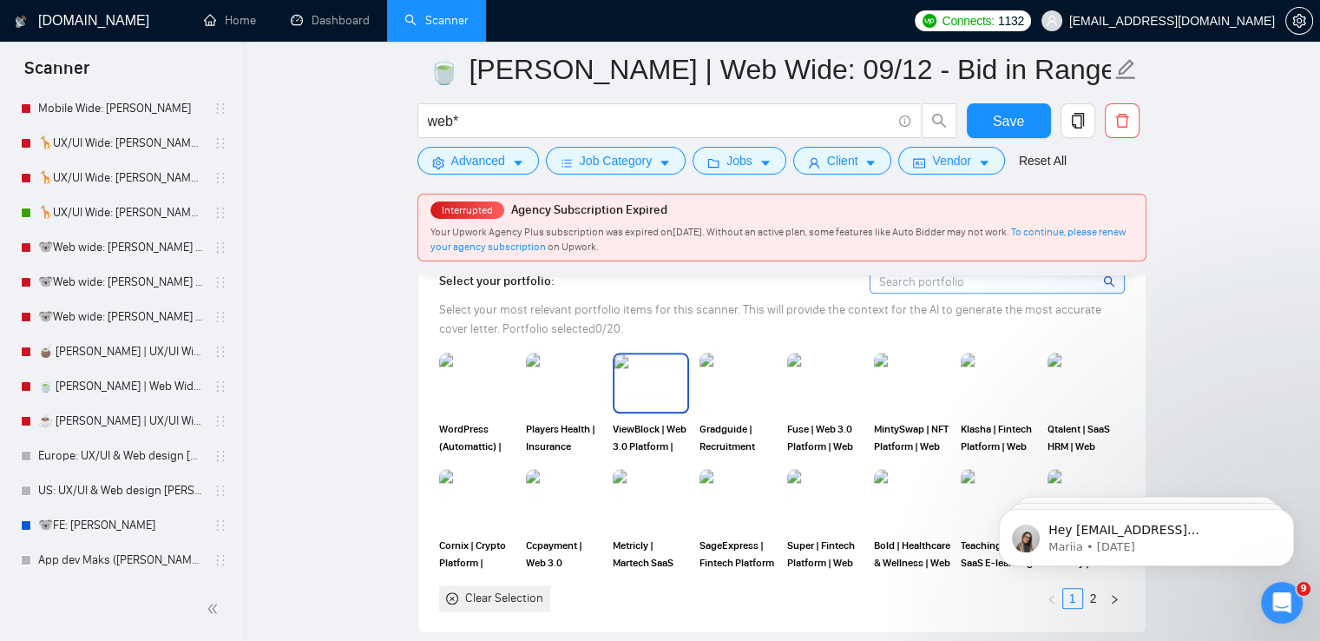
scroll to position [1736, 0]
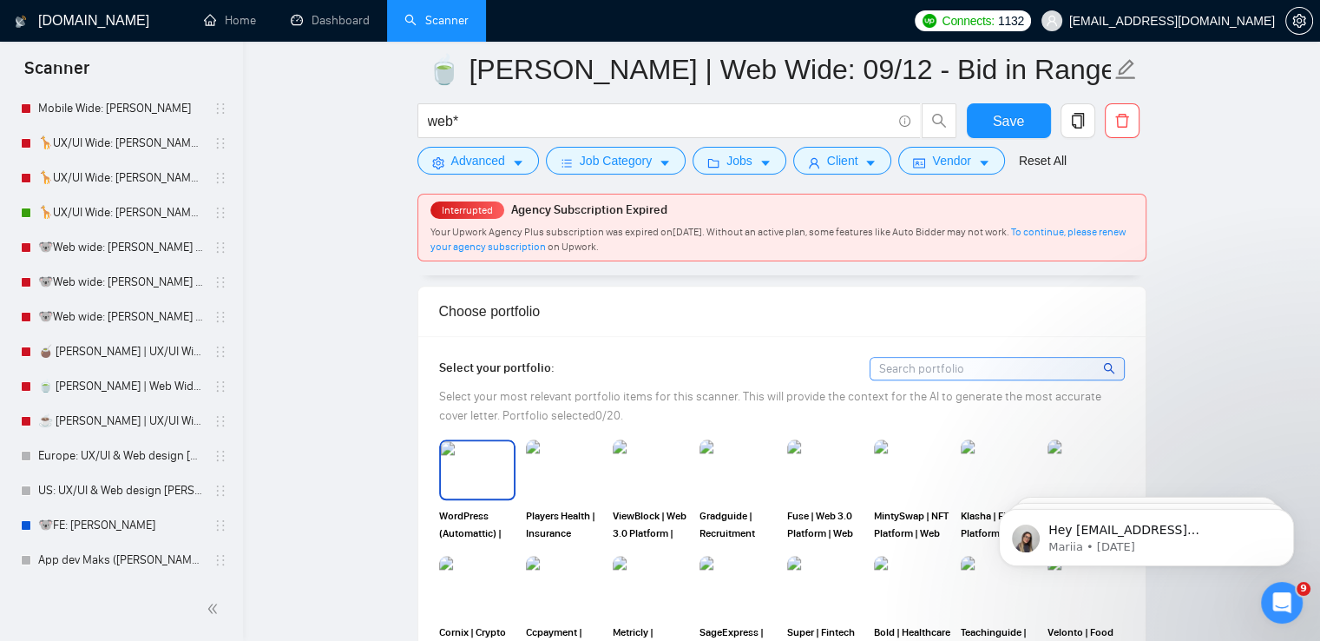
click at [462, 480] on img at bounding box center [477, 469] width 73 height 57
drag, startPoint x: 533, startPoint y: 460, endPoint x: 634, endPoint y: 460, distance: 100.7
click at [535, 460] on img at bounding box center [564, 469] width 73 height 57
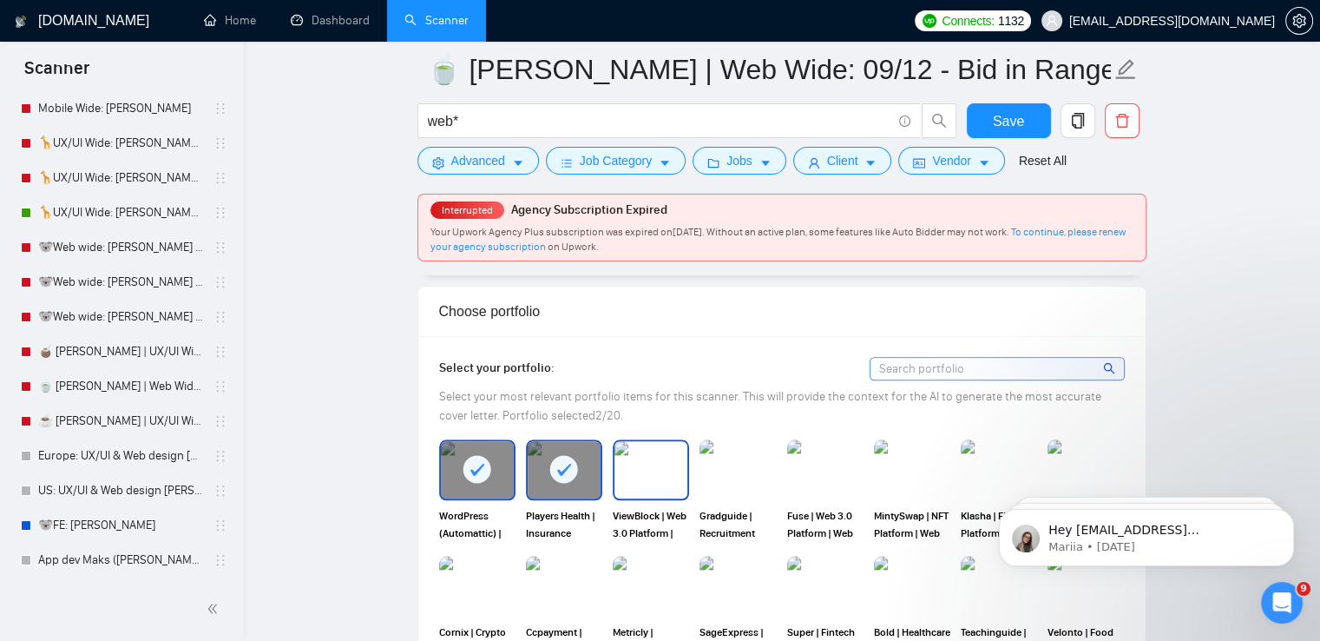
click at [634, 460] on img at bounding box center [650, 469] width 73 height 57
click at [726, 460] on img at bounding box center [737, 469] width 73 height 57
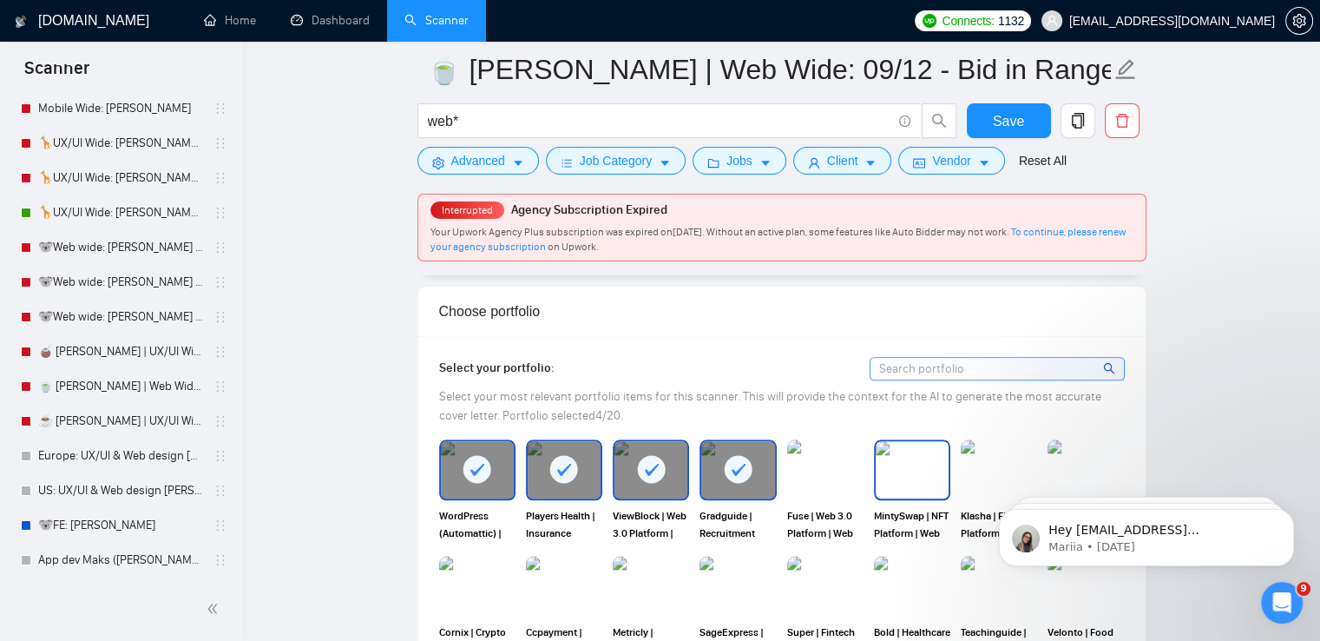
click at [923, 459] on img at bounding box center [912, 469] width 73 height 57
click at [996, 459] on img at bounding box center [998, 469] width 73 height 57
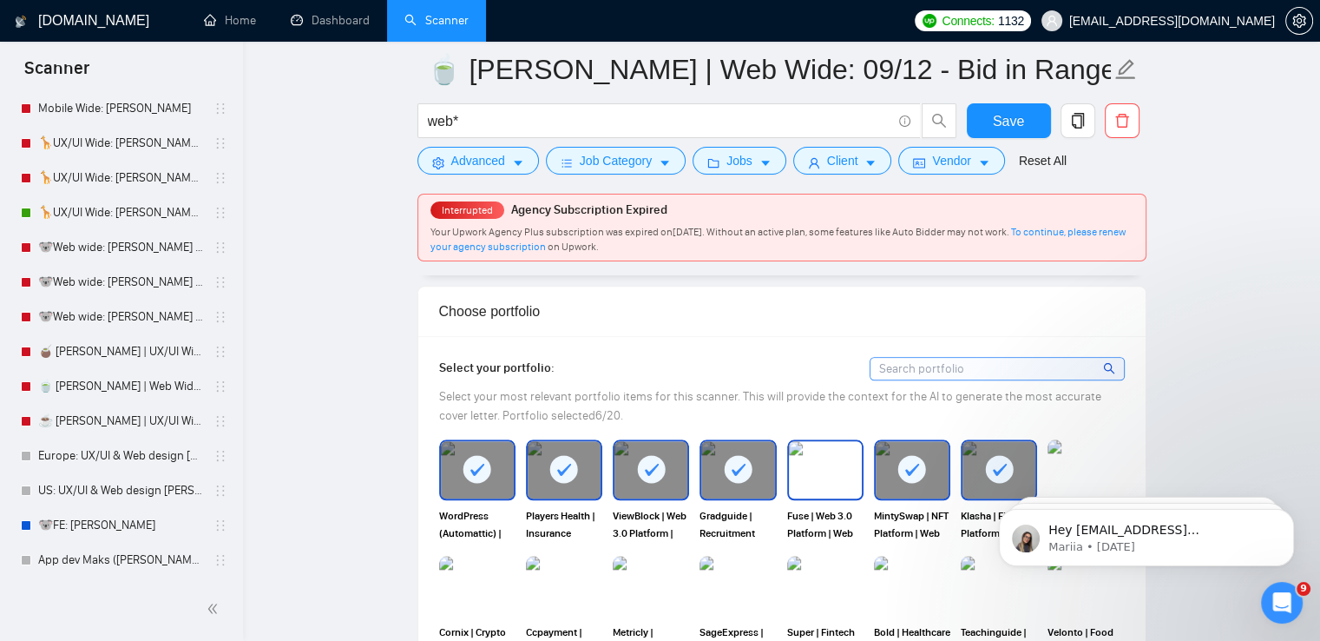
click at [812, 463] on img at bounding box center [825, 469] width 73 height 57
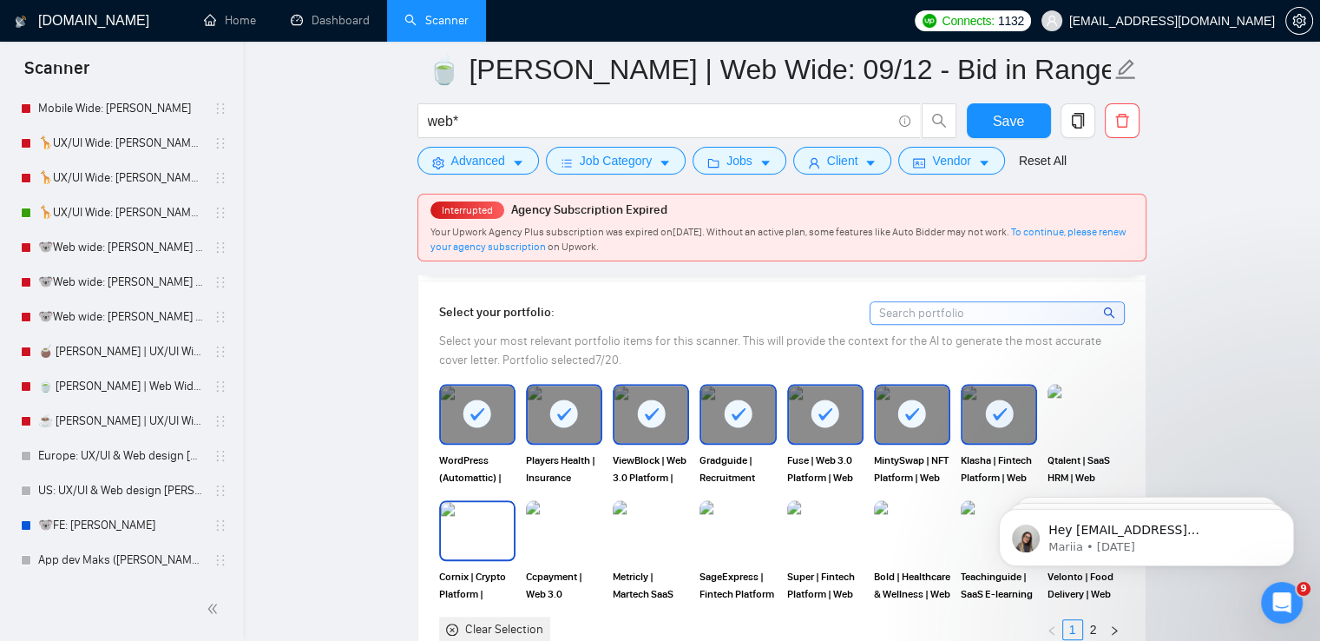
scroll to position [1823, 0]
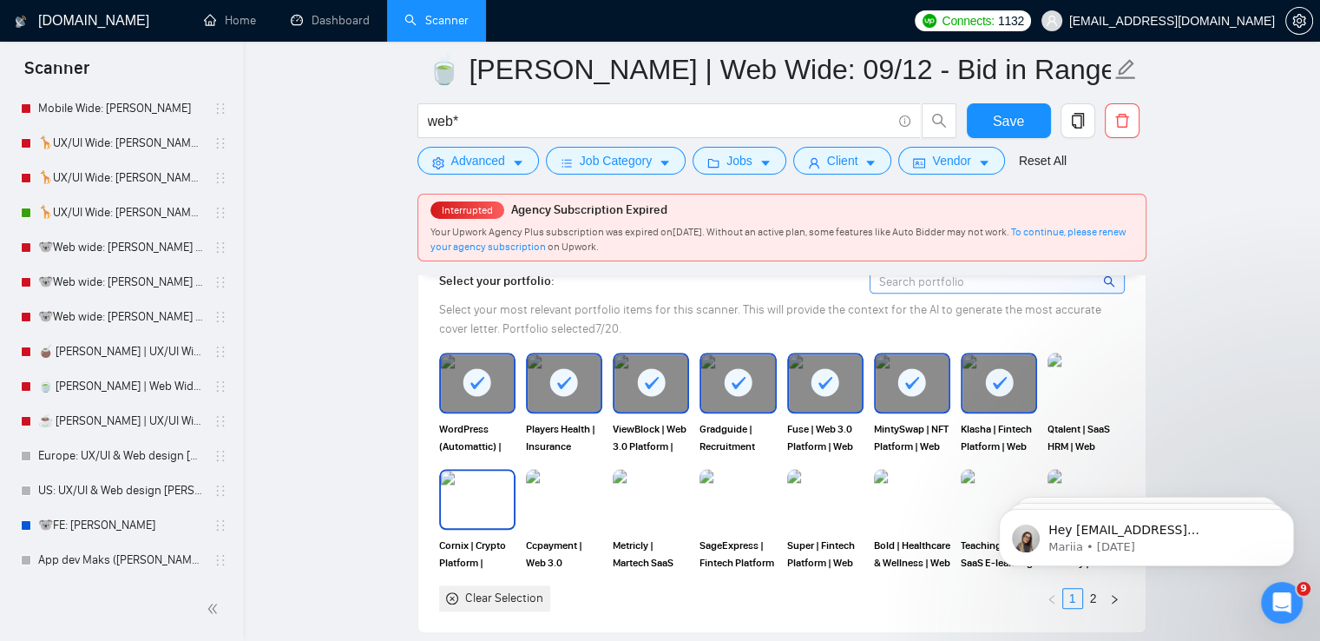
drag, startPoint x: 479, startPoint y: 476, endPoint x: 553, endPoint y: 496, distance: 76.4
click at [480, 477] on img at bounding box center [477, 498] width 73 height 57
click at [674, 498] on img at bounding box center [650, 498] width 73 height 57
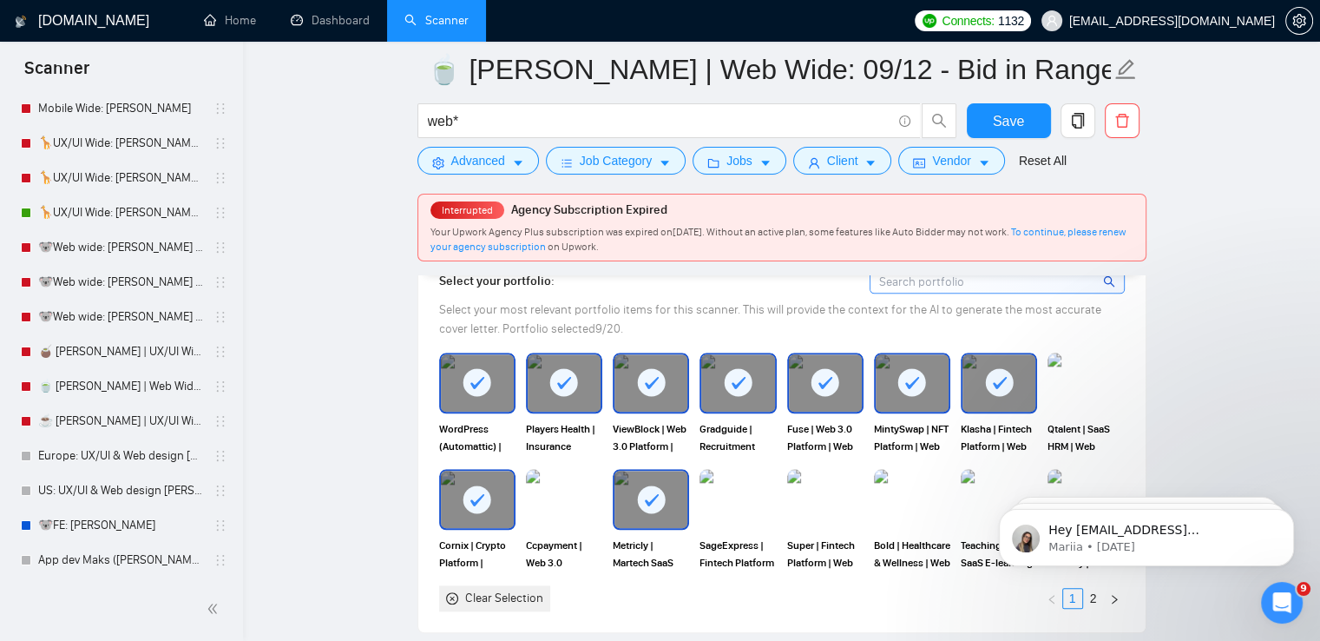
click at [746, 498] on img at bounding box center [738, 499] width 76 height 61
click at [805, 497] on img at bounding box center [825, 498] width 73 height 57
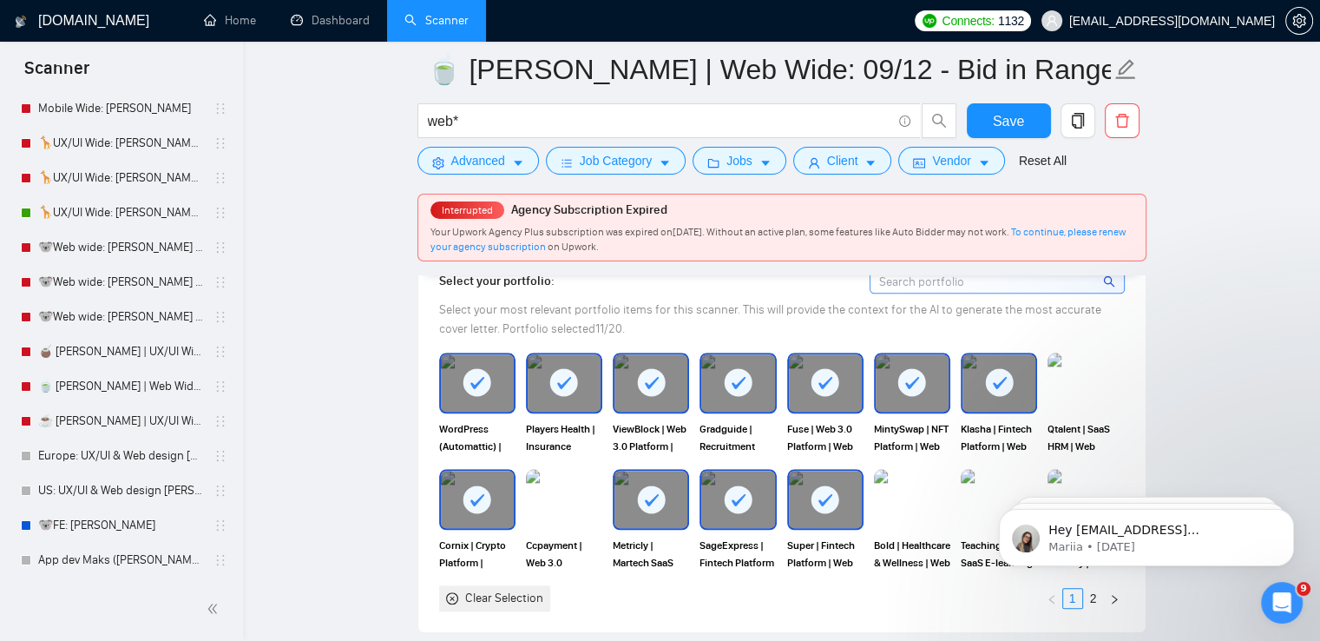
click at [1007, 480] on body "Hey [EMAIL_ADDRESS][DOMAIN_NAME], Looks like your Upwork agency Arounda 🥇 Globa…" at bounding box center [1146, 533] width 333 height 108
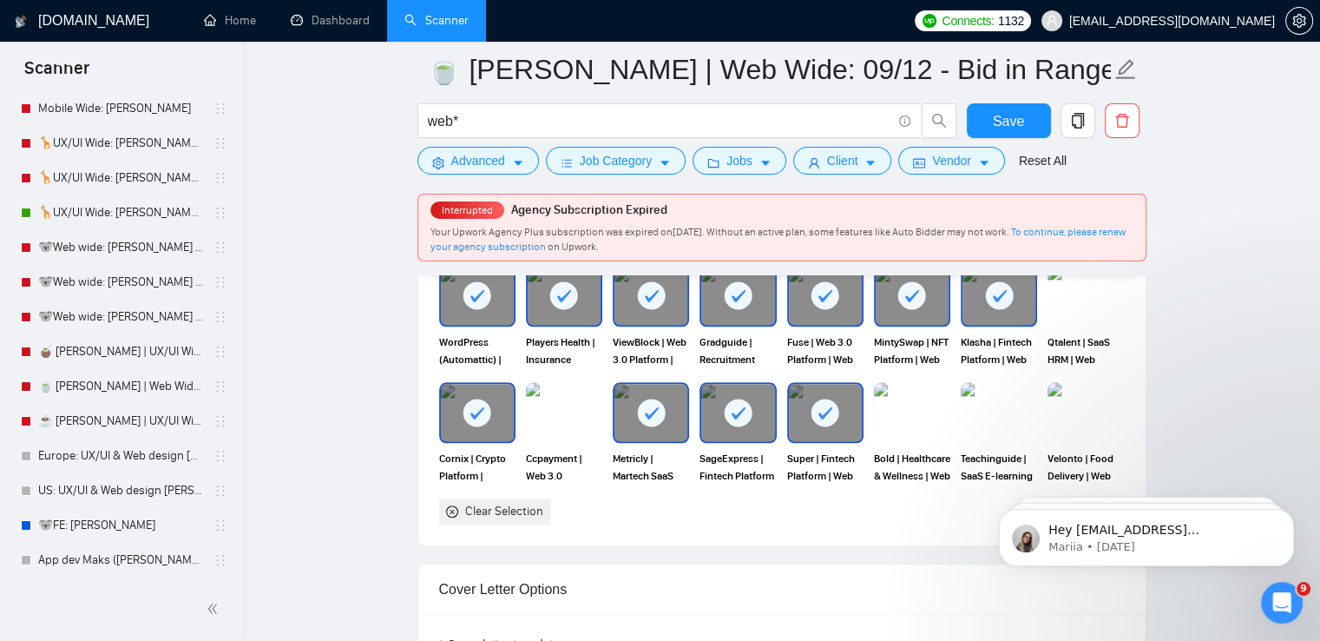
click at [573, 400] on img at bounding box center [564, 412] width 76 height 61
click at [920, 417] on img at bounding box center [912, 412] width 73 height 57
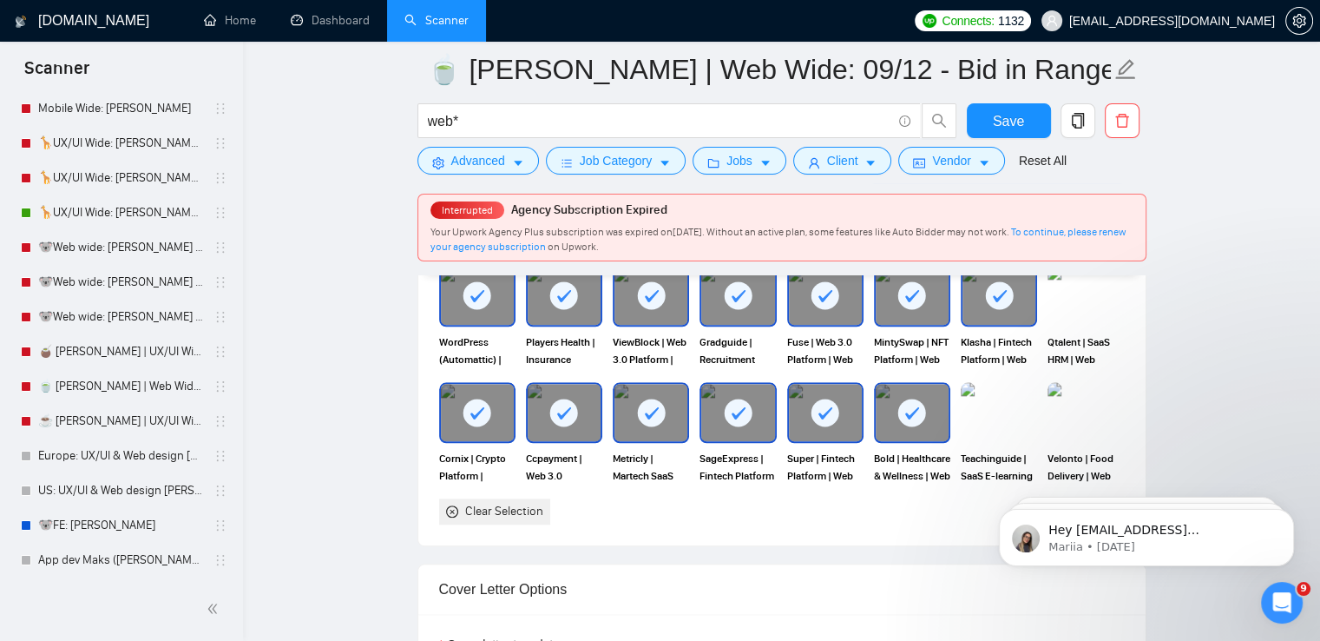
click at [1002, 407] on img at bounding box center [999, 412] width 76 height 61
click at [1095, 398] on img at bounding box center [1085, 412] width 73 height 57
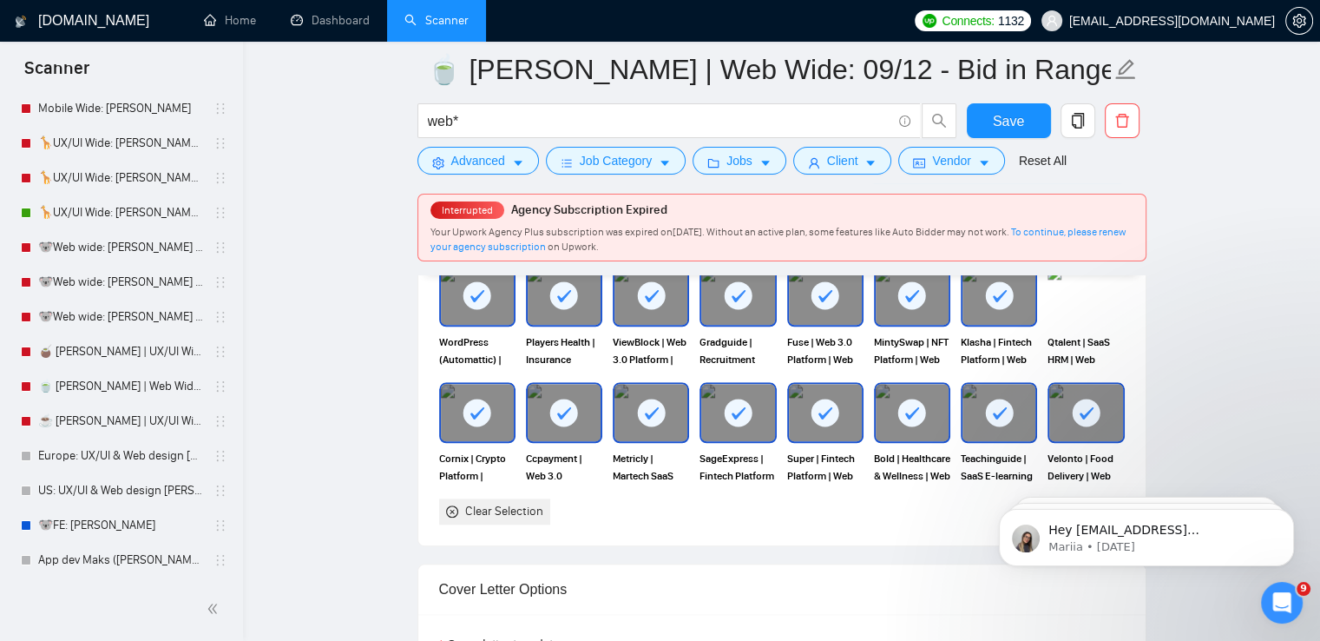
scroll to position [1823, 0]
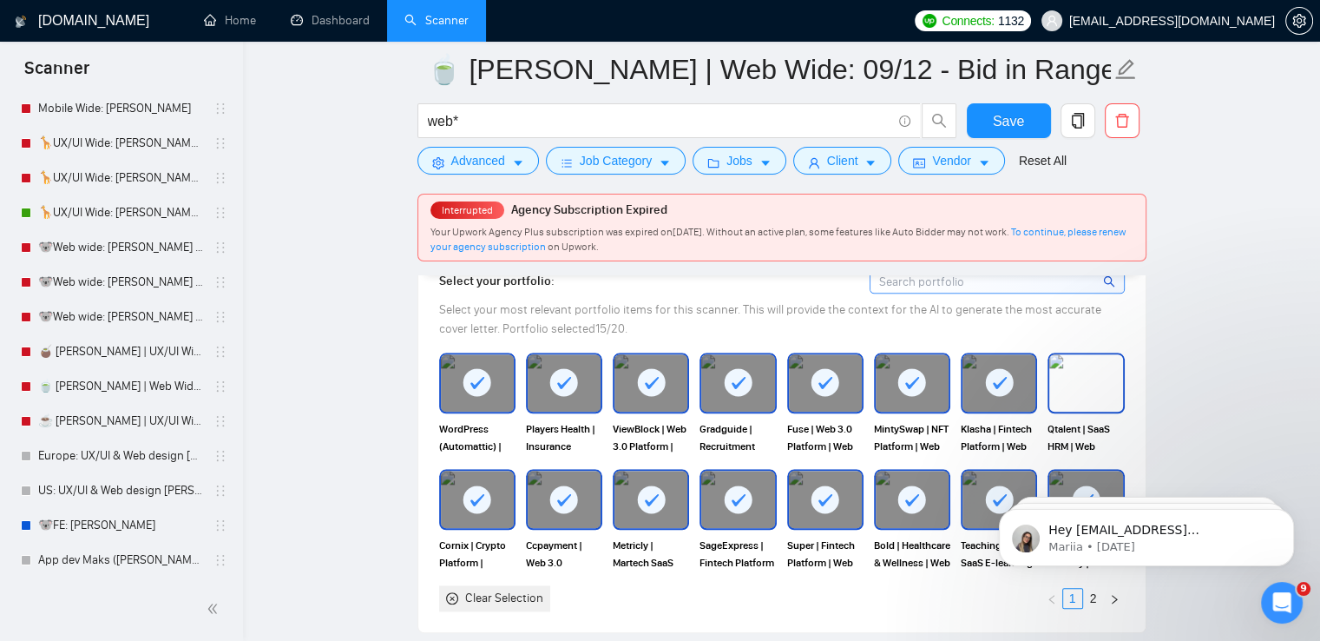
click at [1076, 369] on img at bounding box center [1085, 382] width 73 height 57
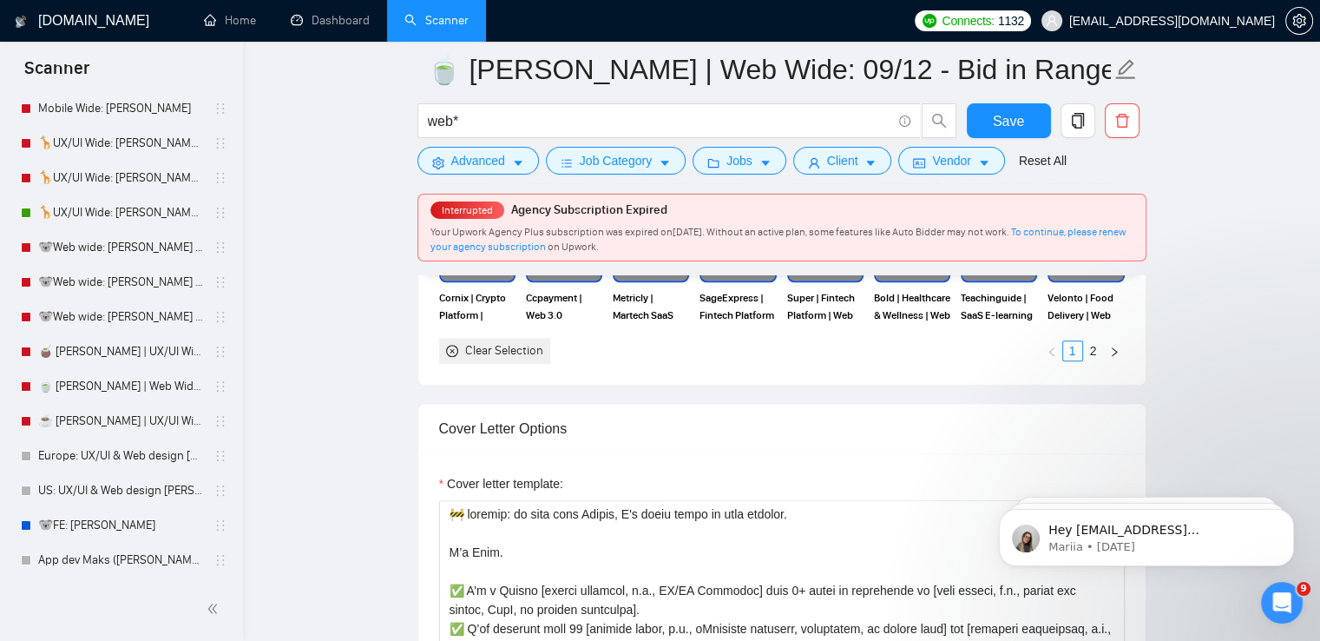
scroll to position [2083, 0]
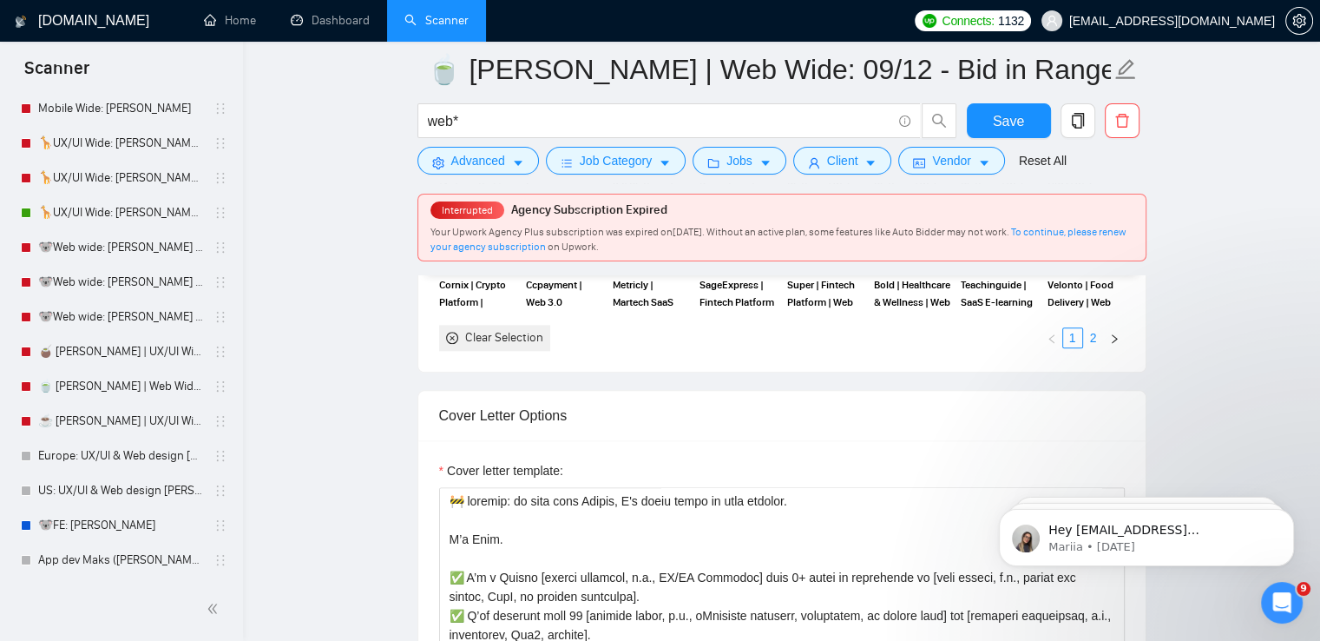
click at [1087, 334] on link "2" at bounding box center [1093, 337] width 19 height 19
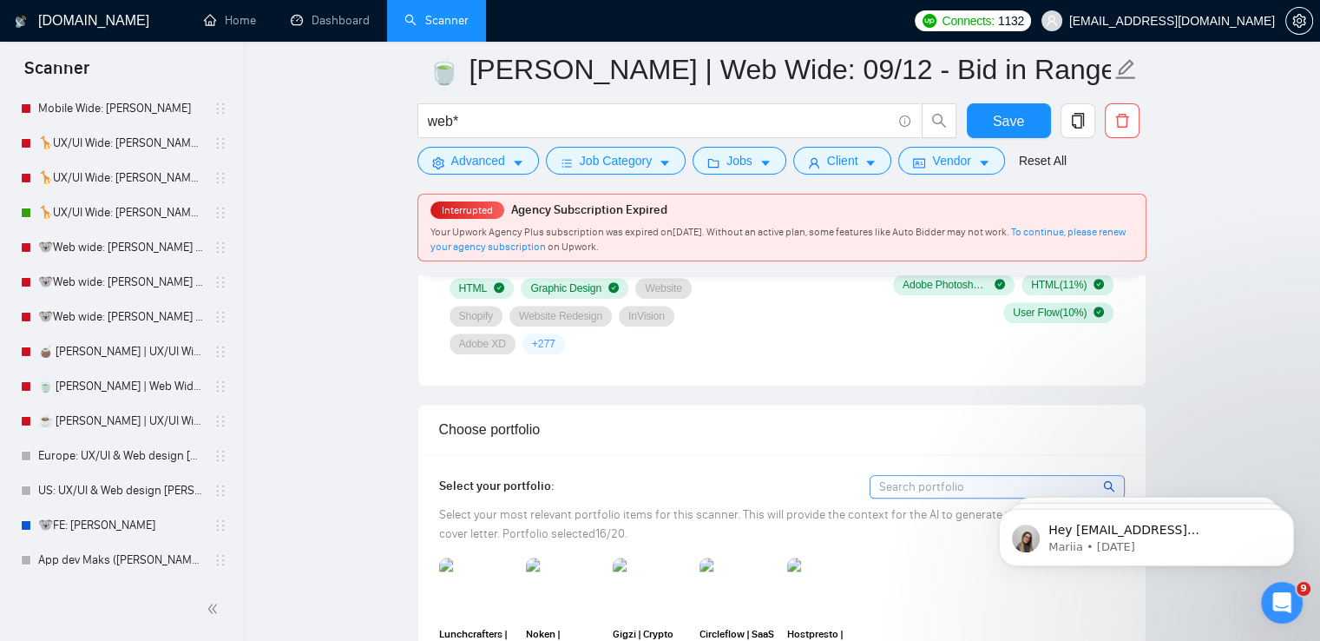
scroll to position [1649, 0]
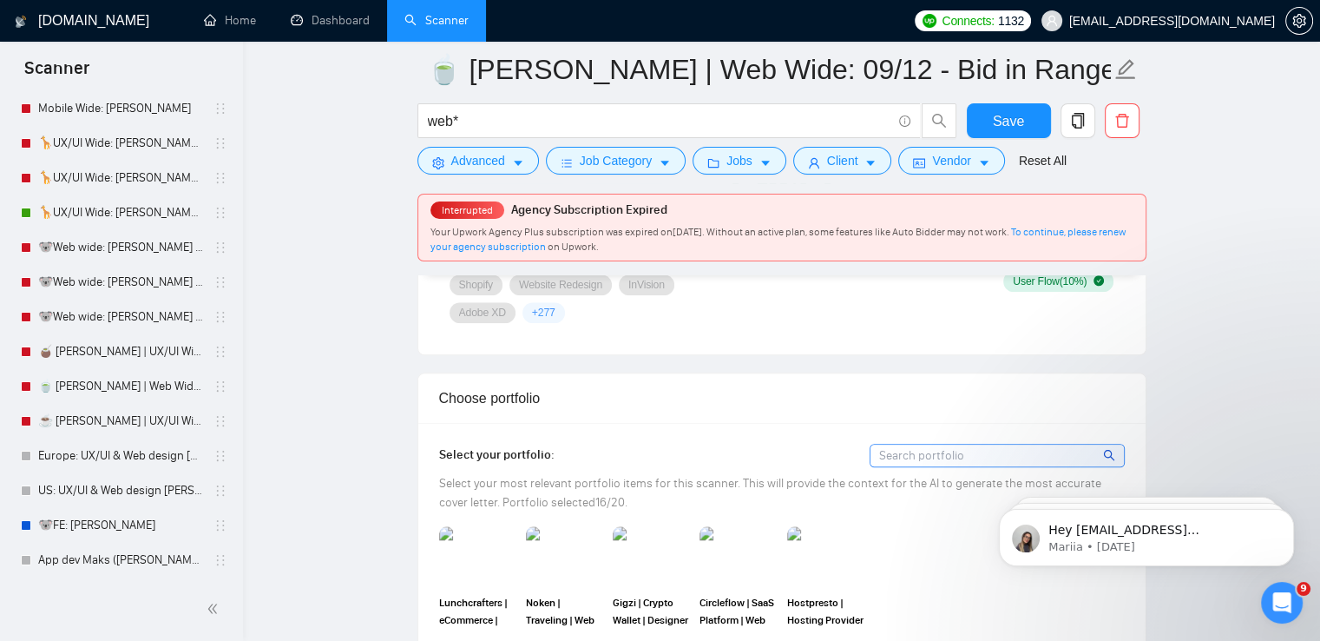
click at [479, 541] on img at bounding box center [477, 556] width 76 height 61
click at [557, 542] on img at bounding box center [564, 556] width 73 height 57
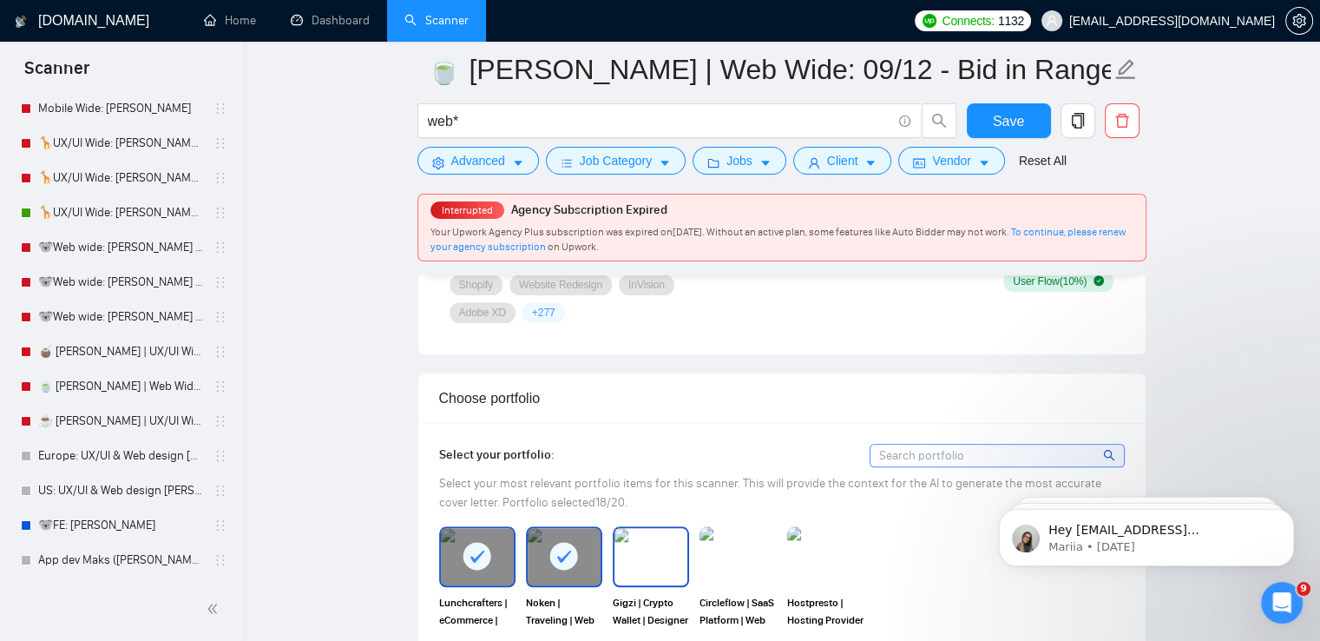
drag, startPoint x: 654, startPoint y: 542, endPoint x: 765, endPoint y: 551, distance: 112.4
click at [656, 542] on img at bounding box center [650, 556] width 73 height 57
click at [765, 551] on img at bounding box center [737, 556] width 73 height 57
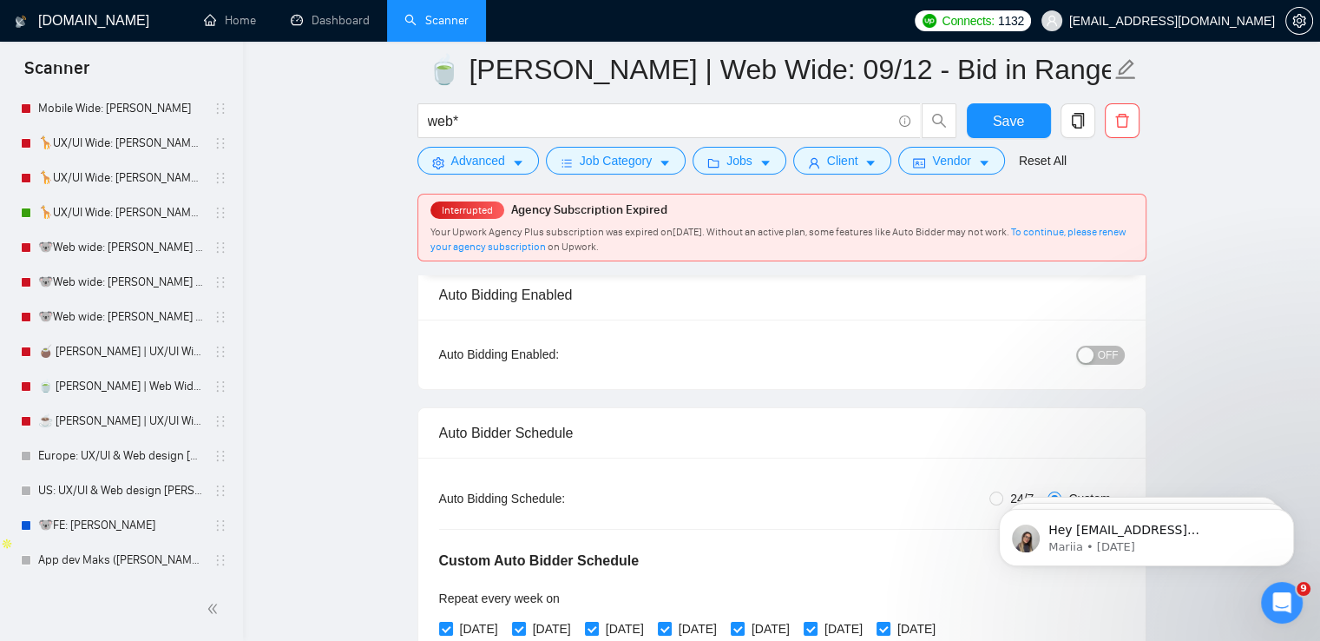
scroll to position [174, 0]
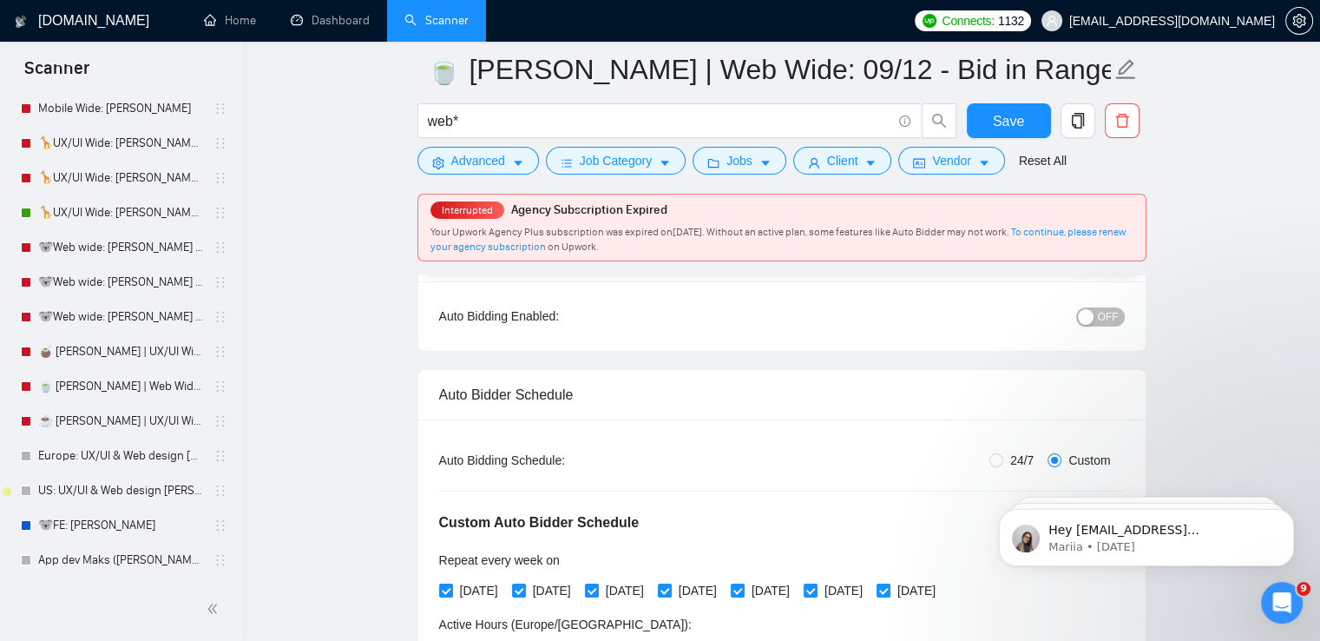
click at [1096, 321] on button "OFF" at bounding box center [1100, 316] width 49 height 19
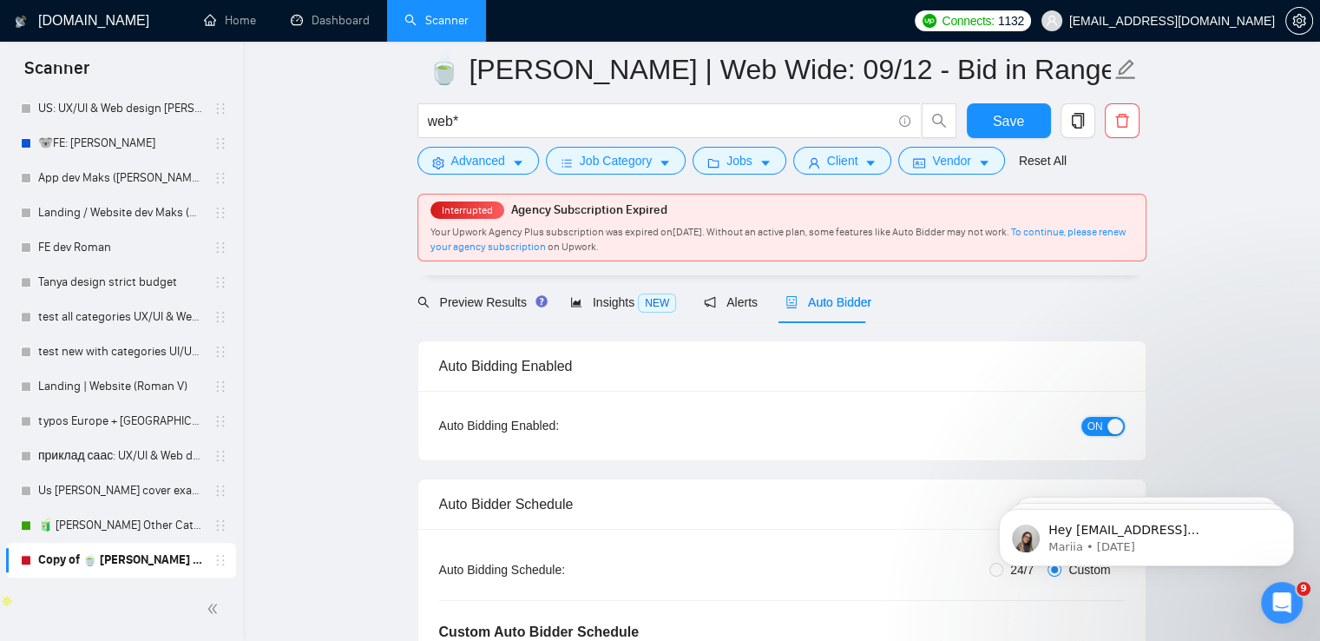
scroll to position [0, 0]
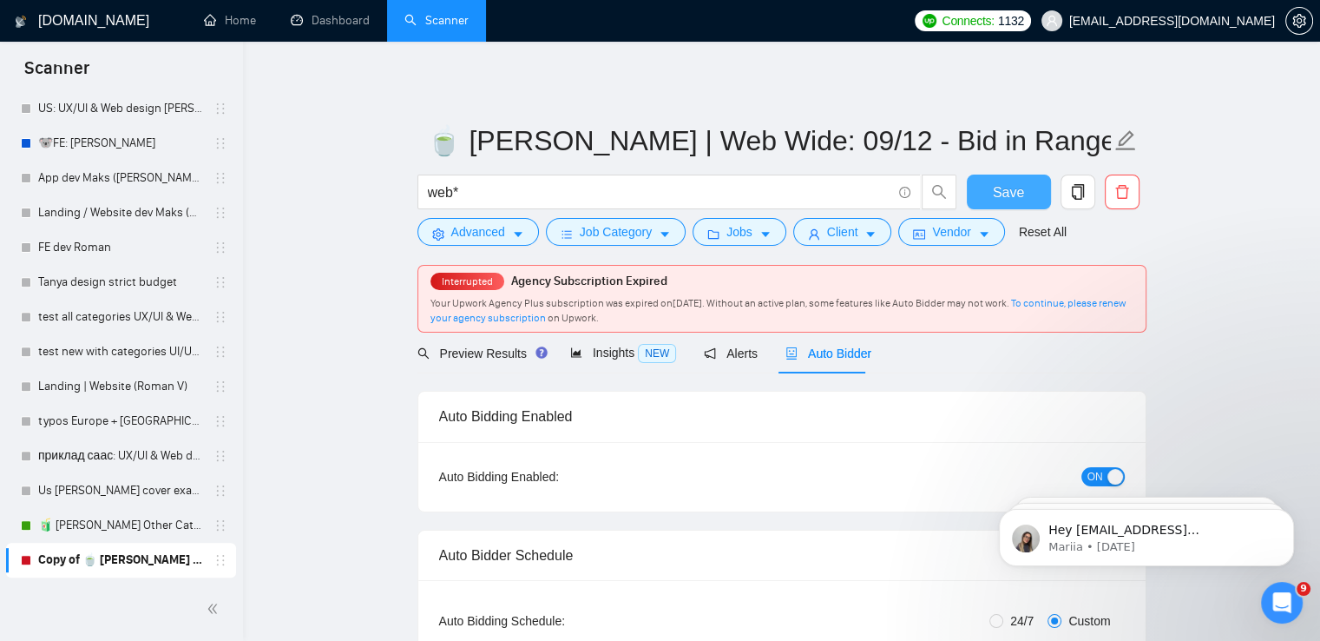
click at [1014, 188] on span "Save" at bounding box center [1008, 192] width 31 height 22
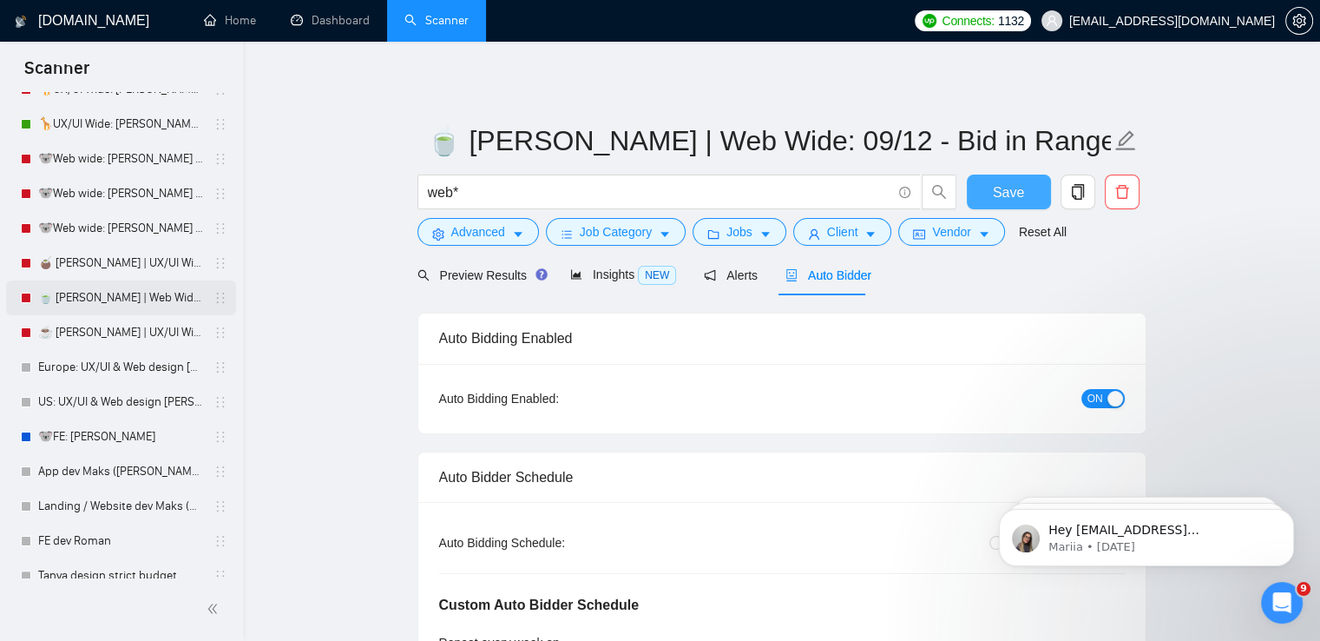
scroll to position [295, 0]
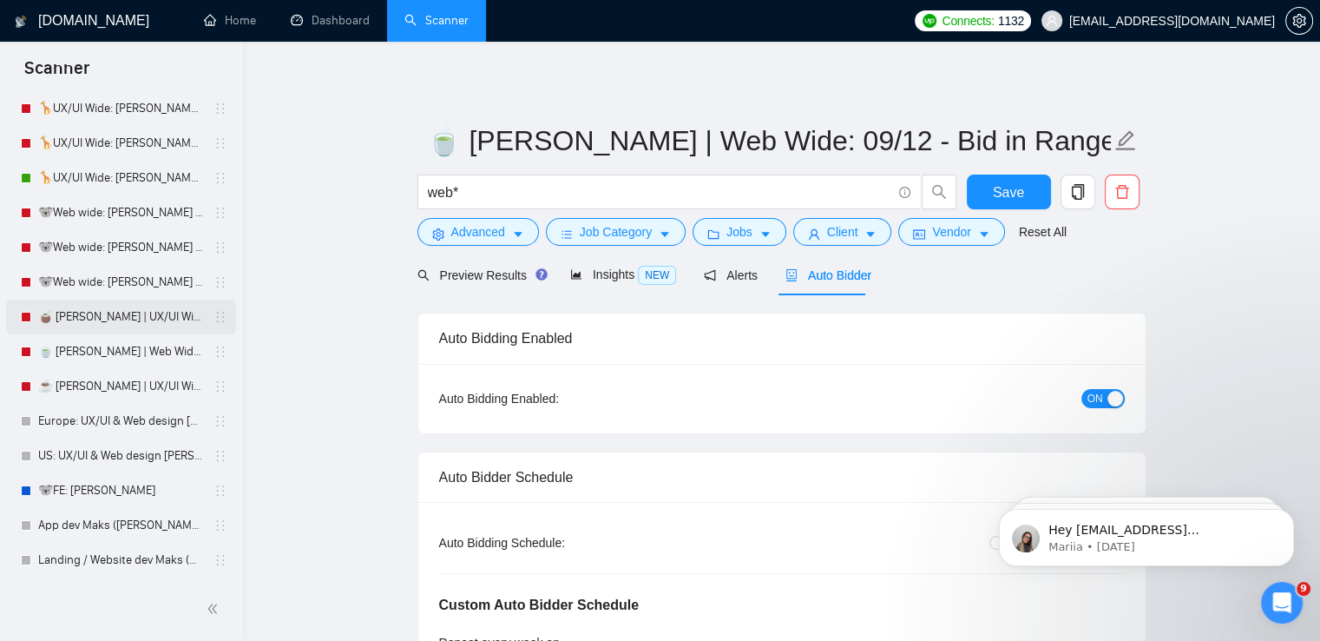
click at [126, 317] on link "🧉 [PERSON_NAME] | UX/UI Wide: 31/07 - Bid in Range" at bounding box center [120, 316] width 165 height 35
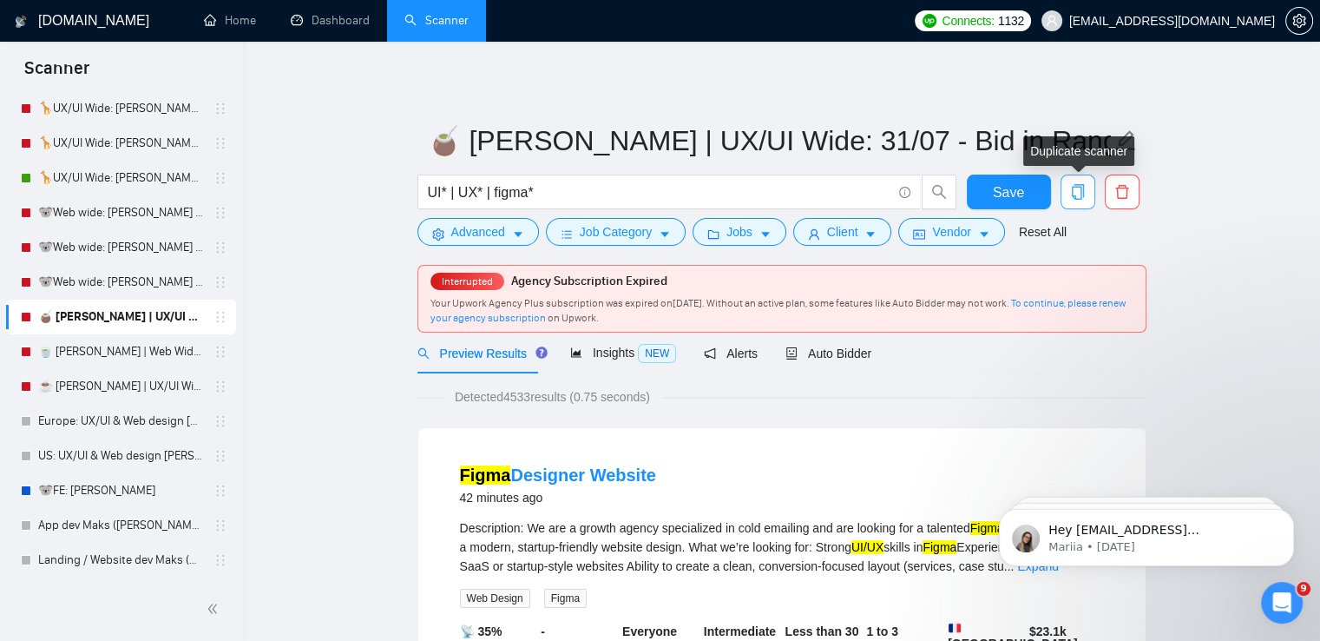
click at [1071, 187] on icon "copy" at bounding box center [1077, 192] width 12 height 16
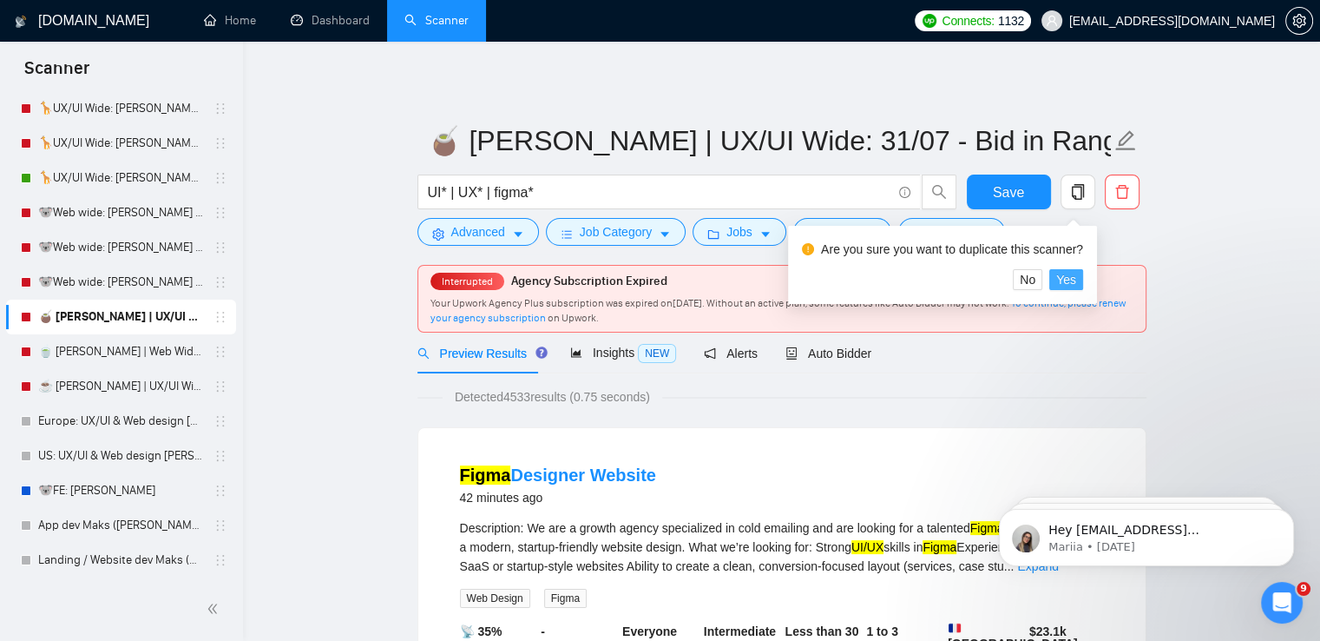
click at [1069, 280] on span "Yes" at bounding box center [1066, 279] width 20 height 19
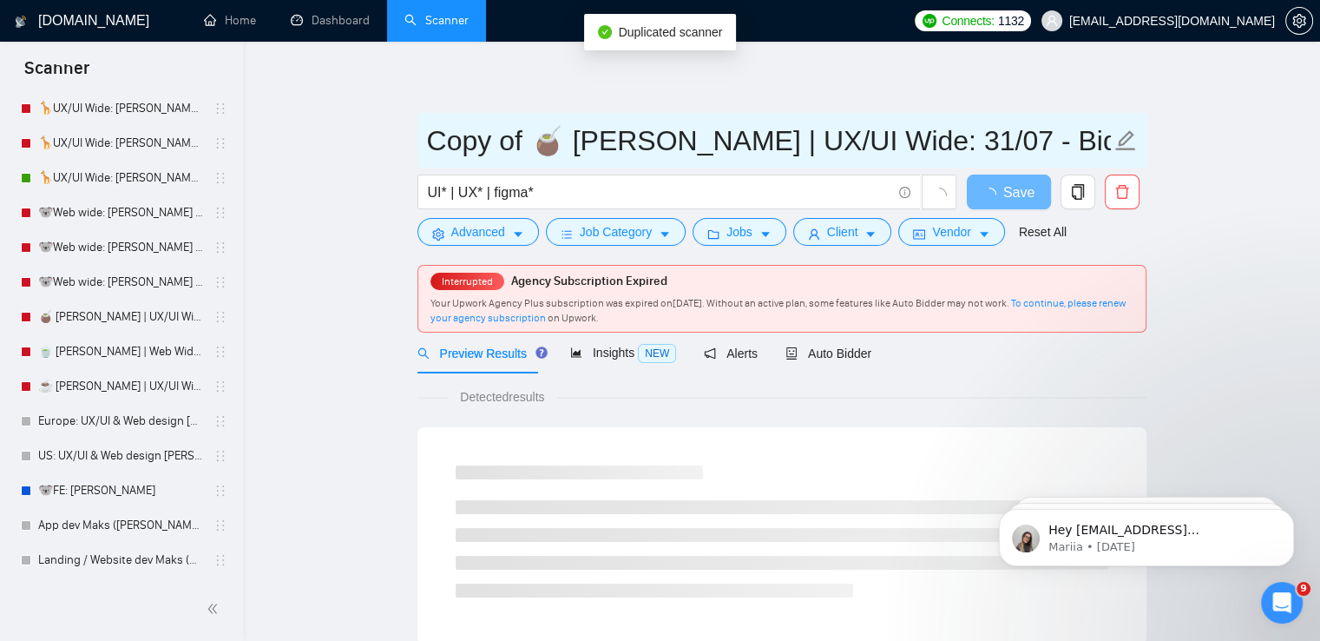
drag, startPoint x: 536, startPoint y: 141, endPoint x: 410, endPoint y: 143, distance: 126.7
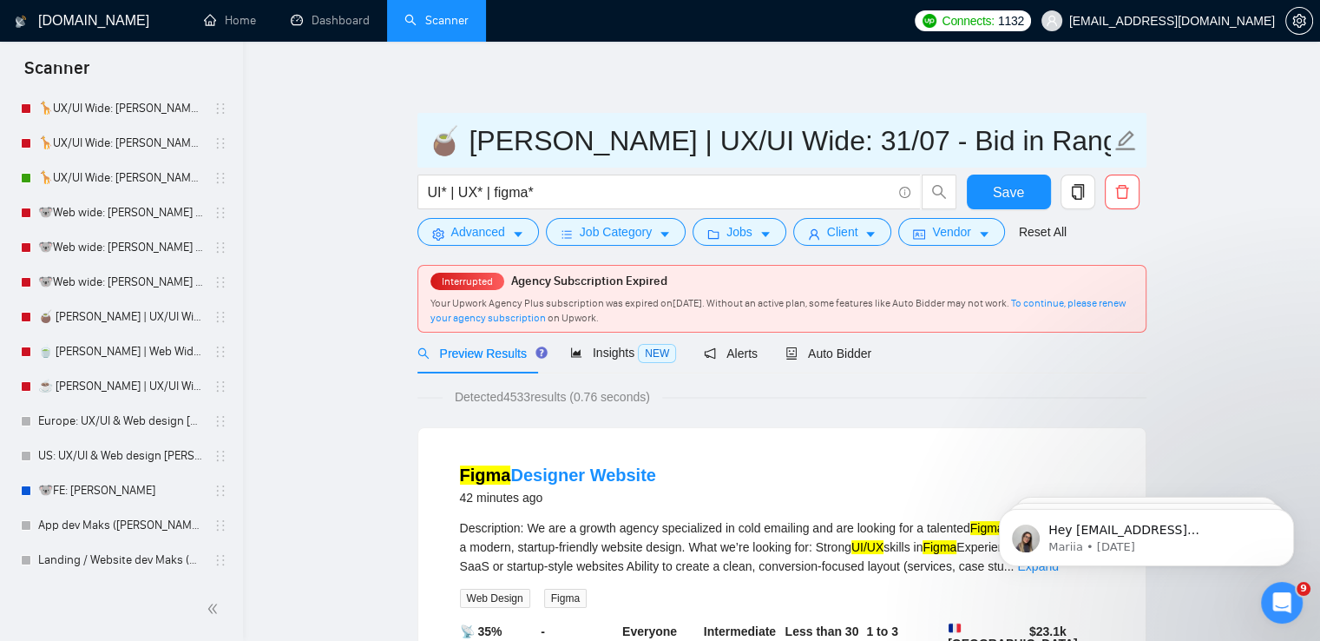
click at [729, 147] on input "🧉 [PERSON_NAME] | UX/UI Wide: 31/07 - Bid in Range" at bounding box center [769, 140] width 684 height 43
click at [767, 144] on input "🧉 [PERSON_NAME] | UX/UI Wide: 09/07 - Bid in Range" at bounding box center [769, 140] width 684 height 43
click at [771, 144] on input "🧉 [PERSON_NAME] | UX/UI Wide: 09/07 - Bid in Range" at bounding box center [769, 140] width 684 height 43
type input "🧉 [PERSON_NAME] | UX/UI Wide: 09/12 - Bid in Range"
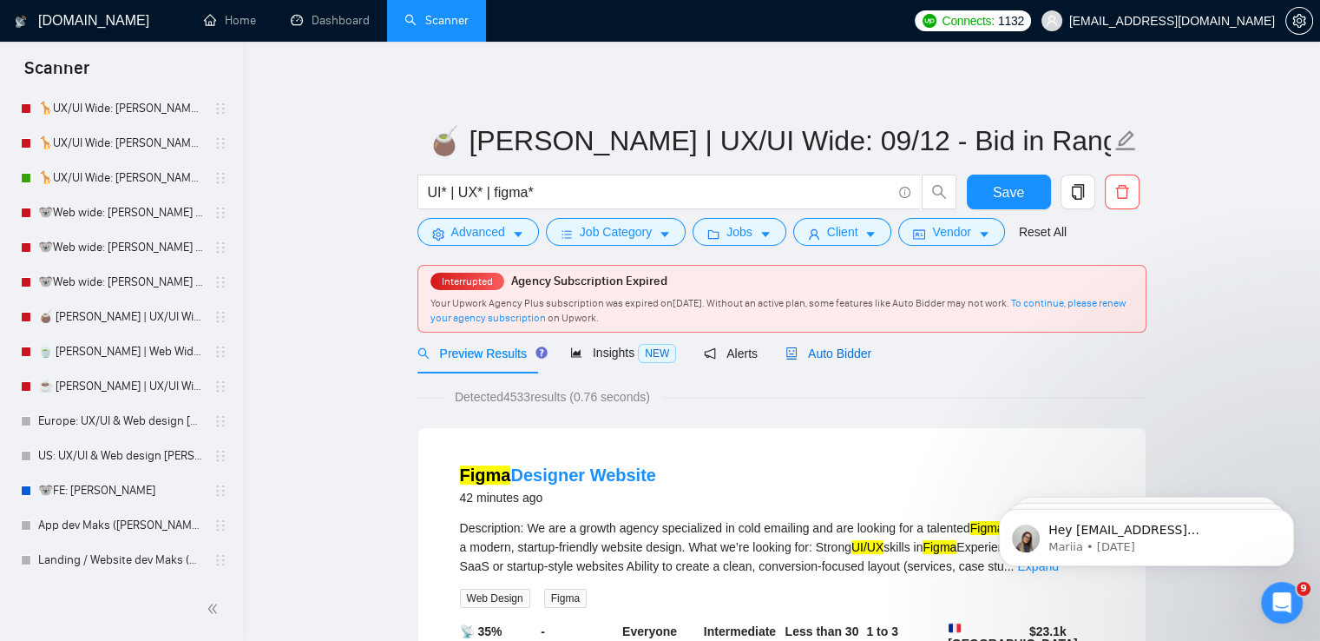
click at [822, 351] on span "Auto Bidder" at bounding box center [828, 353] width 86 height 14
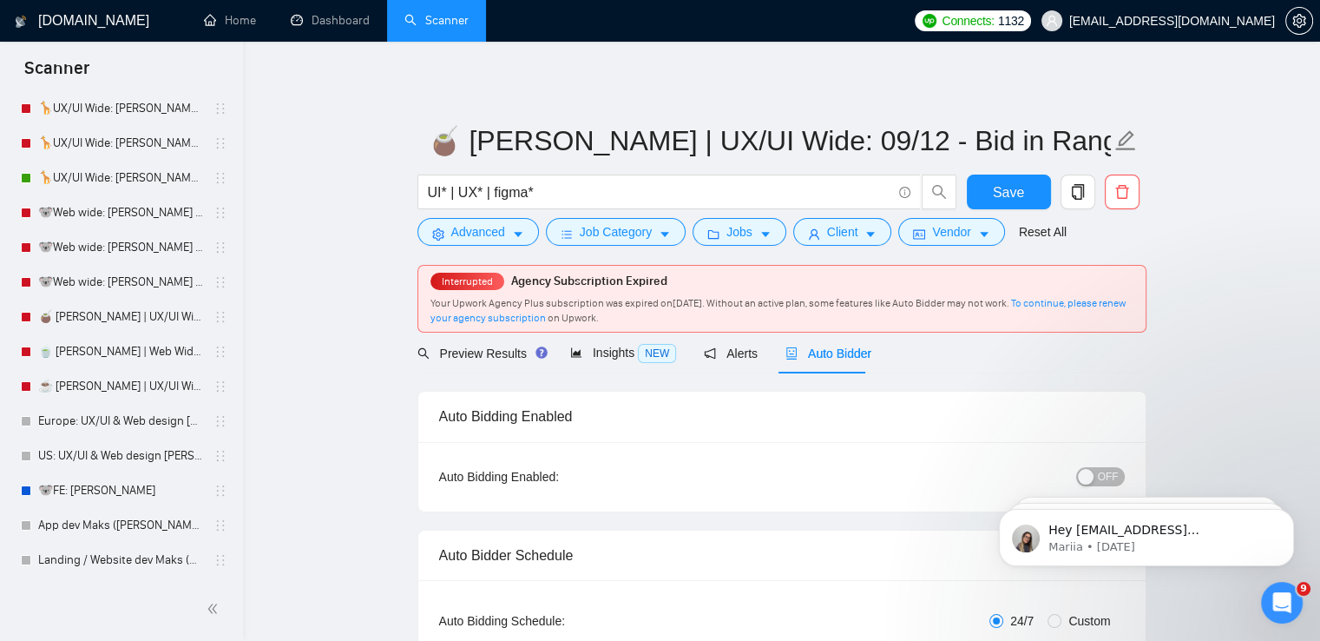
radio input "false"
radio input "true"
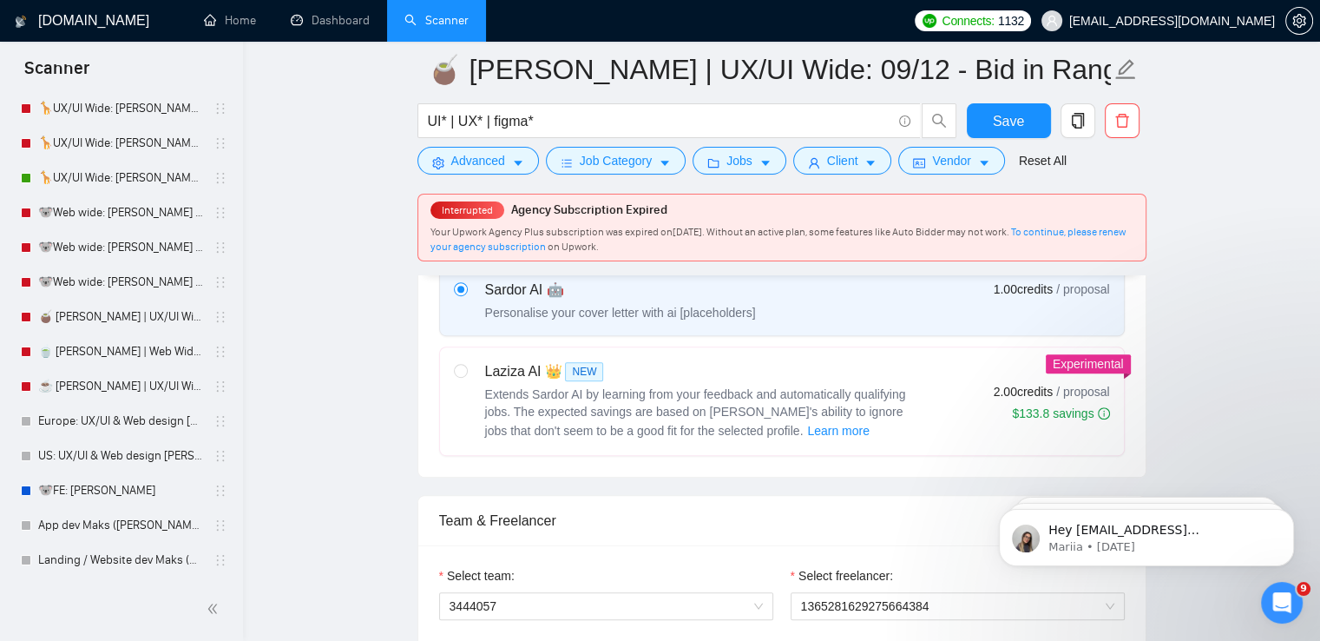
scroll to position [1128, 0]
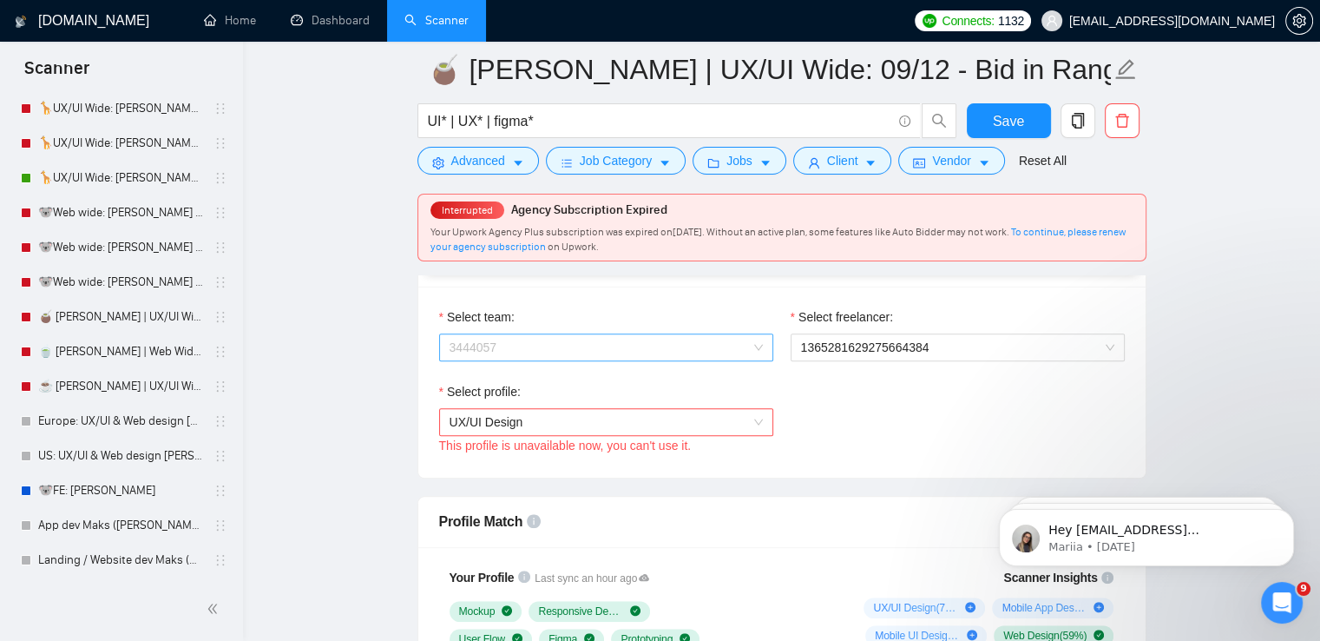
click at [652, 344] on span "3444057" at bounding box center [606, 347] width 313 height 26
click at [586, 383] on div "Devera Design & Development" at bounding box center [605, 379] width 313 height 19
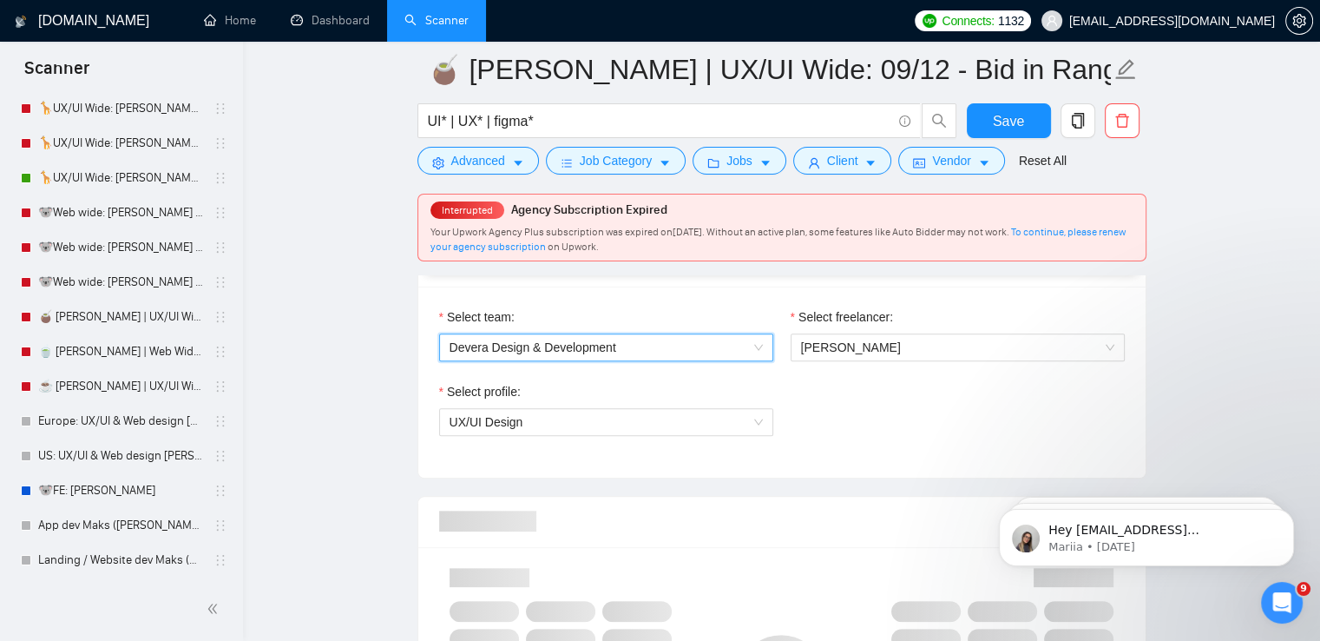
click at [844, 411] on div "Select profile: UX/UI Design" at bounding box center [781, 419] width 703 height 75
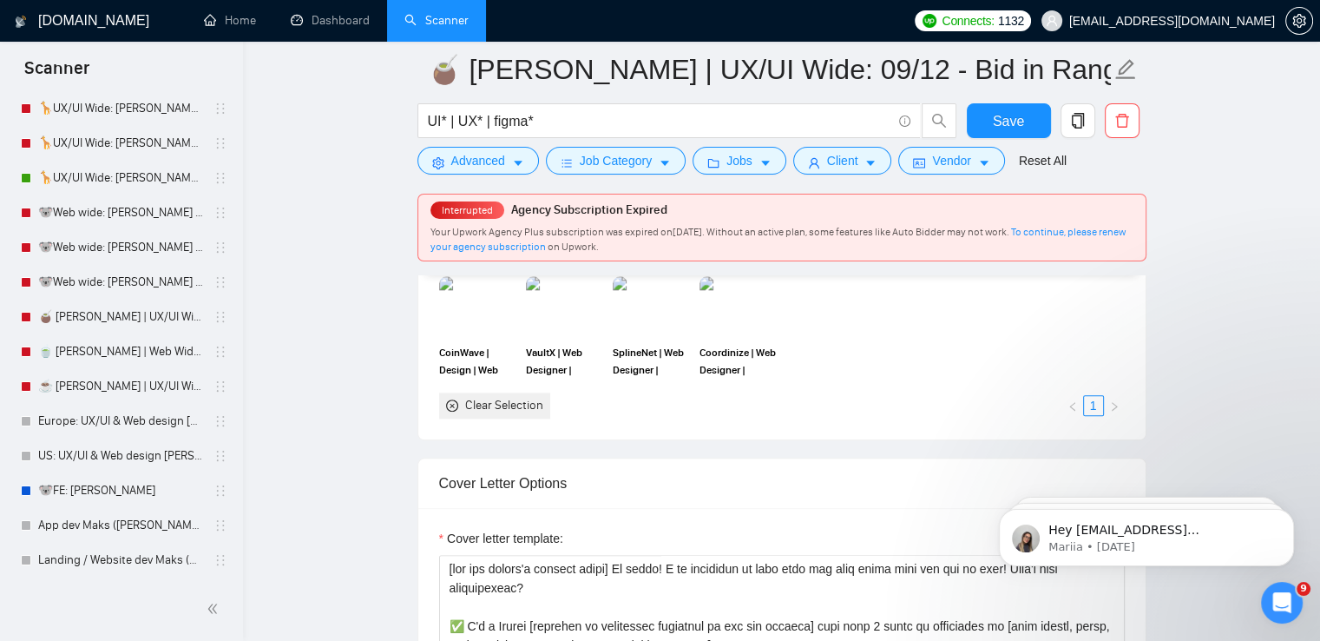
scroll to position [1823, 0]
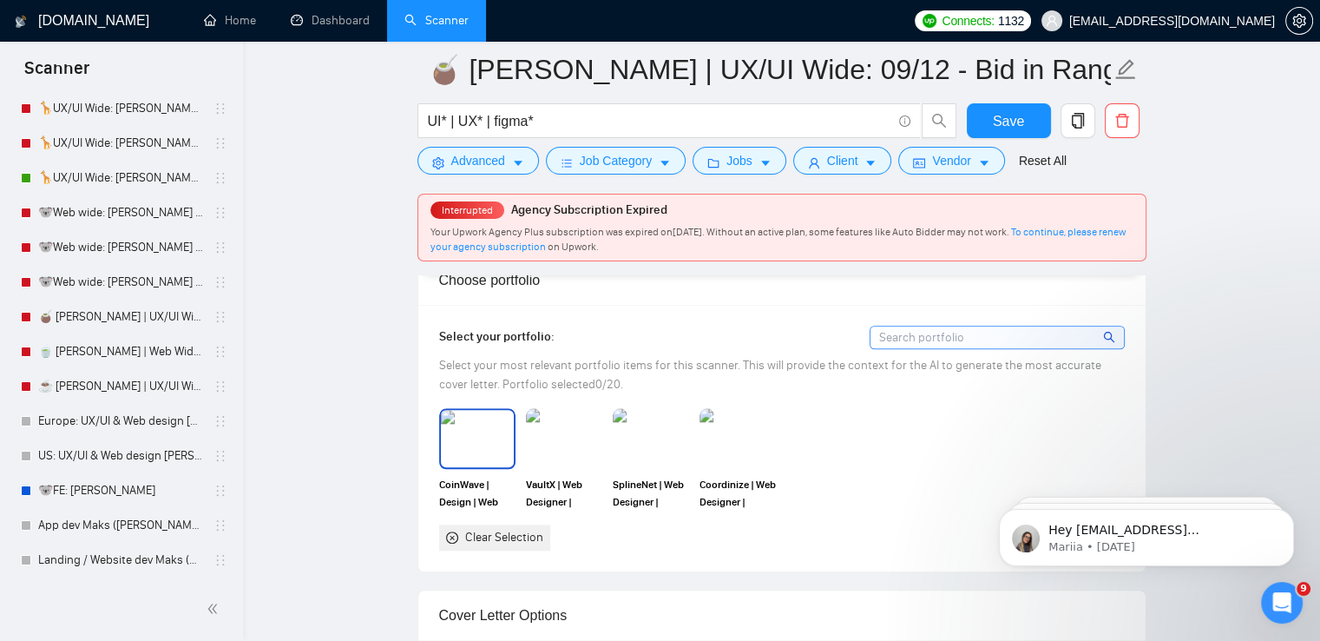
click at [500, 411] on img at bounding box center [477, 438] width 73 height 57
click at [563, 424] on img at bounding box center [564, 438] width 73 height 57
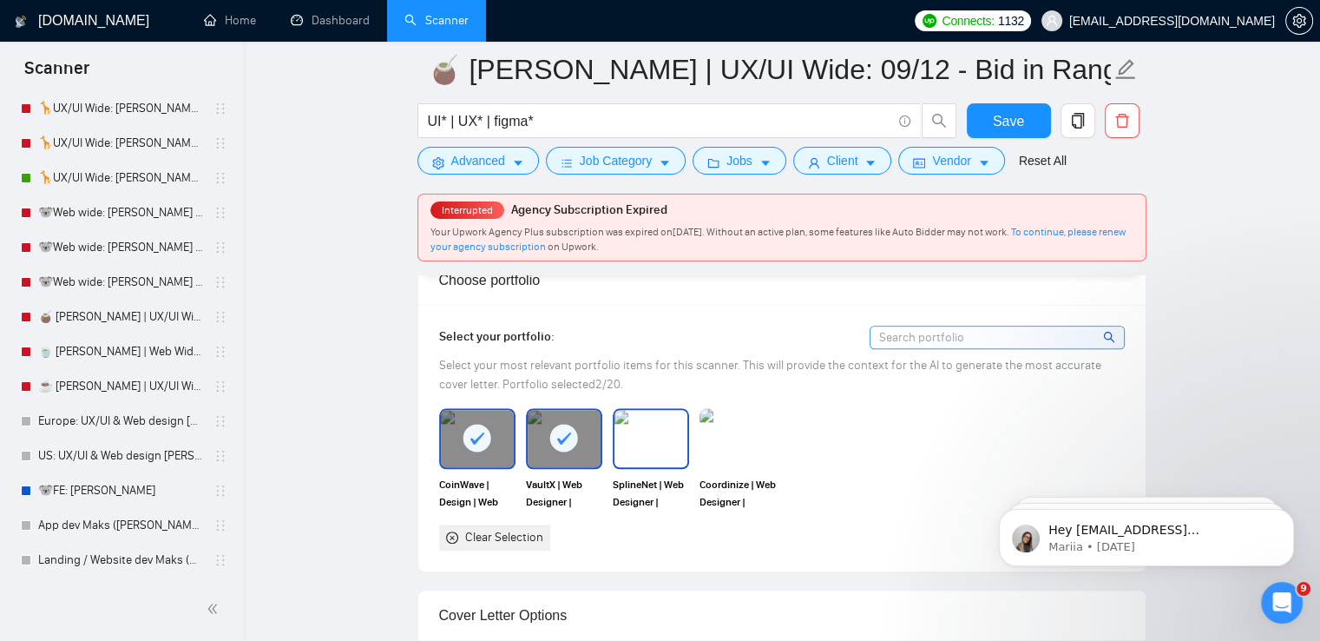
click at [675, 424] on img at bounding box center [650, 438] width 73 height 57
click at [715, 424] on img at bounding box center [738, 438] width 76 height 61
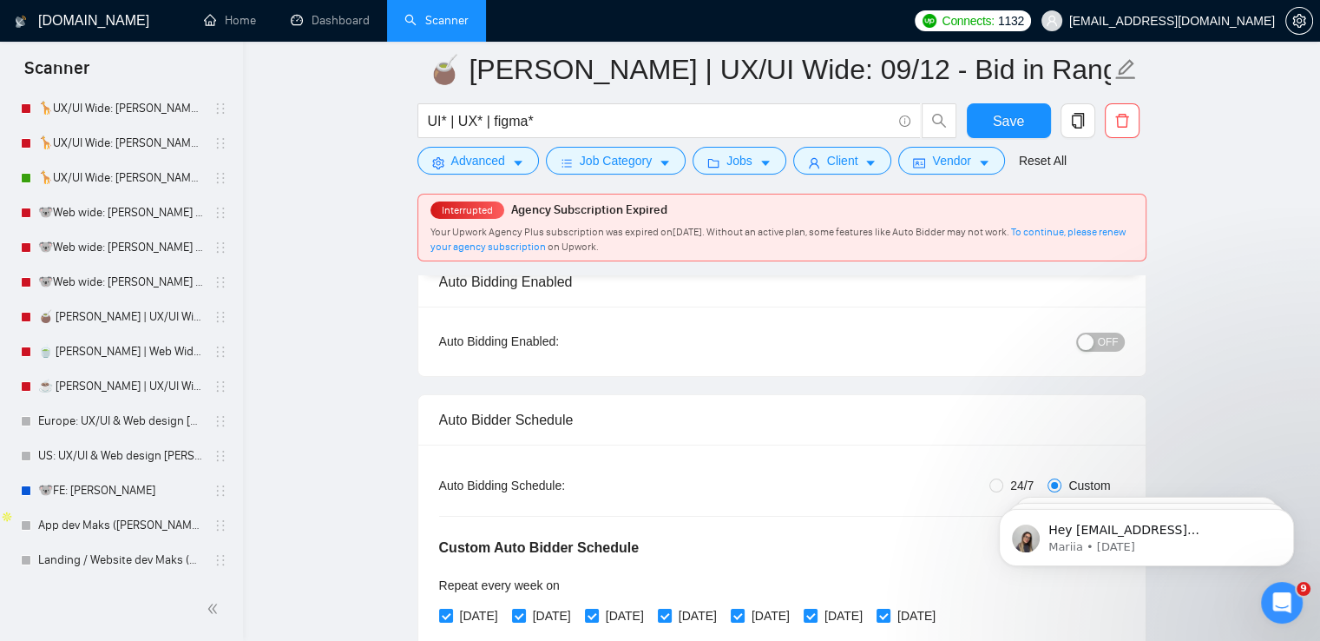
scroll to position [174, 0]
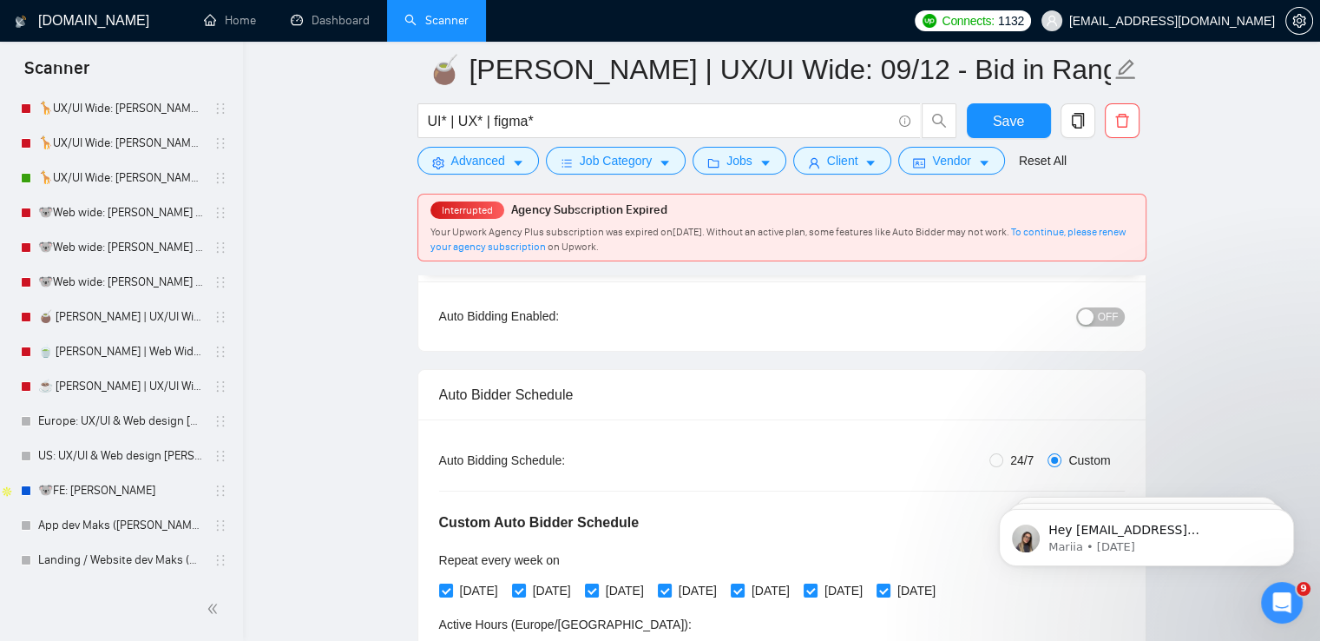
click at [1100, 302] on div "OFF" at bounding box center [1010, 316] width 228 height 28
click at [1099, 320] on button "OFF" at bounding box center [1100, 316] width 49 height 19
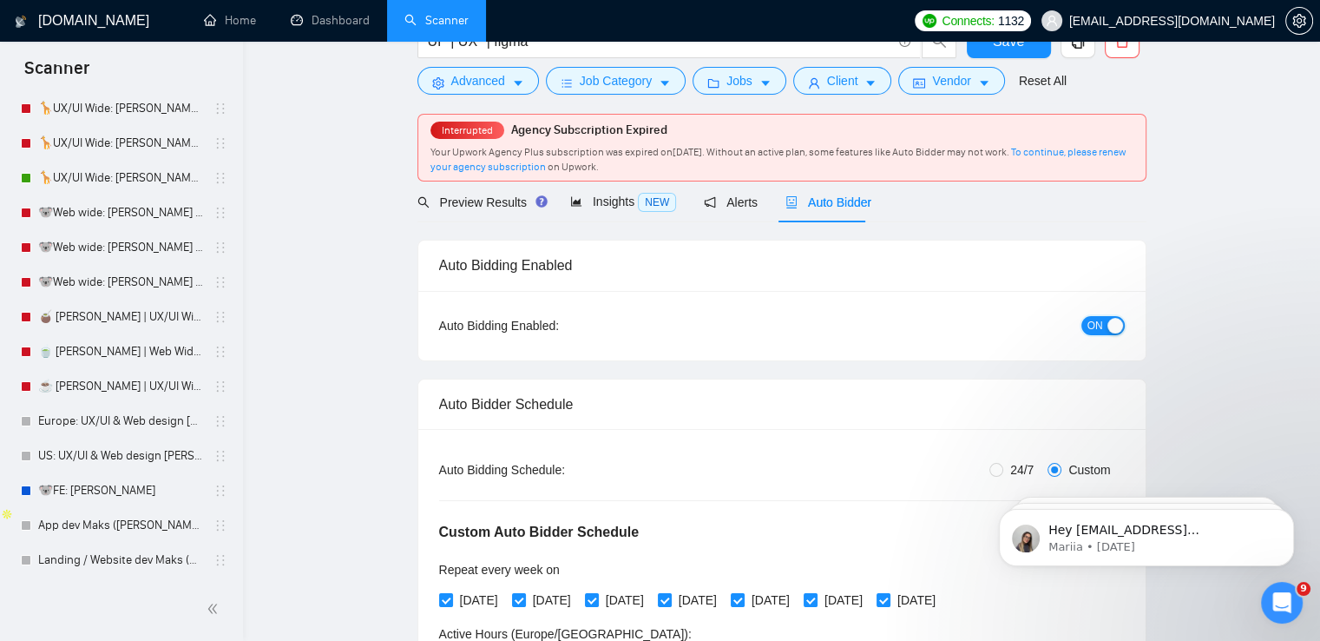
scroll to position [0, 0]
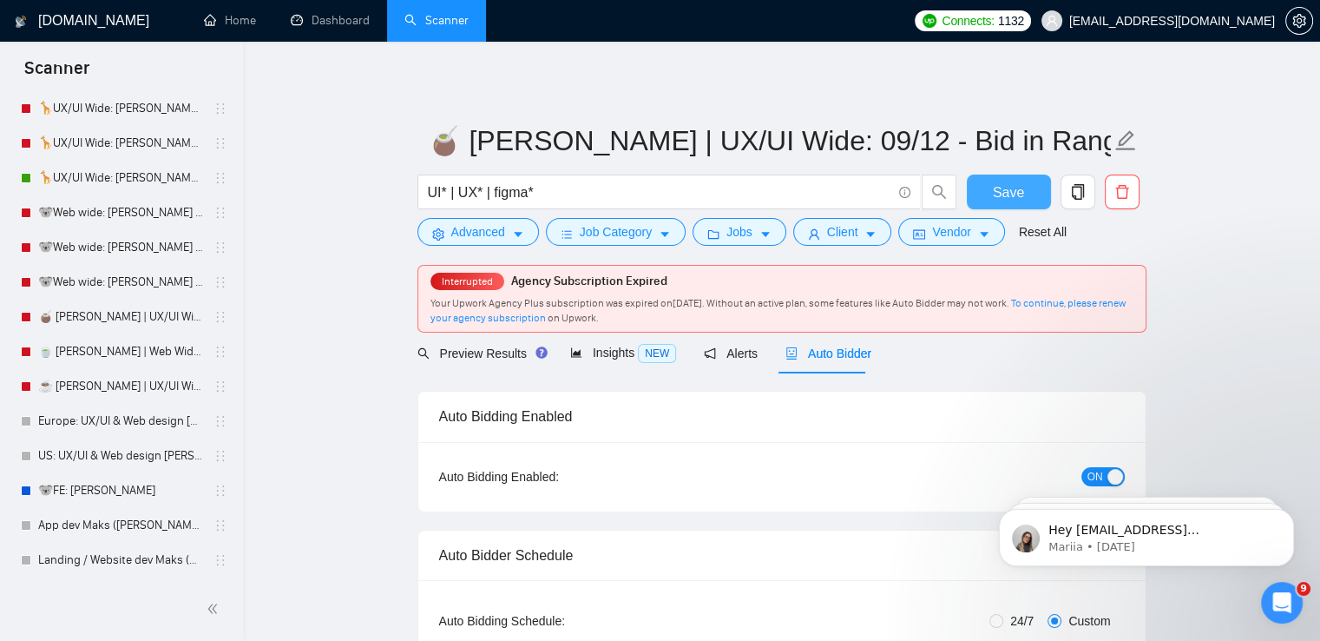
click at [1007, 189] on span "Save" at bounding box center [1008, 192] width 31 height 22
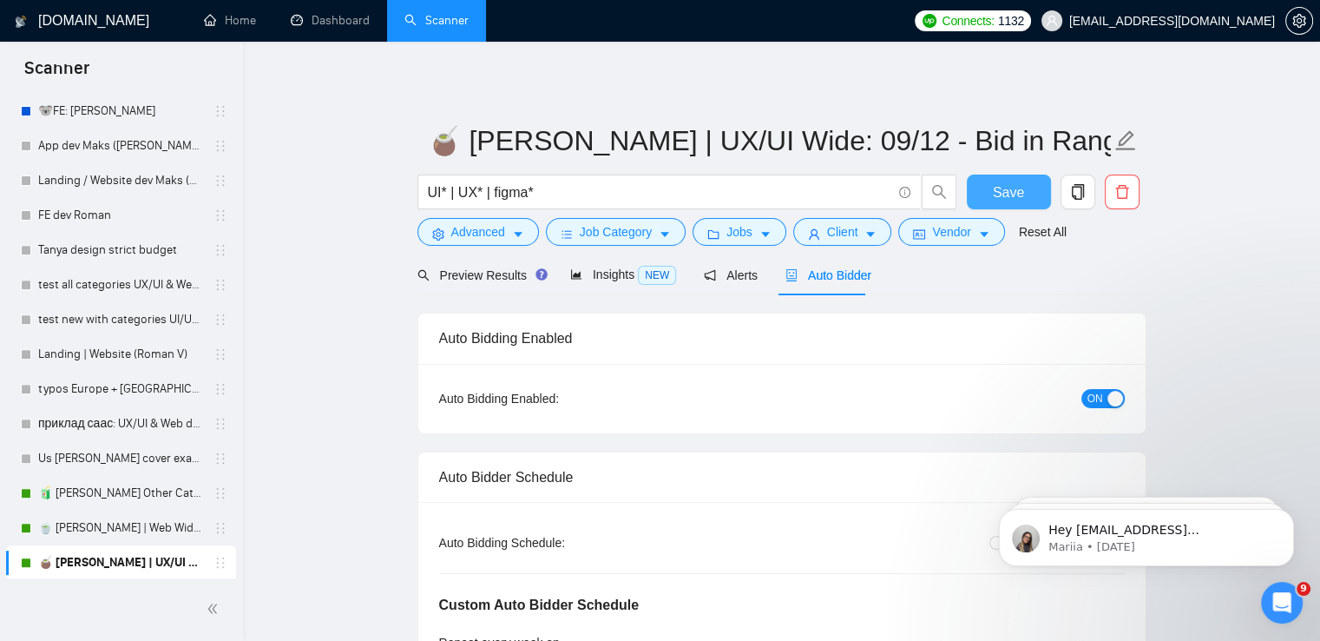
scroll to position [677, 0]
